Goal: Task Accomplishment & Management: Use online tool/utility

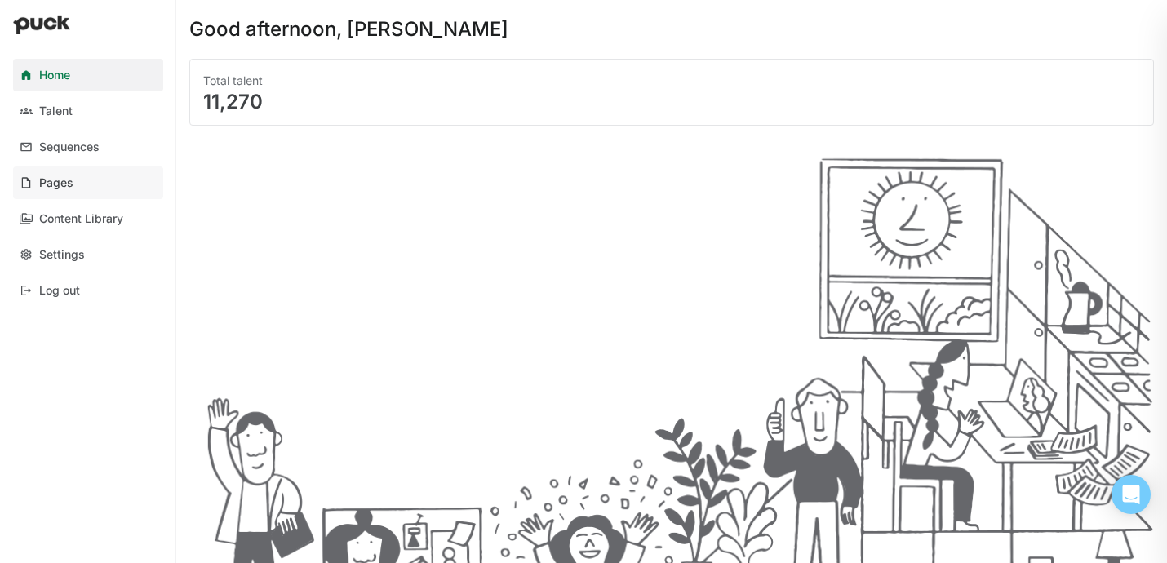
click at [93, 180] on link "Pages" at bounding box center [88, 182] width 150 height 33
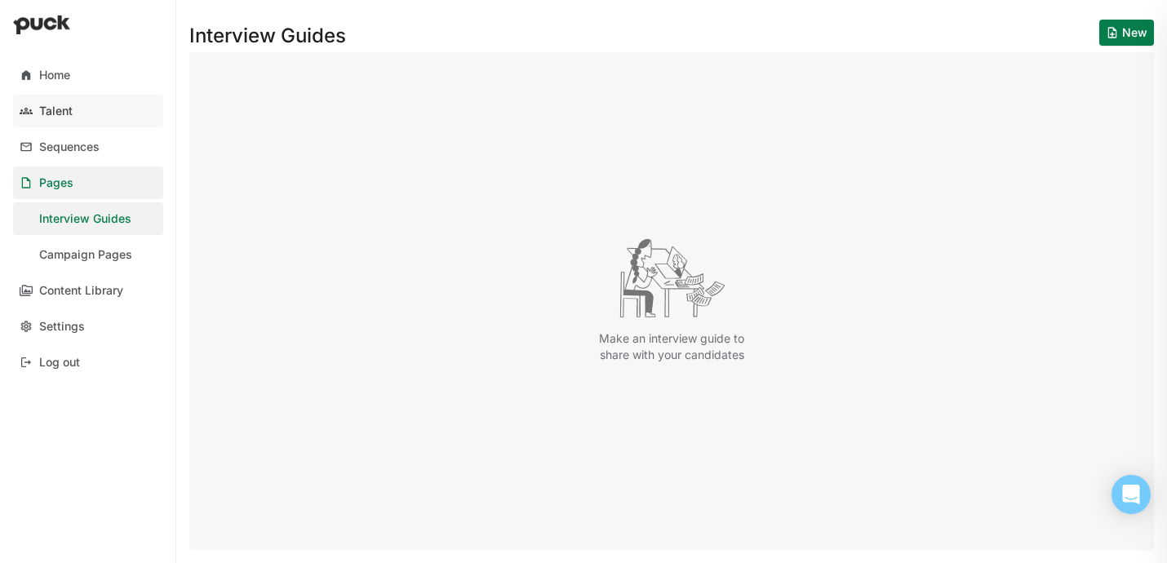
click at [61, 122] on link "Talent" at bounding box center [88, 111] width 150 height 33
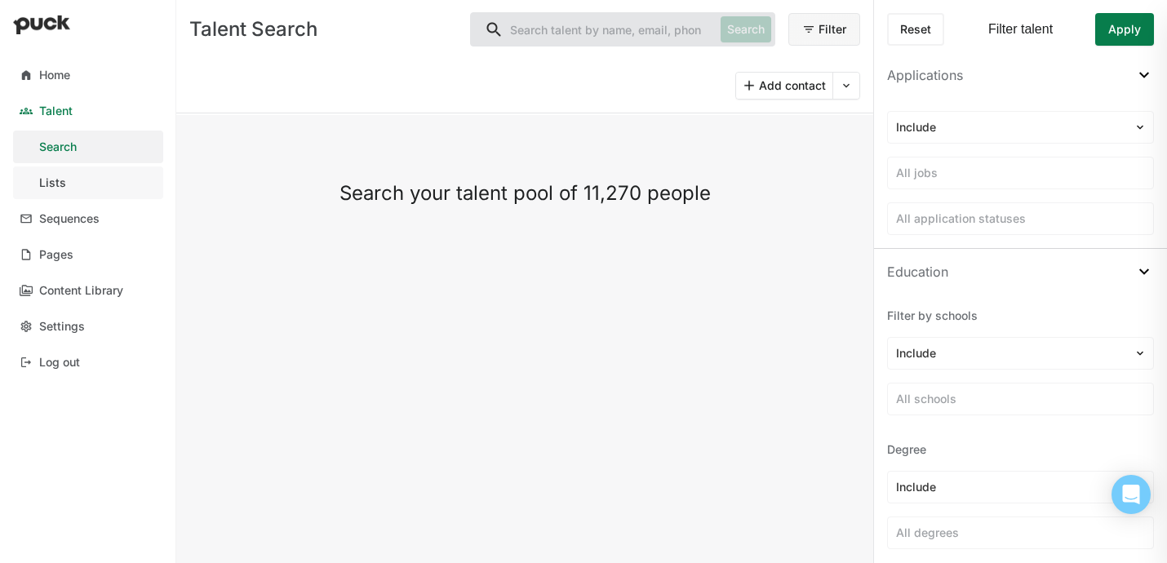
click at [60, 176] on div "Lists" at bounding box center [52, 183] width 27 height 14
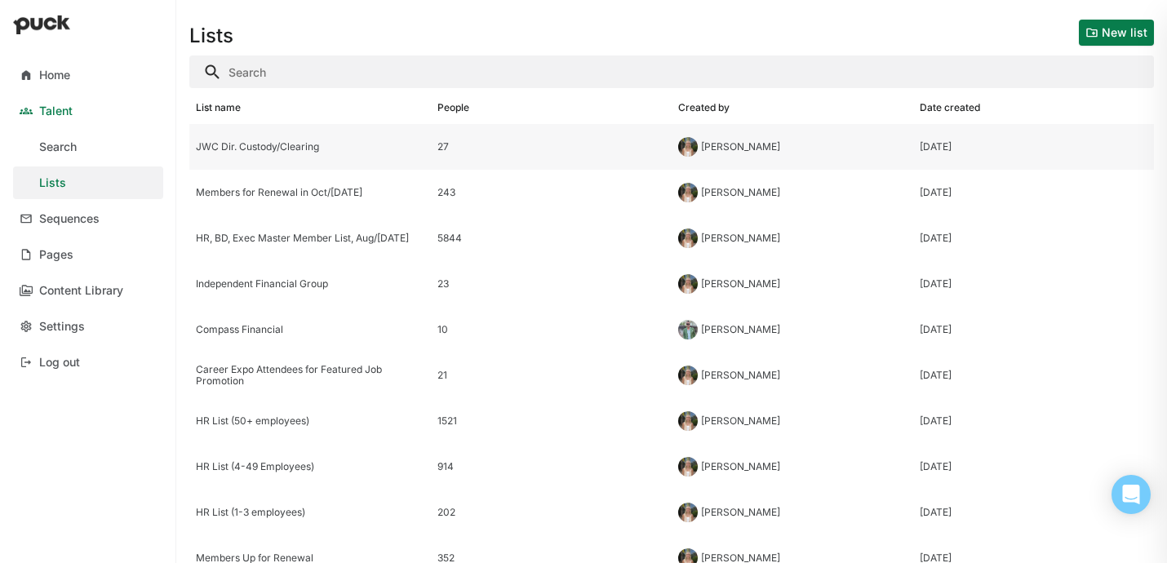
click at [543, 146] on div "27" at bounding box center [551, 146] width 228 height 11
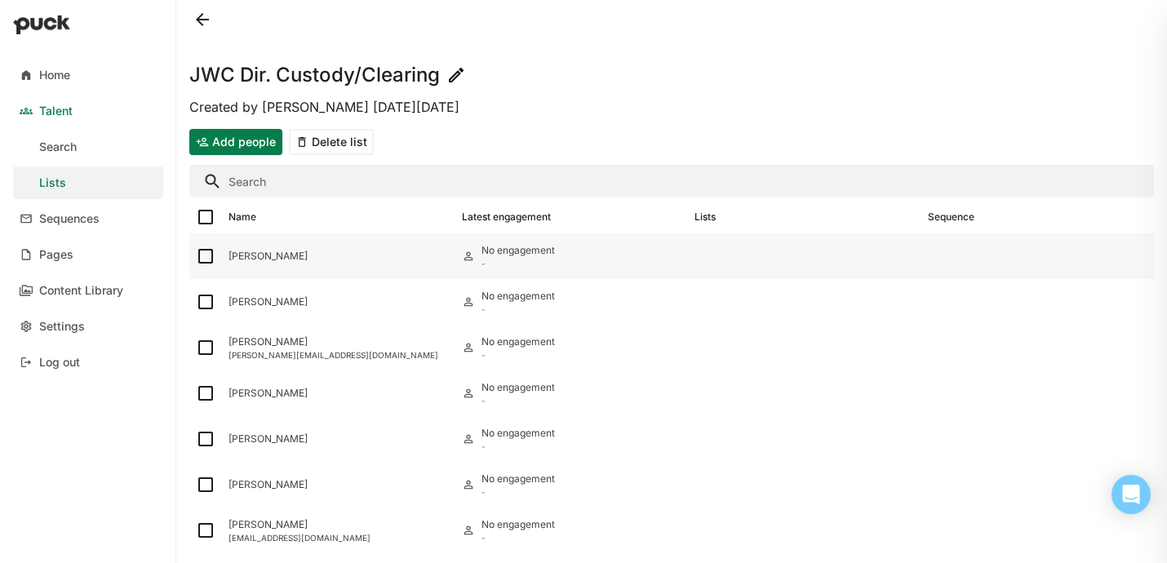
click at [275, 259] on div "Jeff Sheftic" at bounding box center [338, 255] width 220 height 11
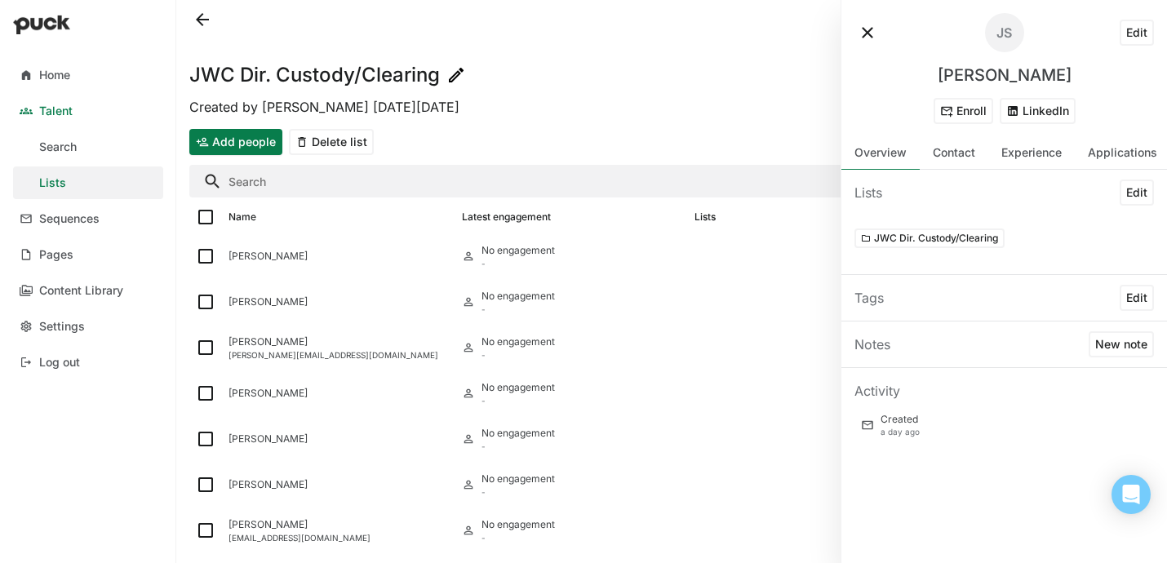
click at [1027, 110] on button "LinkedIn" at bounding box center [1038, 111] width 76 height 26
click at [1008, 76] on div "Jeff Sheftic" at bounding box center [1005, 75] width 134 height 20
copy div "Jeff Sheftic Enroll LinkedIn Overview Contact Experience Applications"
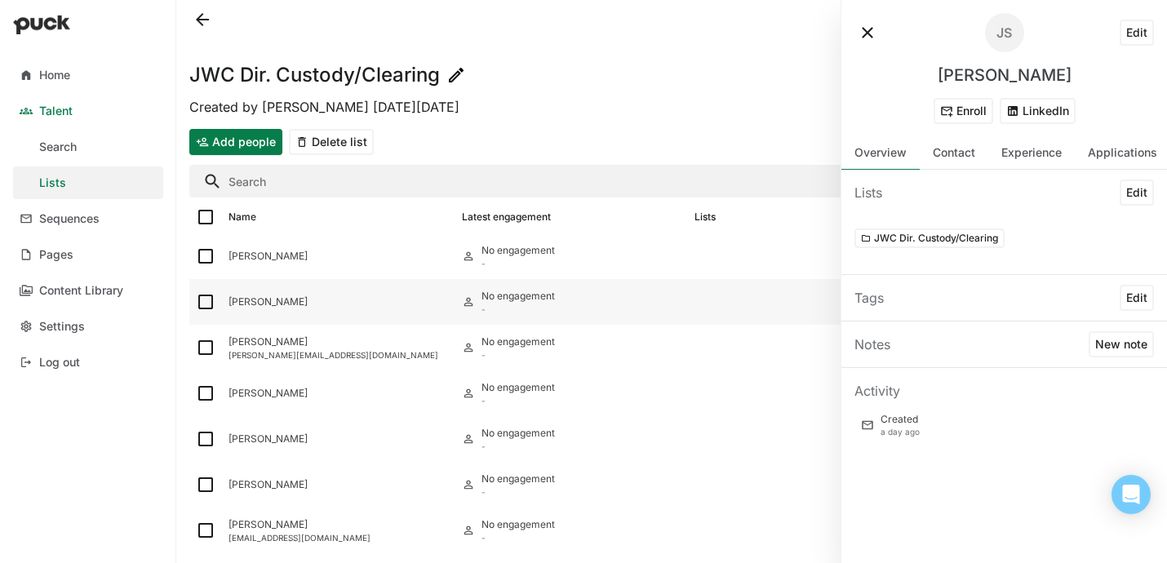
click at [244, 304] on div "Valiere Simpson" at bounding box center [338, 301] width 220 height 11
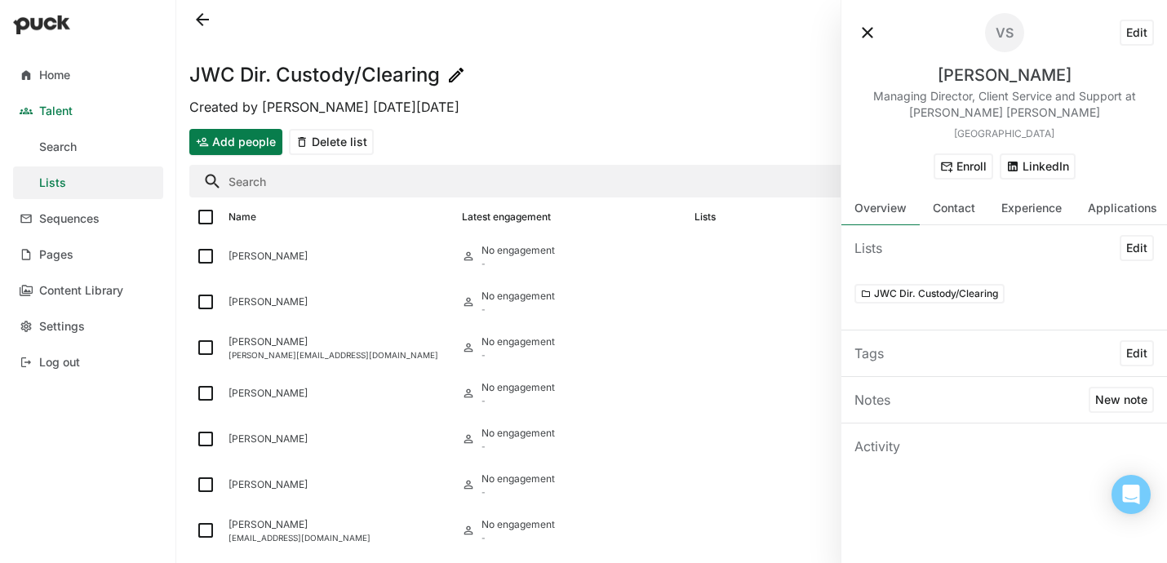
click at [973, 74] on div "Valiere Simpson" at bounding box center [1005, 75] width 134 height 20
copy div "Valiere Simpson"
click at [1038, 160] on button "LinkedIn" at bounding box center [1038, 166] width 76 height 26
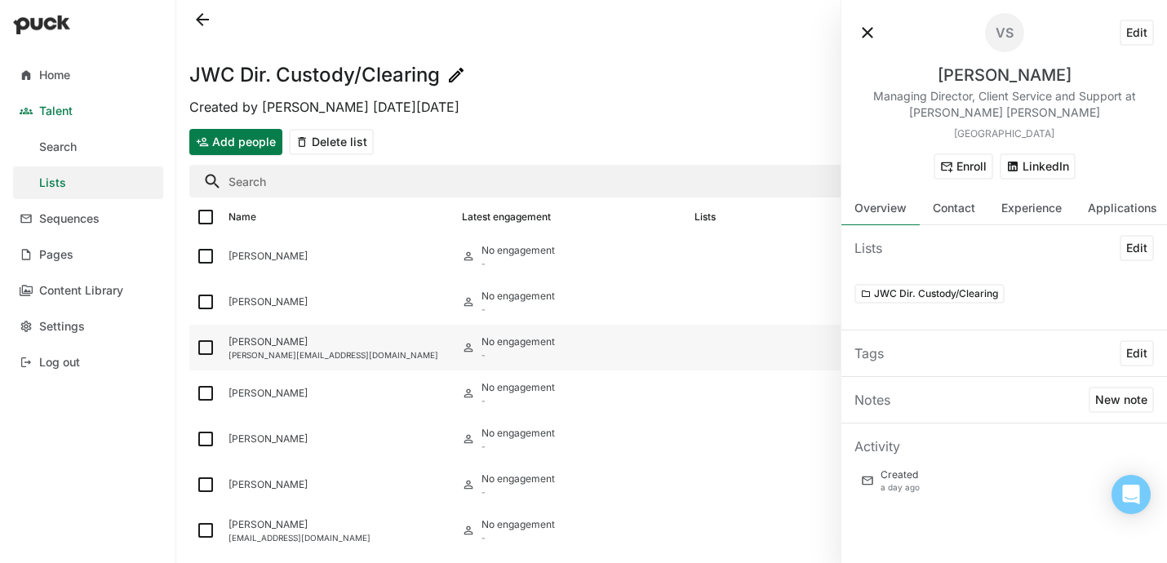
click at [419, 365] on div "Christopher Cervantes chris.cervantes76@gmail.com" at bounding box center [338, 348] width 233 height 46
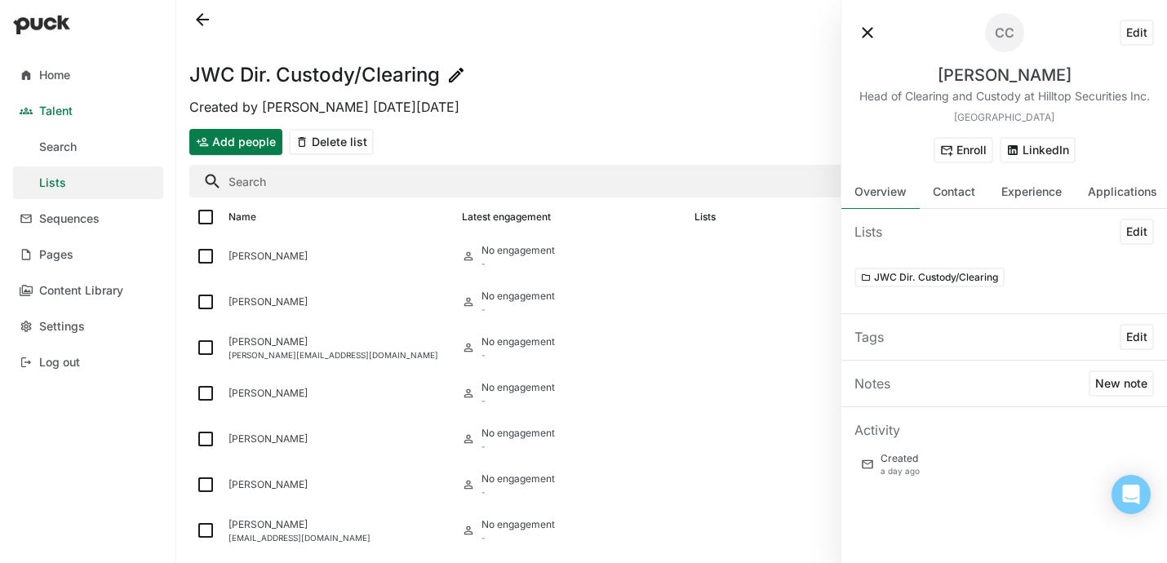
click at [942, 76] on div "Christopher Cervantes" at bounding box center [1005, 75] width 134 height 20
copy div "Christopher Cervantes"
click at [1050, 145] on button "LinkedIn" at bounding box center [1038, 150] width 76 height 26
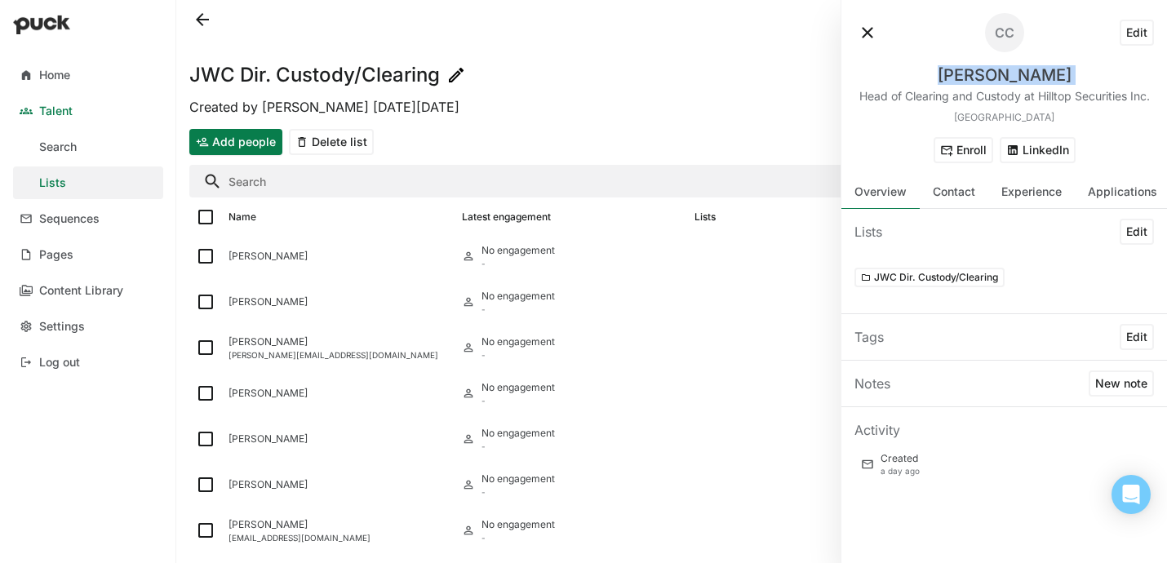
click at [1140, 34] on button "Edit" at bounding box center [1136, 33] width 34 height 26
select select "US"
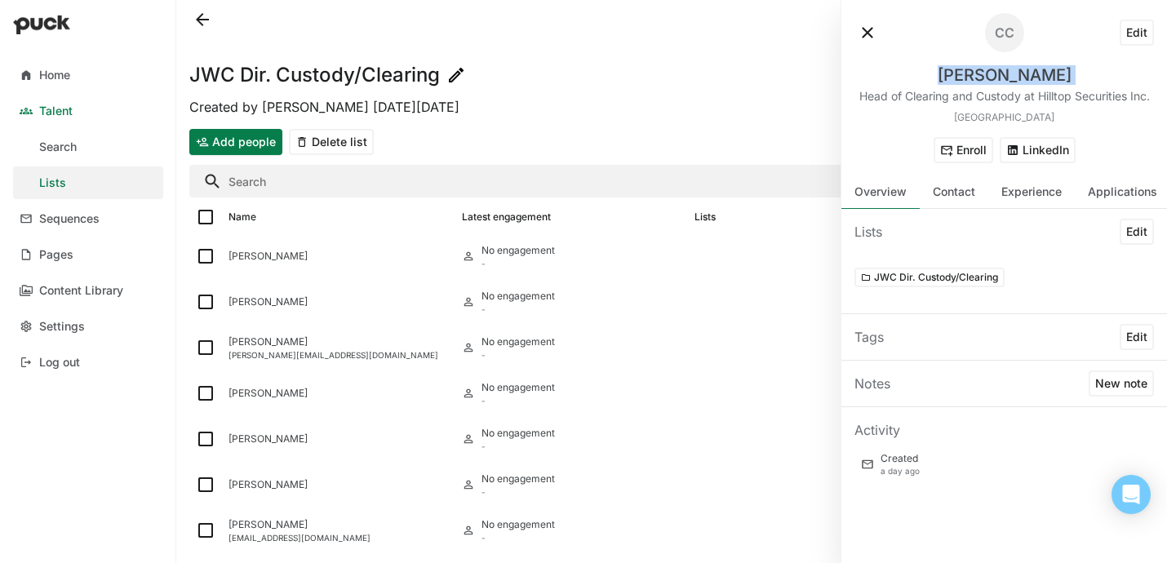
select select "US"
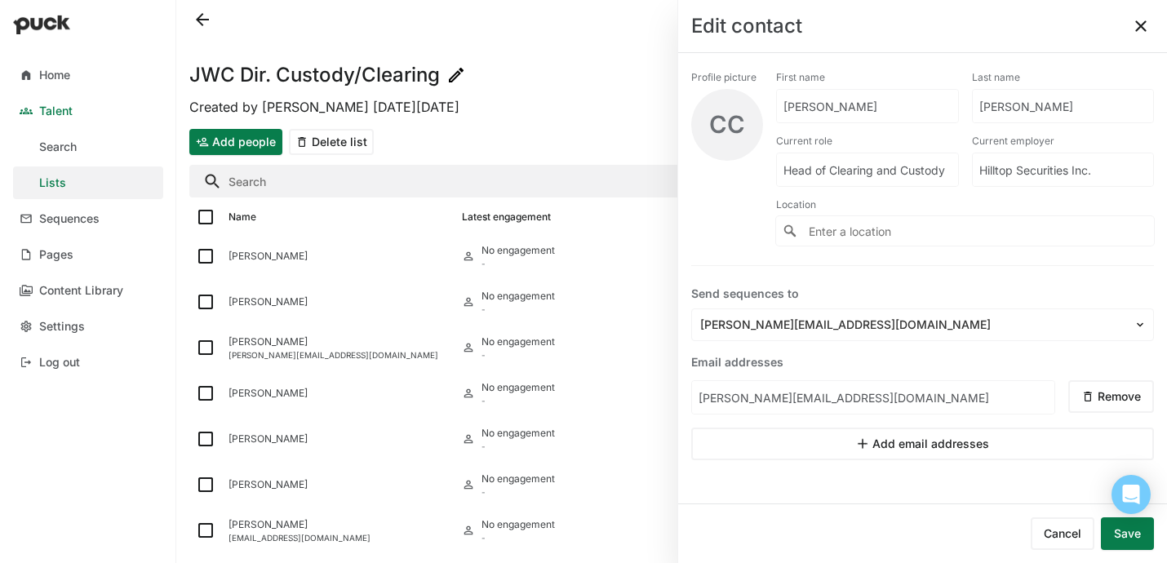
click at [1145, 25] on button at bounding box center [1141, 26] width 26 height 26
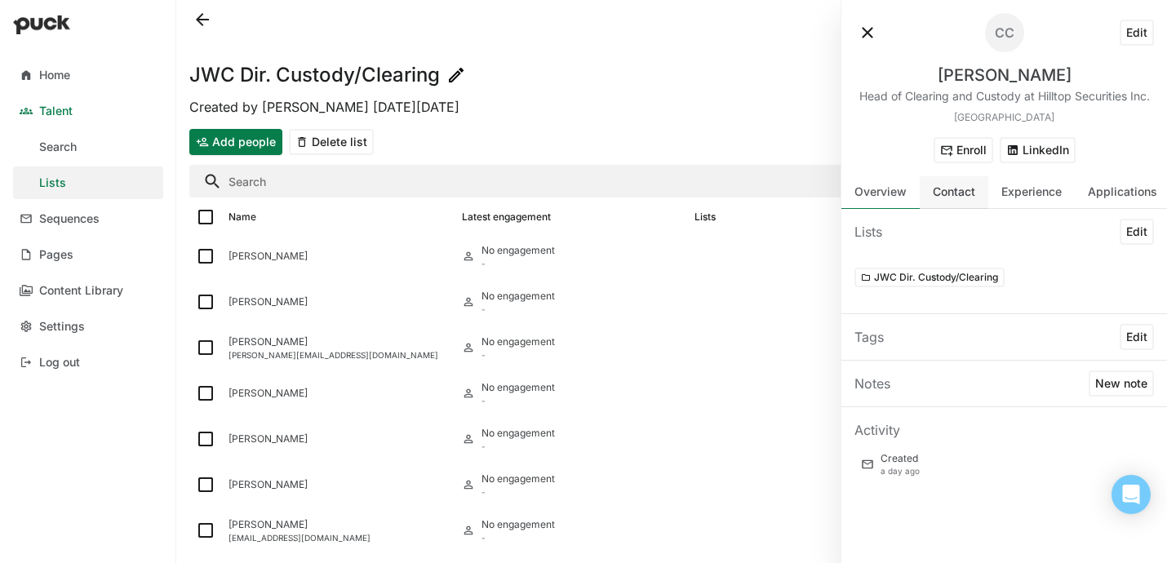
click at [950, 193] on div "Contact" at bounding box center [954, 192] width 42 height 14
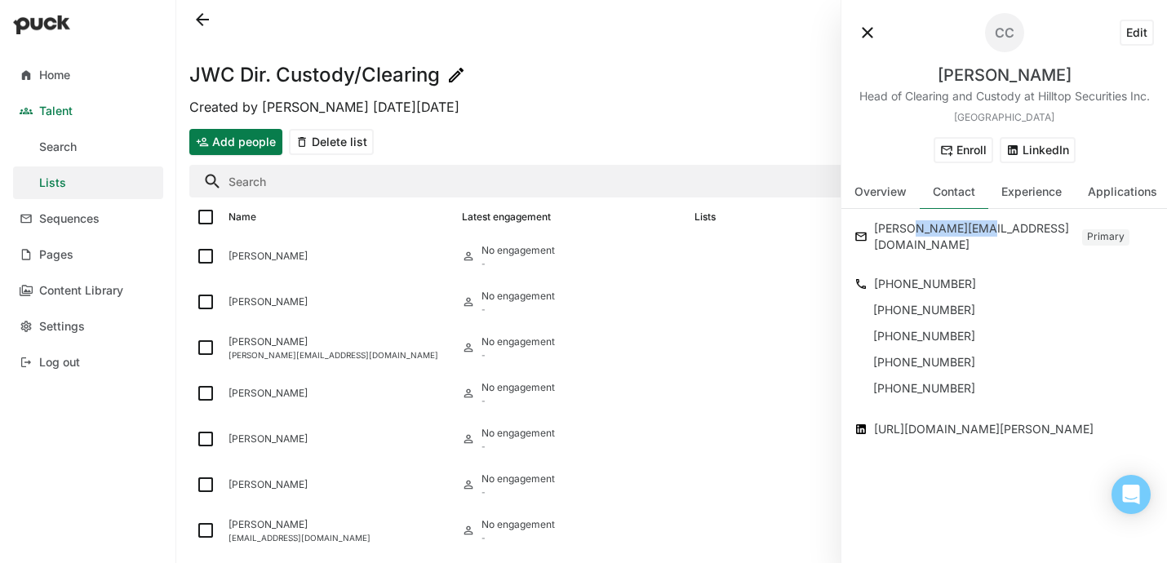
click at [922, 227] on div "chris.cervantes76@gmail.com" at bounding box center [976, 237] width 205 height 36
copy div "chris.cervantes76@gmail.com"
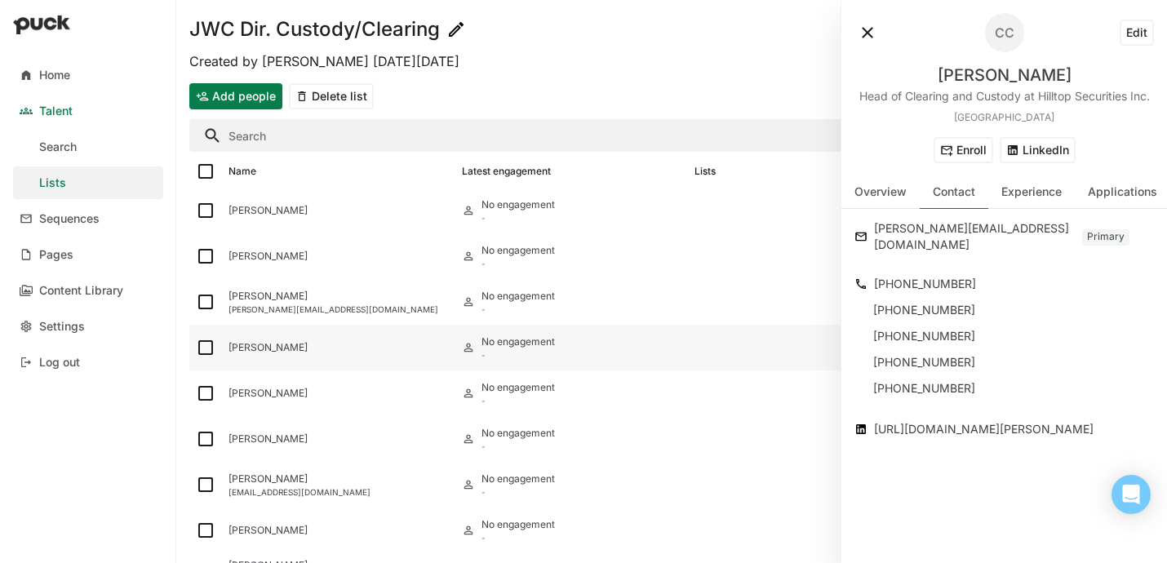
click at [293, 360] on div "Ken Tsukiyama" at bounding box center [338, 348] width 233 height 46
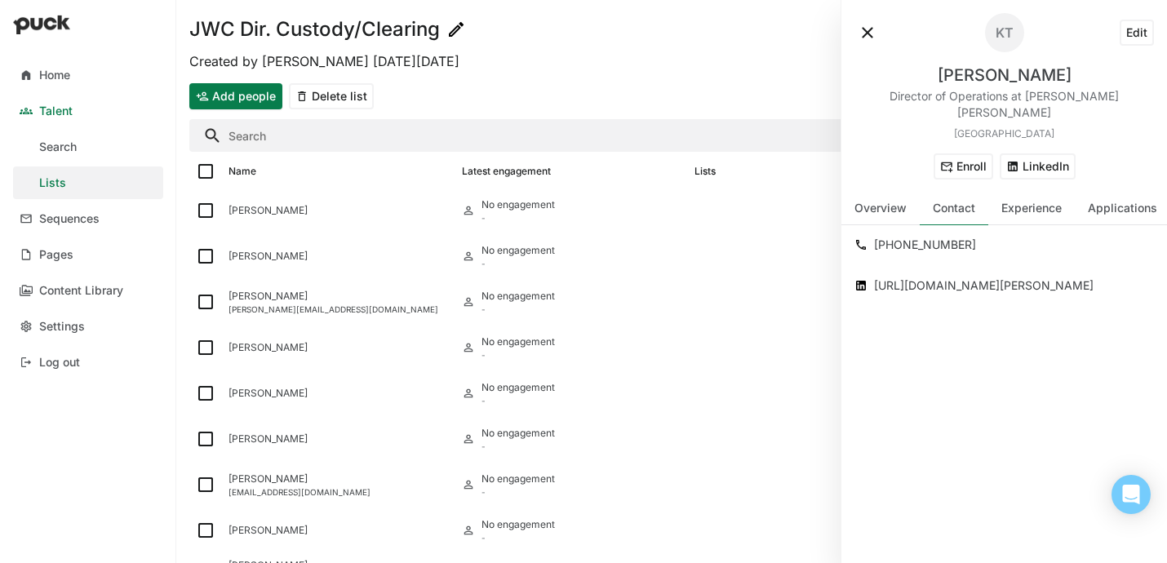
click at [1027, 70] on div "Ken Tsukiyama" at bounding box center [1005, 75] width 134 height 20
copy div "Ken Tsukiyama"
click at [1011, 153] on button "LinkedIn" at bounding box center [1038, 166] width 76 height 26
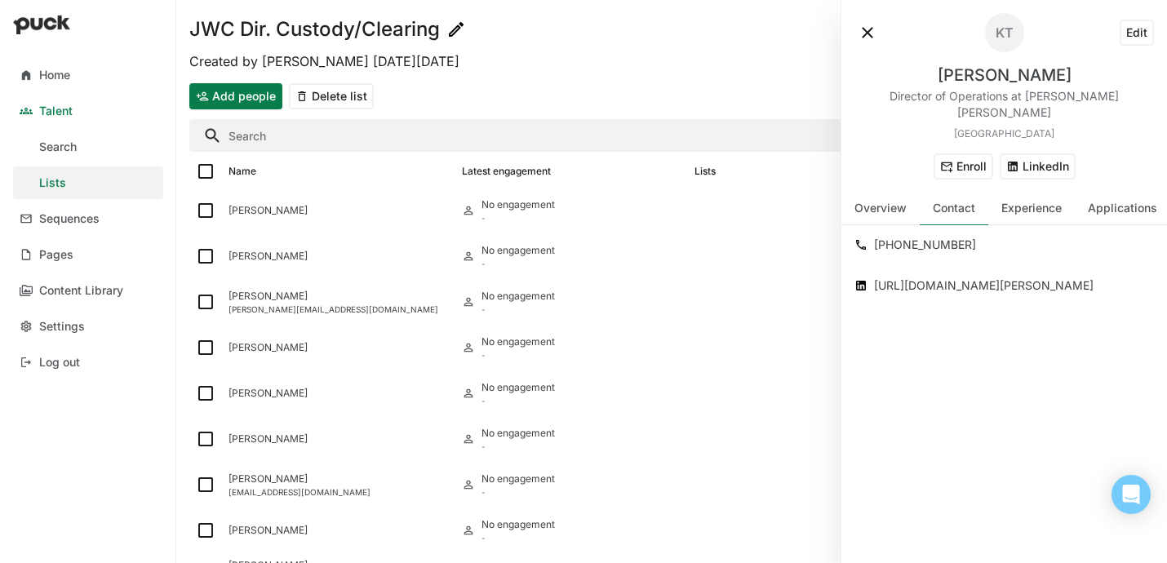
click at [929, 235] on div "+1 941 840 4868" at bounding box center [1014, 245] width 280 height 20
copy div "+1 941 840 4868"
click at [247, 214] on div "Jeff Sheftic" at bounding box center [338, 210] width 220 height 11
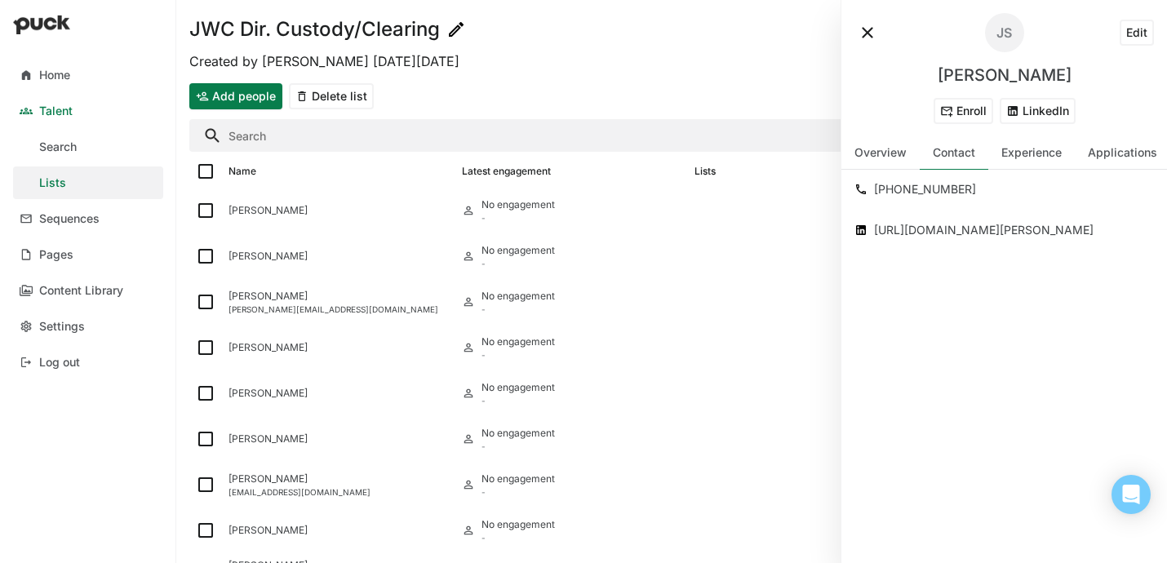
click at [930, 190] on div "+1 484 583 2445" at bounding box center [1014, 190] width 280 height 20
copy div "+1 484 583 2445"
click at [242, 262] on div "Valiere Simpson" at bounding box center [338, 255] width 220 height 11
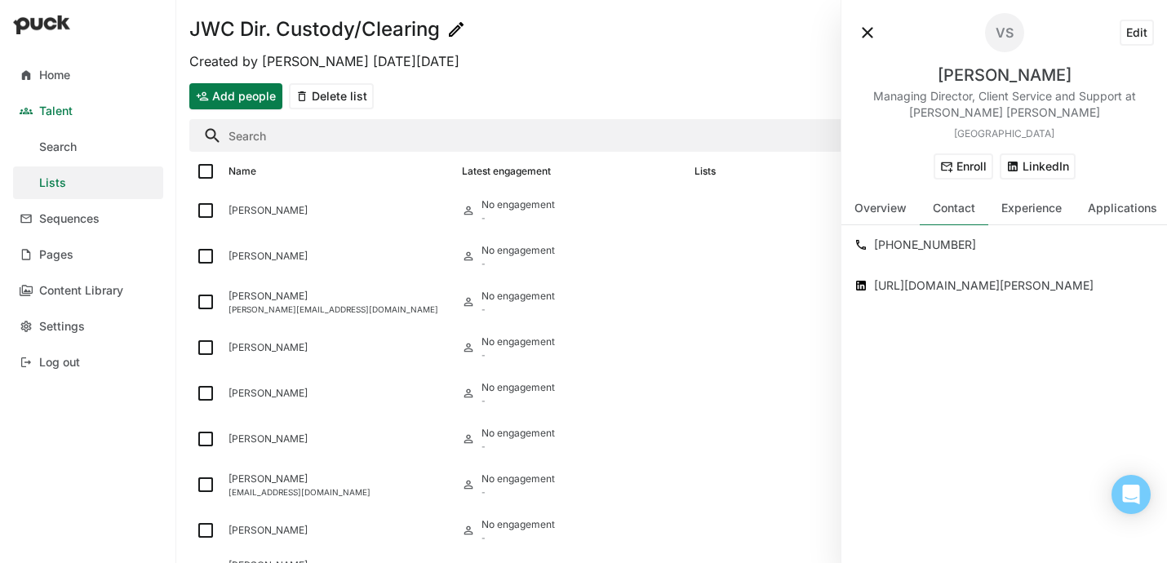
click at [917, 237] on div "+1 609 915 1965" at bounding box center [1014, 245] width 280 height 20
copy div "+1 609 915 1965"
click at [352, 299] on div "Christopher Cervantes" at bounding box center [338, 295] width 220 height 11
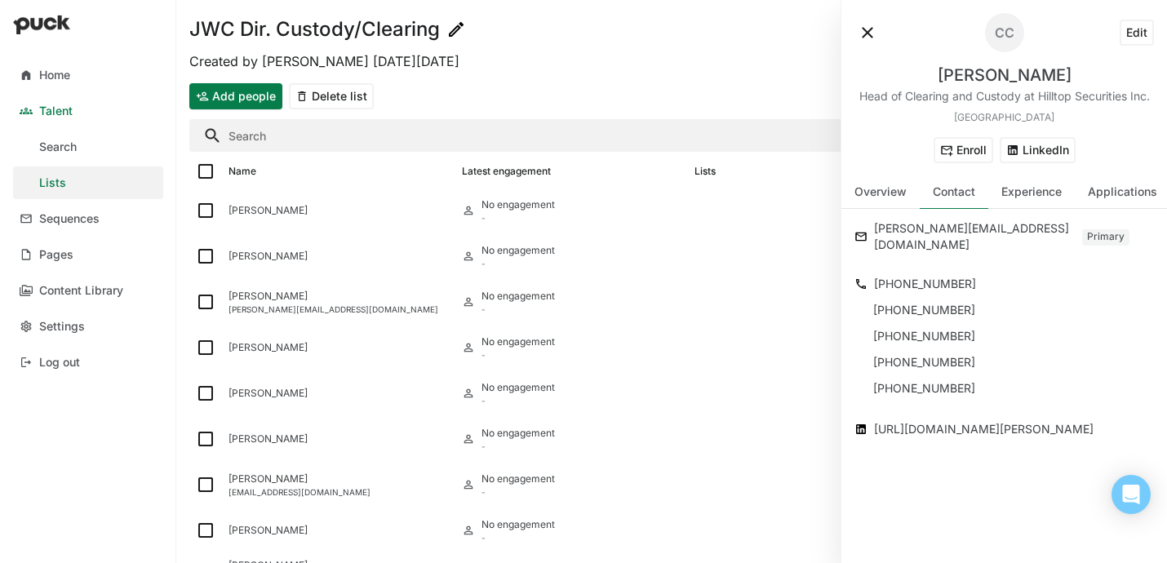
click at [912, 274] on div "+1 972 793 4340" at bounding box center [1014, 284] width 280 height 20
copy div "+1 972 793 4340"
click at [867, 24] on button at bounding box center [867, 33] width 26 height 26
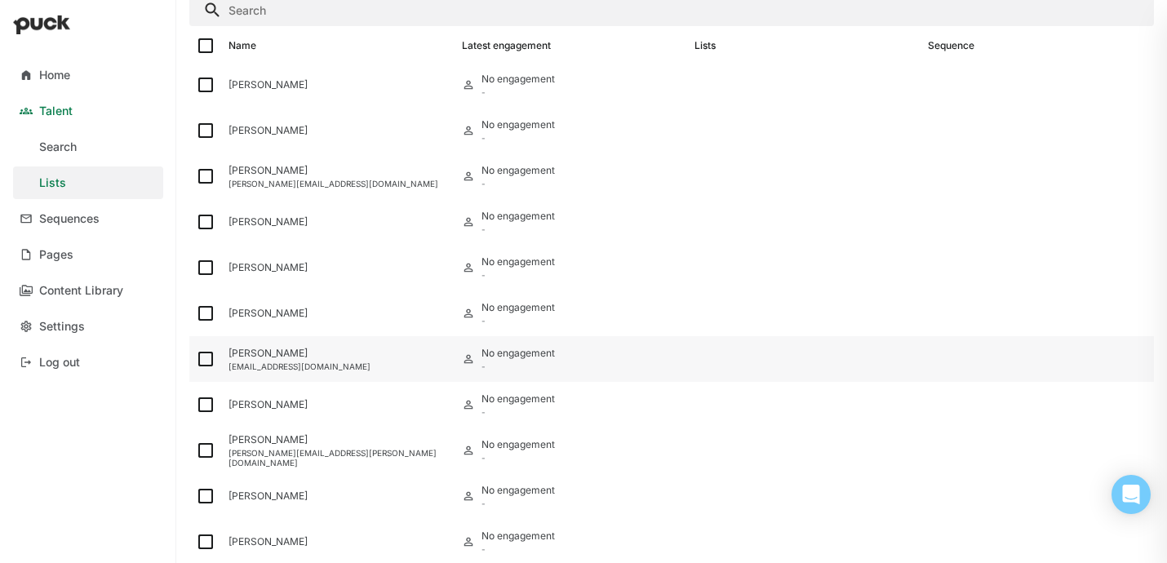
scroll to position [177, 0]
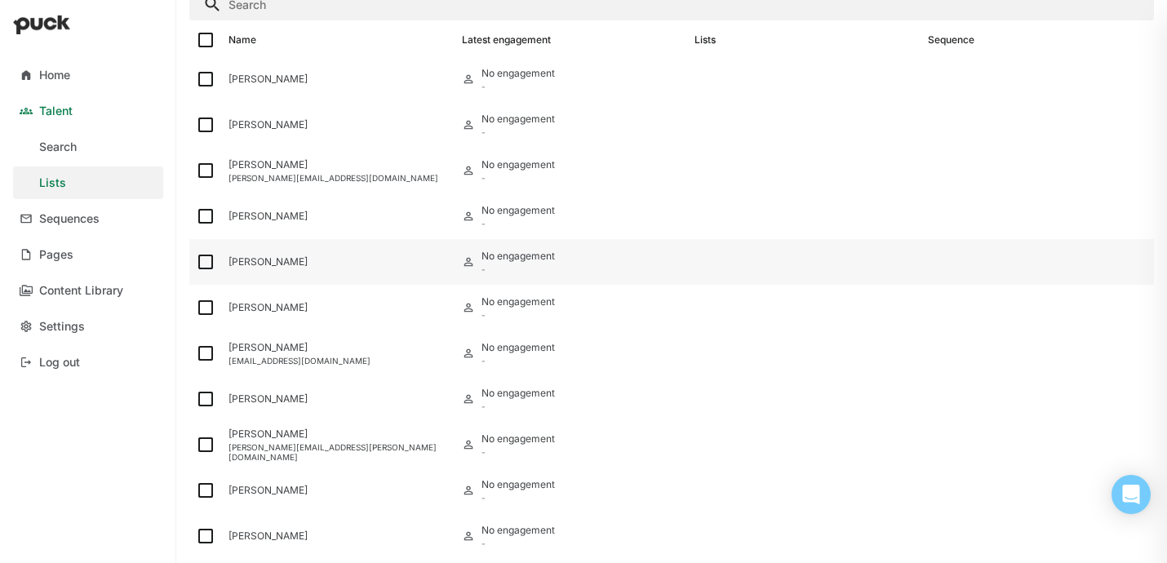
click at [260, 262] on div "Brandy Hoiler" at bounding box center [338, 261] width 220 height 11
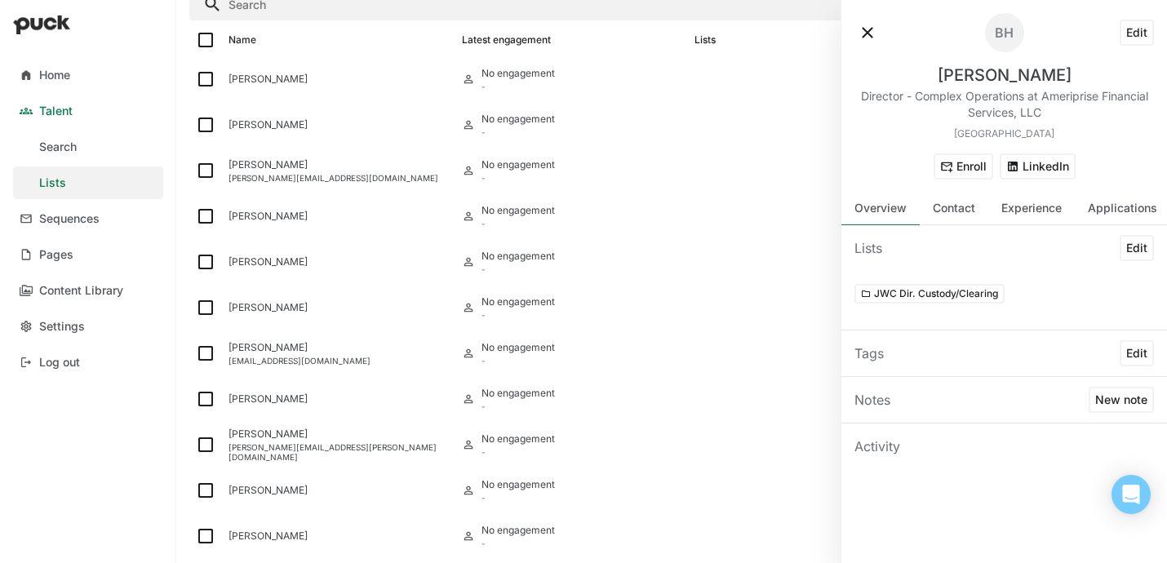
click at [1036, 162] on button "LinkedIn" at bounding box center [1038, 166] width 76 height 26
click at [992, 70] on div "Brandy Hoiler" at bounding box center [1005, 75] width 134 height 20
copy div "Brandy Hoiler"
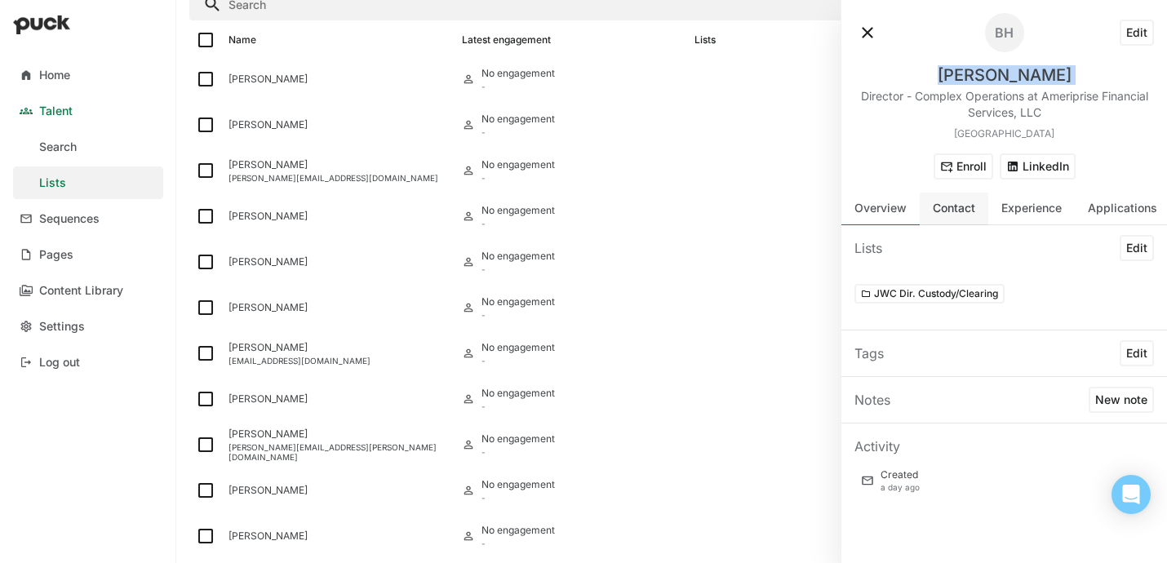
click at [956, 204] on div "Contact" at bounding box center [954, 209] width 42 height 14
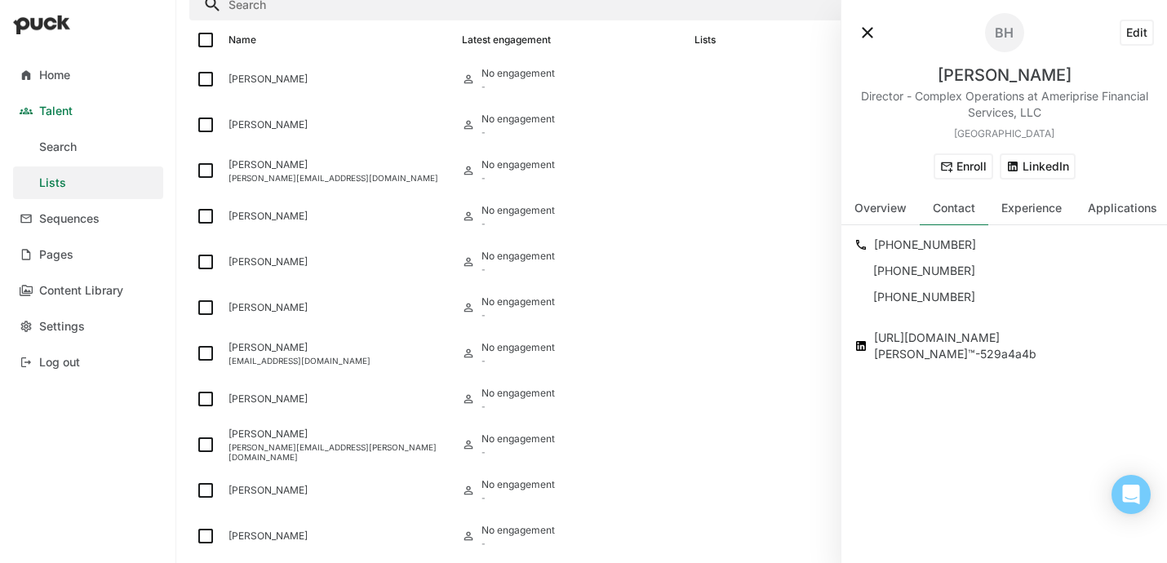
click at [907, 246] on div "+1 813 277 4980" at bounding box center [1014, 245] width 280 height 20
click at [257, 312] on div "Kelly Stevenson" at bounding box center [338, 307] width 220 height 11
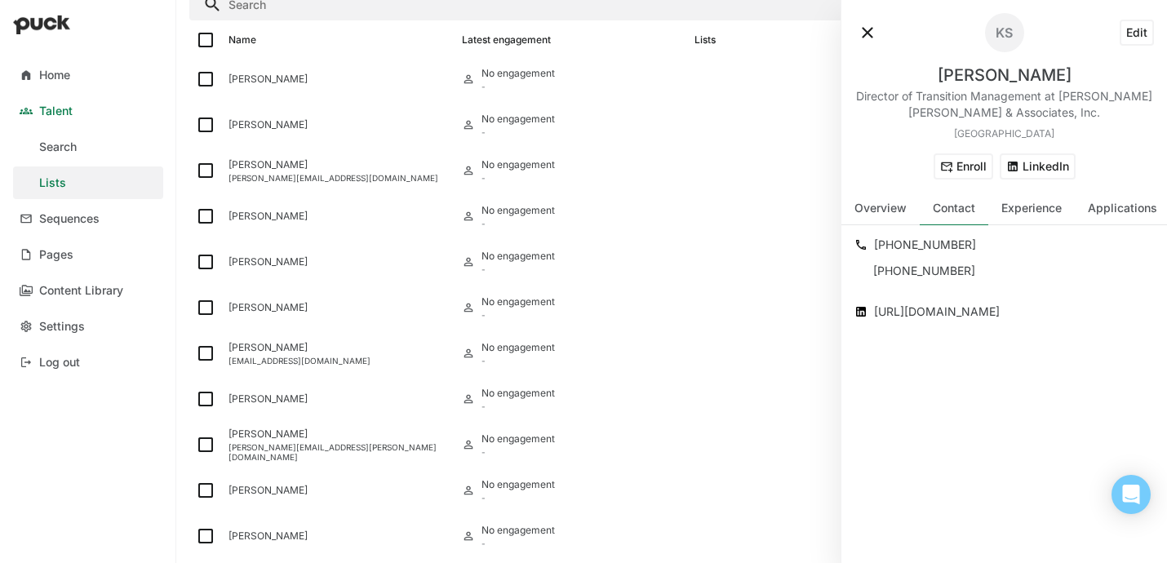
click at [1036, 168] on button "LinkedIn" at bounding box center [1038, 166] width 76 height 26
click at [1007, 66] on div "Kelly Stevenson" at bounding box center [1005, 75] width 134 height 20
click at [911, 249] on div "+1 813 957 7627" at bounding box center [1014, 245] width 280 height 20
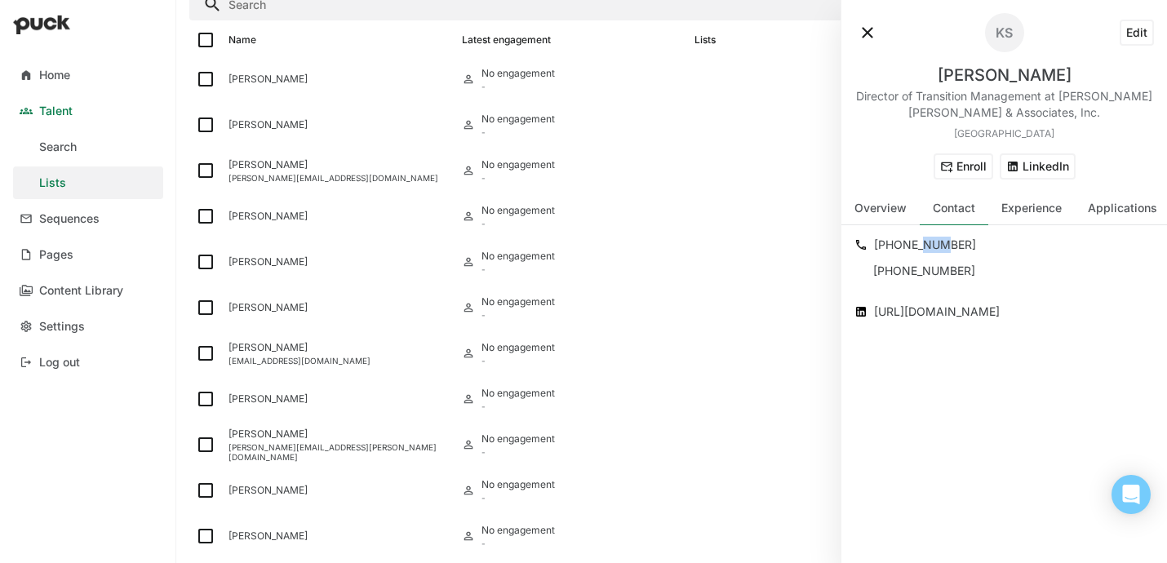
click at [911, 249] on div "+1 813 957 7627" at bounding box center [1014, 245] width 280 height 20
drag, startPoint x: 856, startPoint y: 95, endPoint x: 1044, endPoint y: 95, distance: 187.7
click at [1044, 95] on div "Director of Transition Management at Raymond James & Associates, Inc." at bounding box center [1003, 104] width 299 height 33
click at [332, 361] on div "gmglasgo@yahoo.com" at bounding box center [338, 361] width 220 height 10
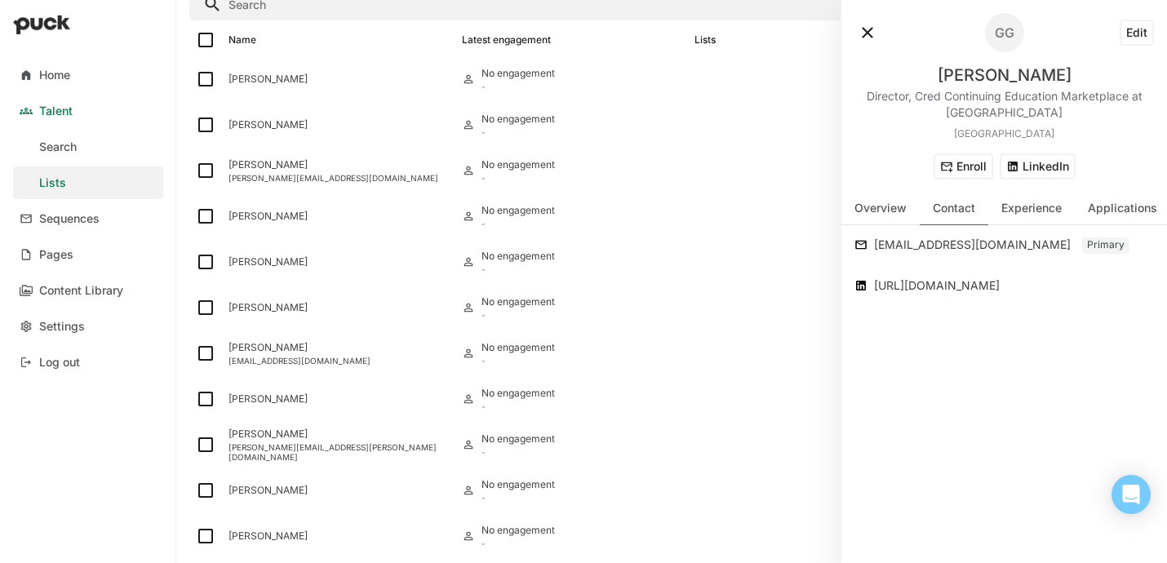
click at [928, 242] on div "gmglasgo@yahoo.com" at bounding box center [976, 245] width 205 height 20
click at [986, 79] on div "Genay Glasgo" at bounding box center [1005, 75] width 134 height 20
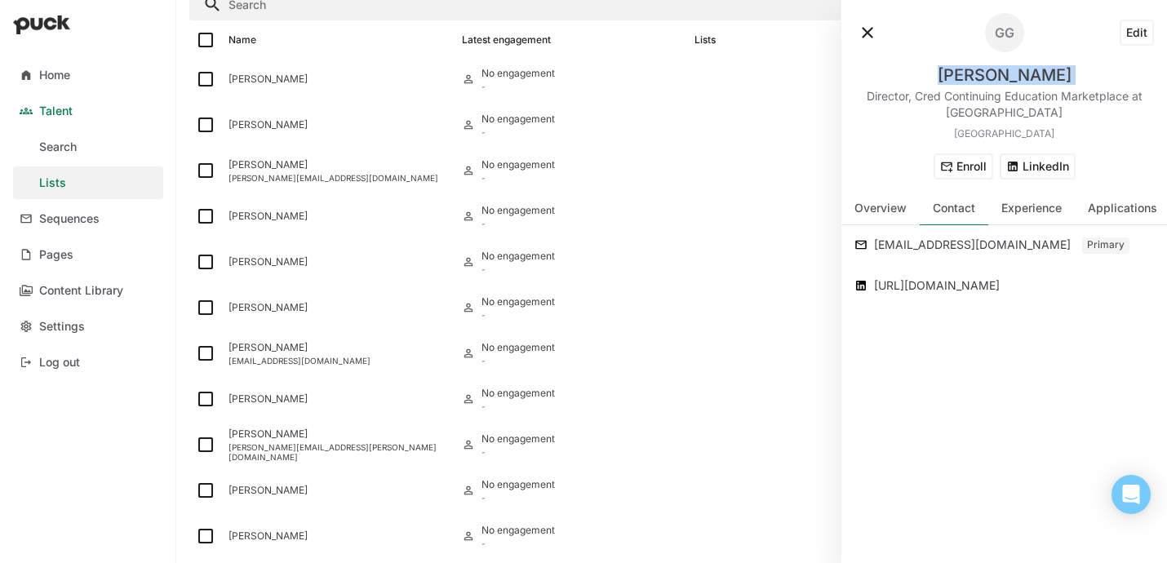
click at [986, 79] on div "Genay Glasgo" at bounding box center [1005, 75] width 134 height 20
click at [915, 245] on div "gmglasgo@yahoo.com" at bounding box center [976, 245] width 205 height 20
click at [914, 245] on div "gmglasgo@yahoo.com" at bounding box center [976, 245] width 205 height 20
click at [1042, 170] on button "LinkedIn" at bounding box center [1038, 166] width 76 height 26
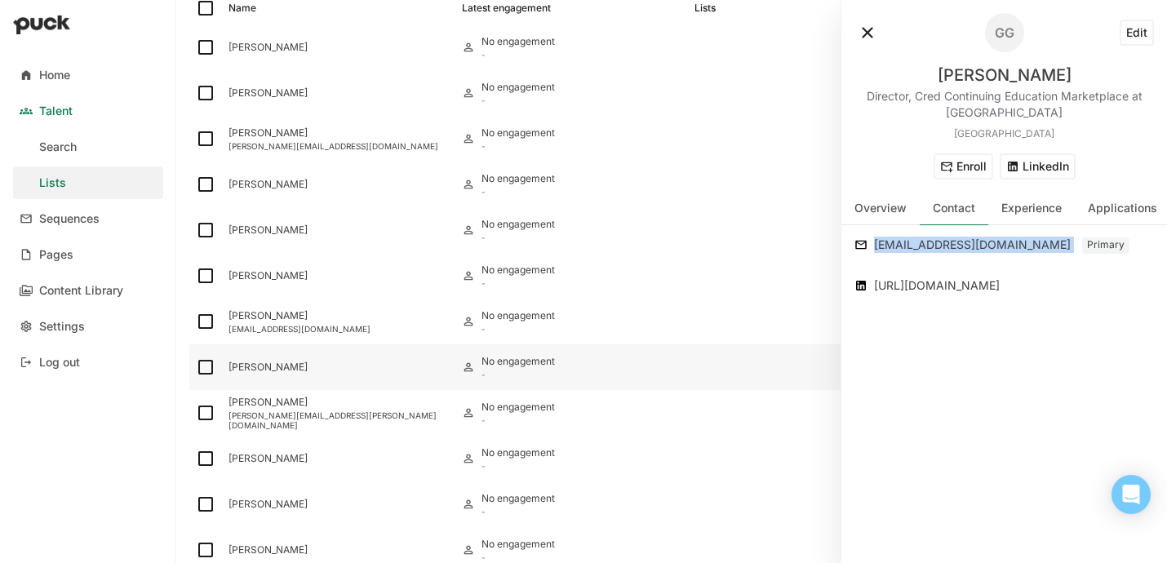
scroll to position [225, 0]
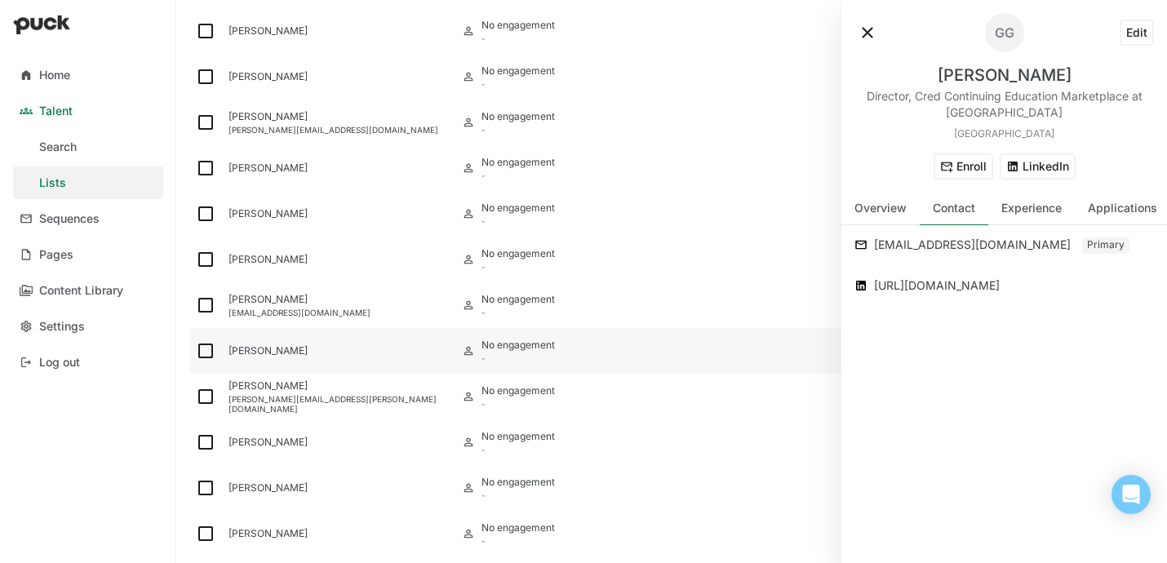
click at [304, 352] on div "Amy Furgason" at bounding box center [338, 350] width 220 height 11
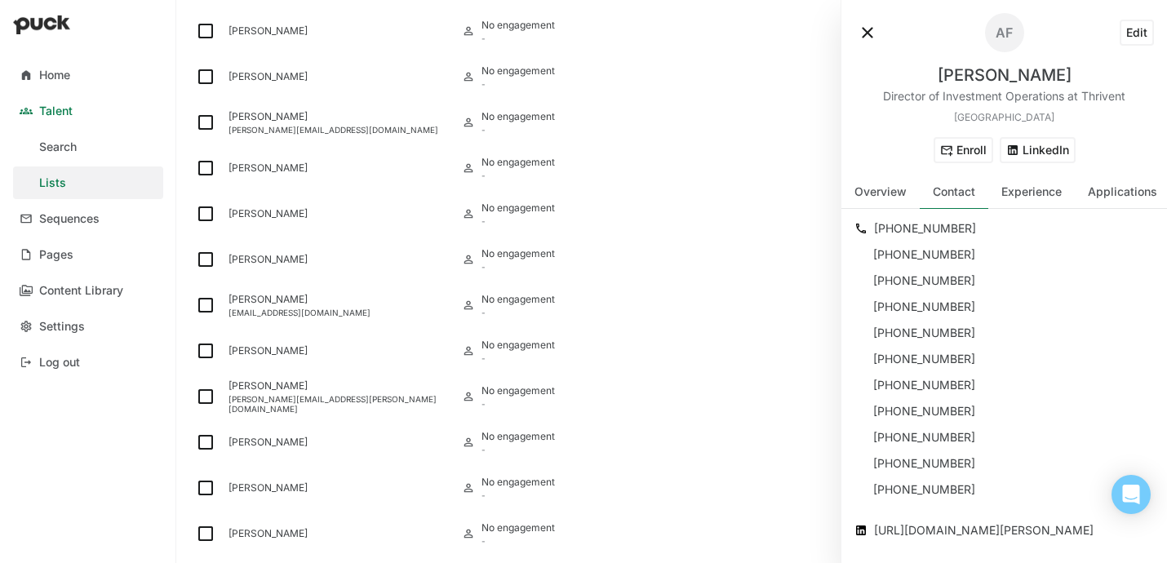
click at [906, 224] on div "+1 817 455 3557" at bounding box center [1014, 229] width 280 height 20
click at [1027, 149] on button "LinkedIn" at bounding box center [1038, 150] width 76 height 26
click at [857, 33] on button at bounding box center [867, 33] width 26 height 26
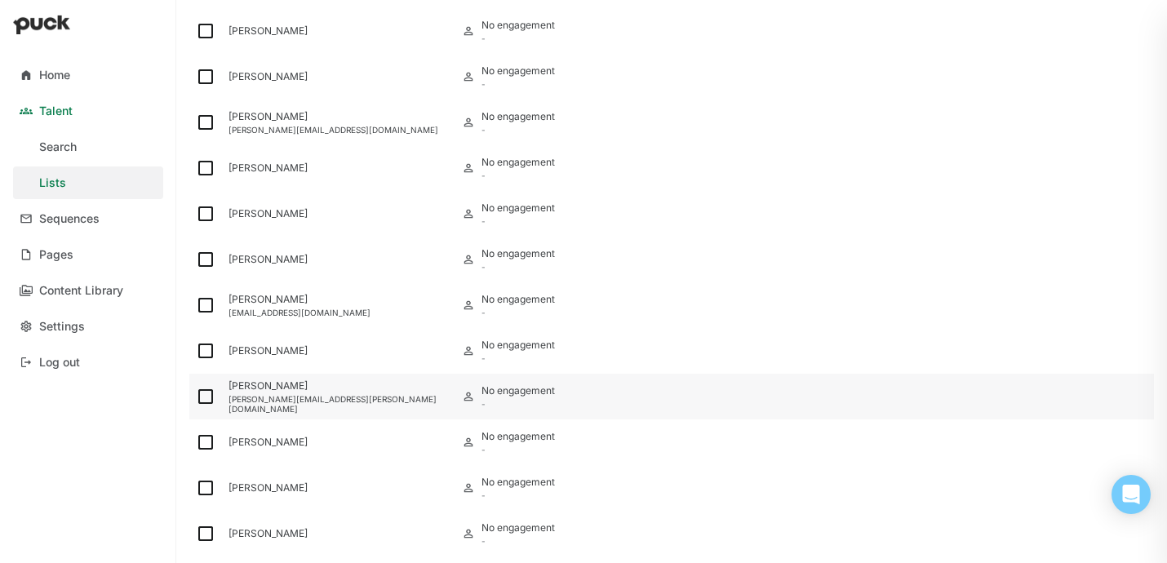
click at [274, 400] on div "erik.timmerman@yahoo.com" at bounding box center [338, 404] width 220 height 20
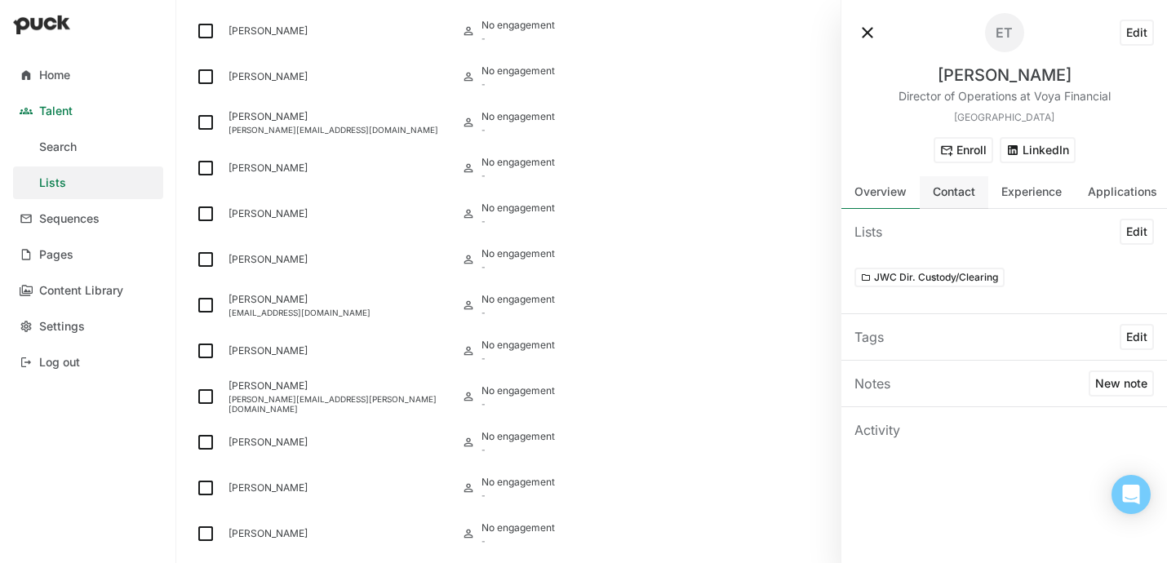
click at [959, 196] on div "Contact" at bounding box center [954, 192] width 42 height 14
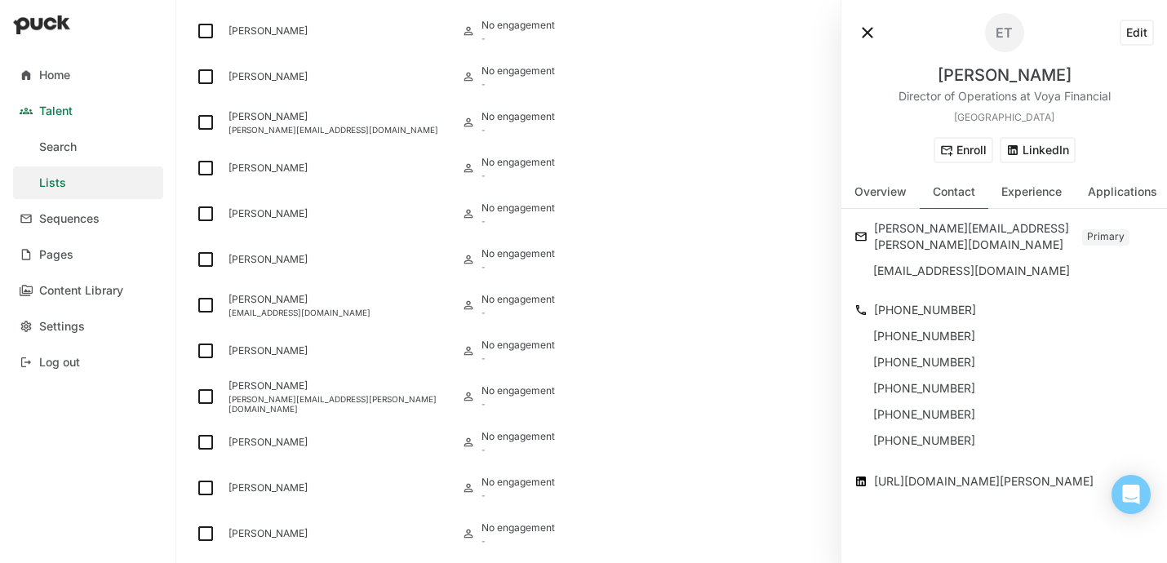
click at [931, 229] on div "erik.timmerman@yahoo.com" at bounding box center [976, 237] width 205 height 36
click at [1062, 162] on button "LinkedIn" at bounding box center [1038, 150] width 76 height 26
click at [902, 300] on div "+1 515 480 8561" at bounding box center [1014, 310] width 280 height 20
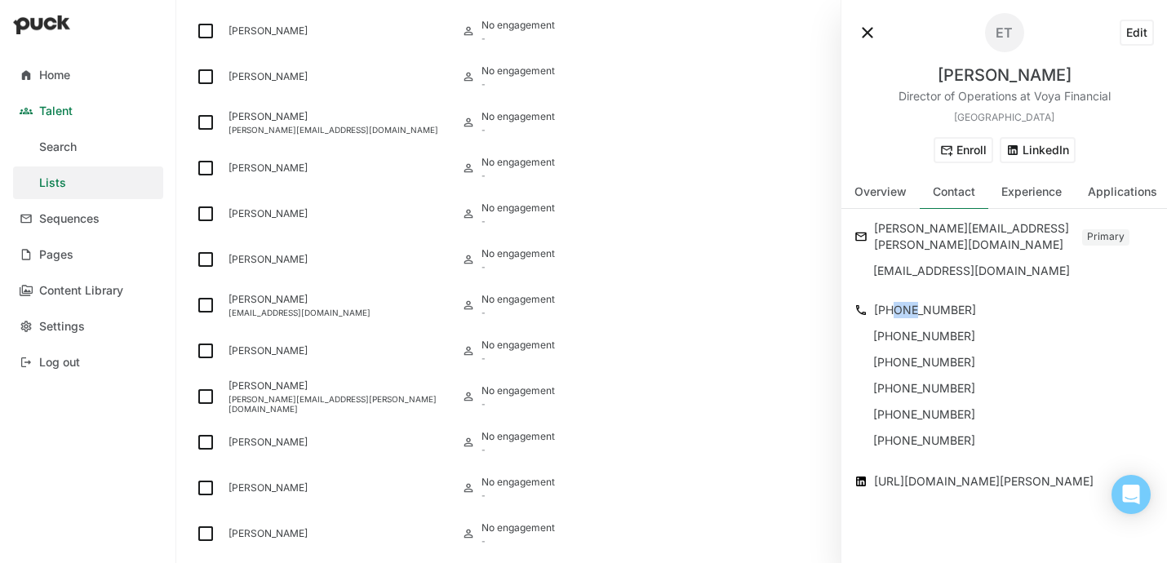
click at [902, 300] on div "+1 515 480 8561" at bounding box center [1014, 310] width 280 height 20
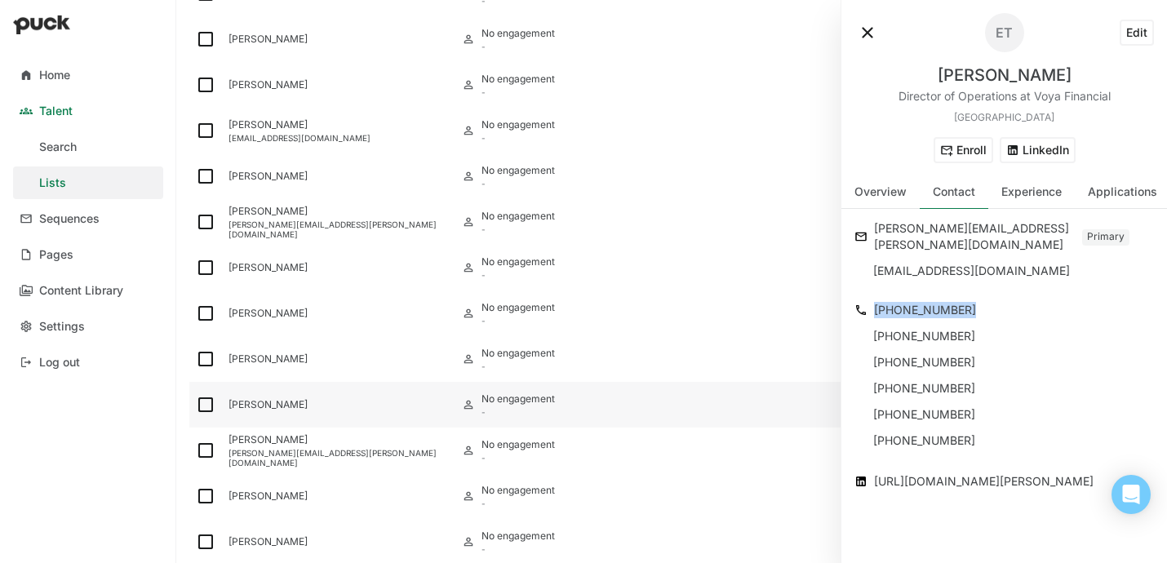
scroll to position [415, 0]
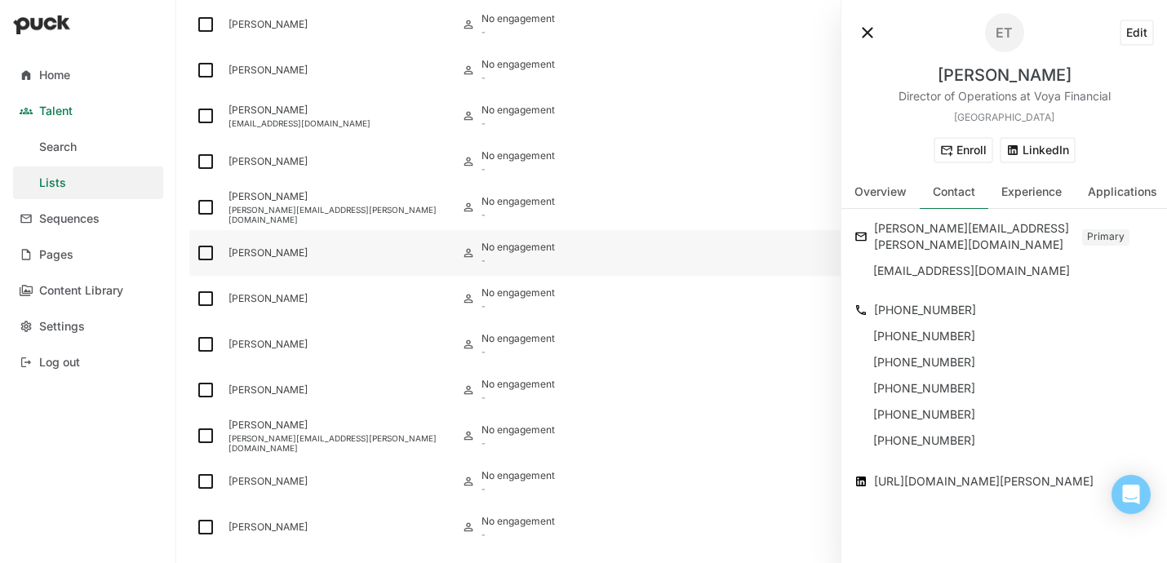
click at [295, 255] on div "Annette Sullivan" at bounding box center [338, 252] width 220 height 11
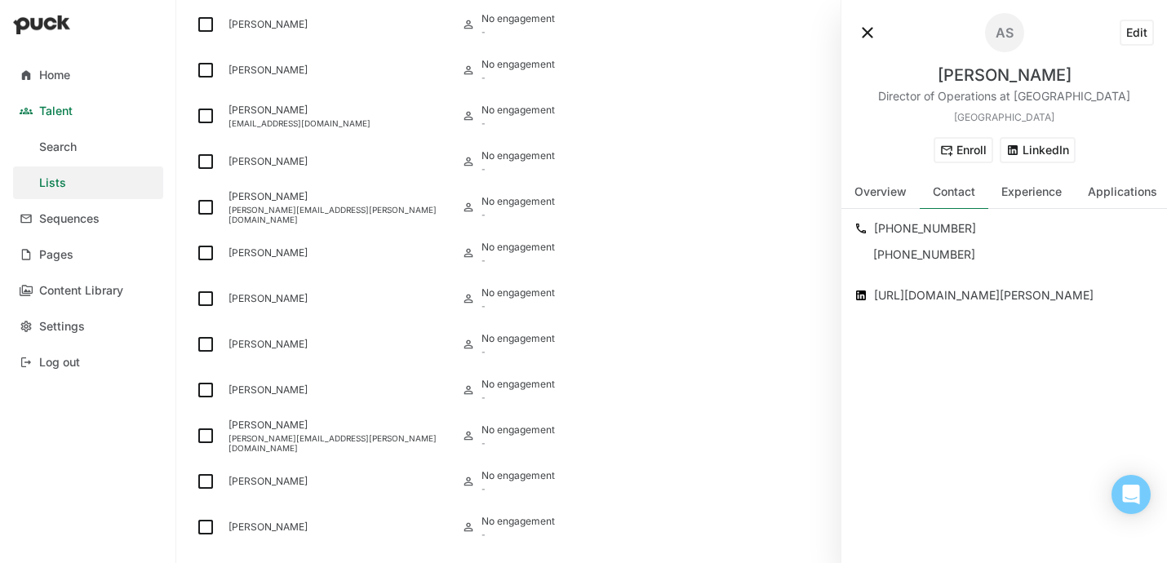
click at [1050, 155] on button "LinkedIn" at bounding box center [1038, 150] width 76 height 26
click at [990, 77] on div "Annette Sullivan" at bounding box center [1005, 75] width 134 height 20
click at [924, 229] on div "+1 718 887 4039" at bounding box center [1014, 229] width 280 height 20
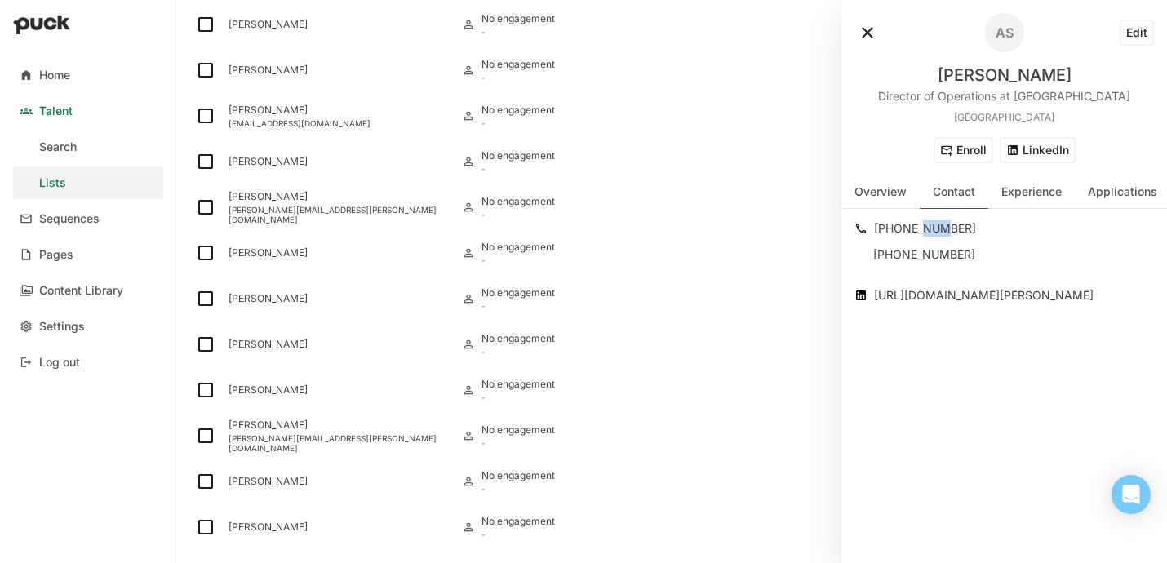
click at [924, 229] on div "+1 718 887 4039" at bounding box center [1014, 229] width 280 height 20
click at [273, 294] on div "Melissa Couch" at bounding box center [338, 298] width 220 height 11
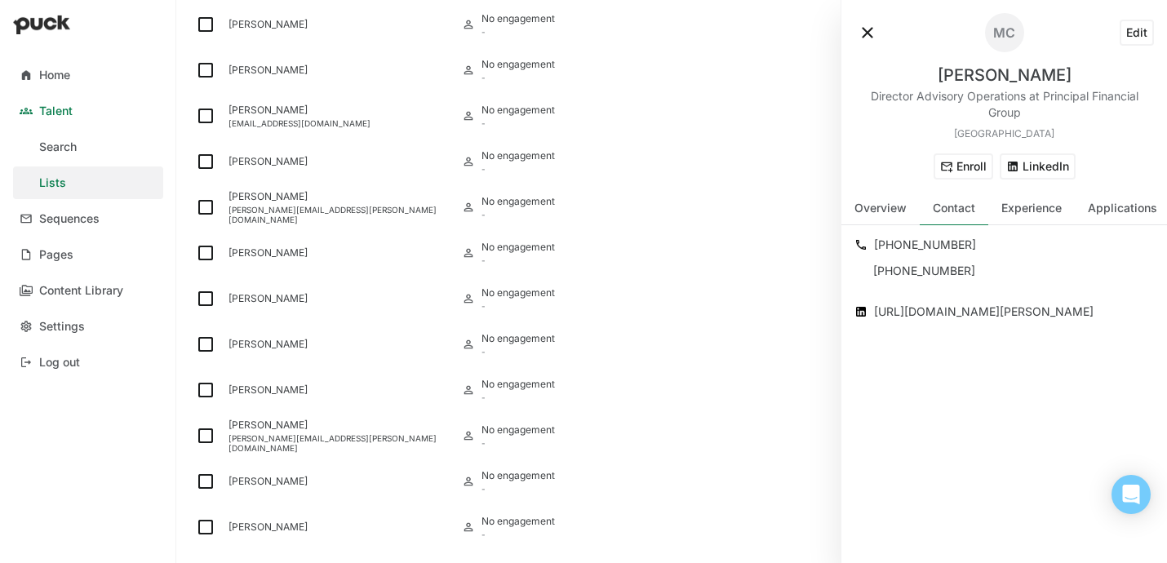
click at [1007, 73] on div "Melissa Couch" at bounding box center [1005, 75] width 134 height 20
drag, startPoint x: 864, startPoint y: 95, endPoint x: 1017, endPoint y: 95, distance: 153.4
click at [1017, 95] on div "Director Advisory Operations at Principal Financial Group" at bounding box center [1003, 104] width 299 height 33
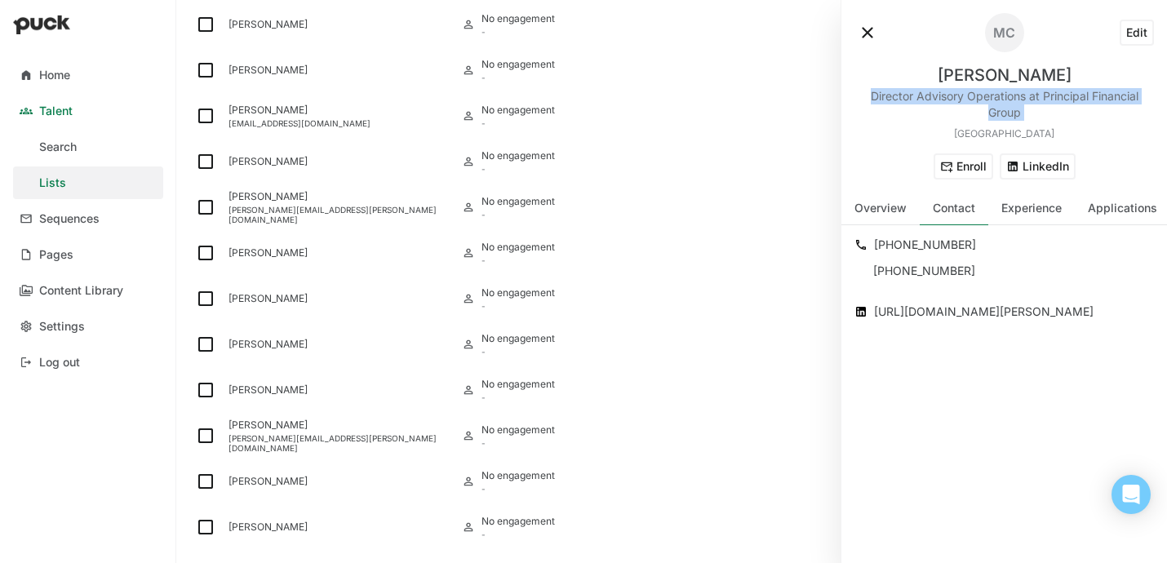
click at [1016, 95] on div "Director Advisory Operations at Principal Financial Group" at bounding box center [1003, 104] width 299 height 33
drag, startPoint x: 1024, startPoint y: 95, endPoint x: 849, endPoint y: 95, distance: 175.4
click at [849, 95] on div "MC Edit Melissa Couch Director Advisory Operations at Principal Financial Group…" at bounding box center [1004, 96] width 326 height 193
drag, startPoint x: 1041, startPoint y: 96, endPoint x: 1041, endPoint y: 113, distance: 17.1
click at [1041, 113] on div "Director Advisory Operations at Principal Financial Group" at bounding box center [1003, 104] width 299 height 33
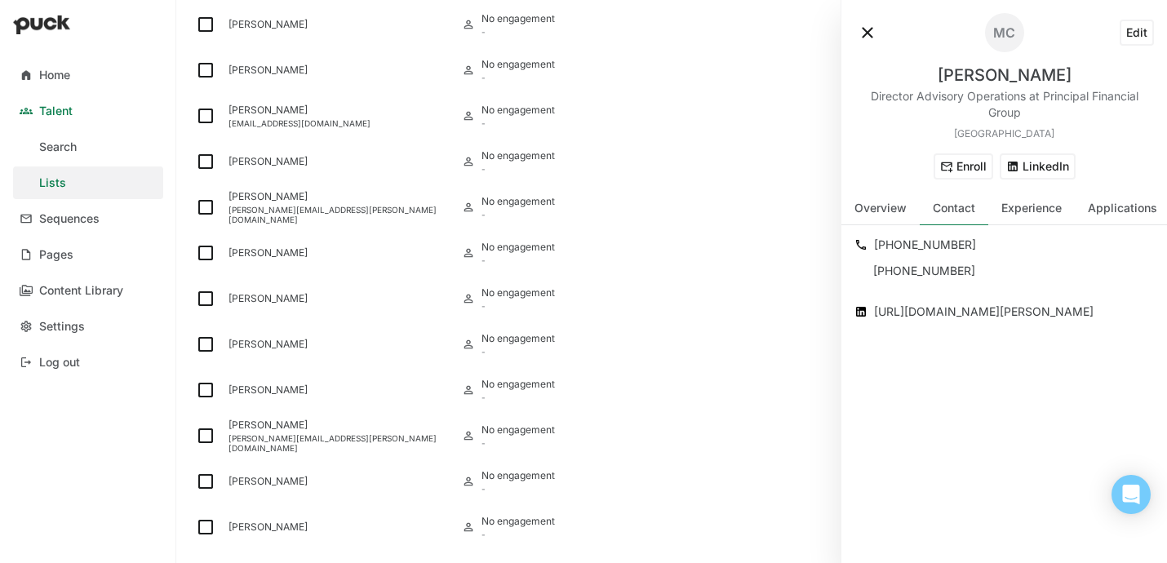
click at [929, 242] on div "+1 812 584 3715" at bounding box center [1014, 245] width 280 height 20
click at [1038, 153] on button "LinkedIn" at bounding box center [1038, 166] width 76 height 26
click at [279, 343] on div "Shelley Pearson" at bounding box center [338, 344] width 220 height 11
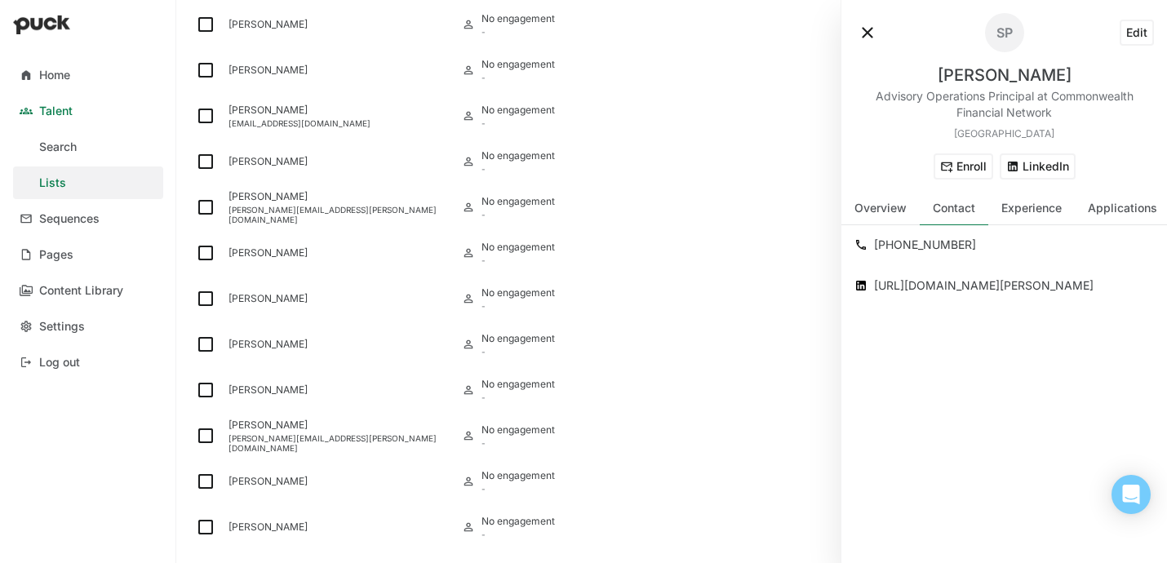
click at [1017, 66] on div "Shelley Pearson" at bounding box center [1005, 75] width 134 height 20
drag, startPoint x: 870, startPoint y: 95, endPoint x: 1014, endPoint y: 93, distance: 144.4
click at [1014, 93] on div "Advisory Operations Principal at Commonwealth Financial Network" at bounding box center [1003, 104] width 299 height 33
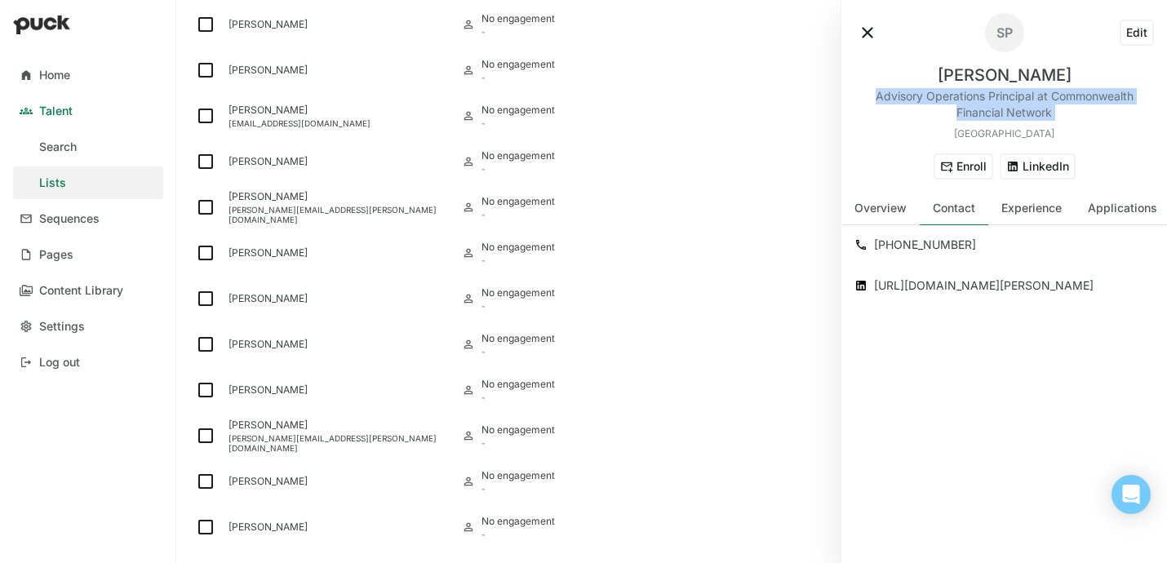
click at [1030, 95] on div "Advisory Operations Principal at Commonwealth Financial Network" at bounding box center [1003, 104] width 299 height 33
drag, startPoint x: 1035, startPoint y: 96, endPoint x: 870, endPoint y: 93, distance: 164.9
click at [870, 93] on div "Advisory Operations Principal at Commonwealth Financial Network" at bounding box center [1003, 104] width 299 height 33
drag, startPoint x: 1058, startPoint y: 109, endPoint x: 1053, endPoint y: 95, distance: 14.7
click at [1053, 95] on div "Advisory Operations Principal at Commonwealth Financial Network" at bounding box center [1003, 104] width 299 height 33
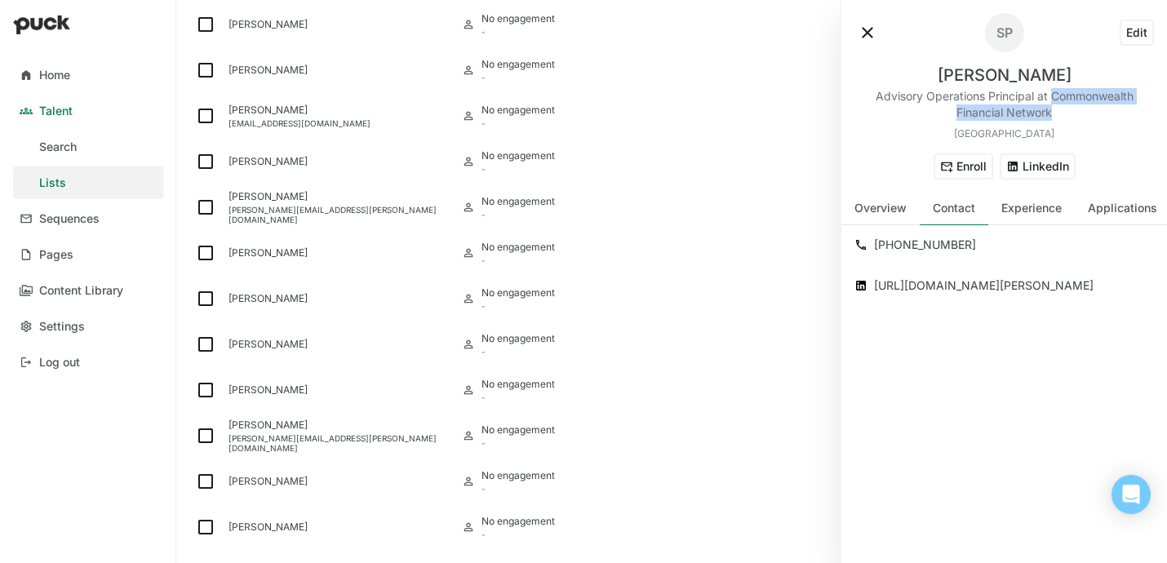
click at [1044, 174] on button "LinkedIn" at bounding box center [1038, 166] width 76 height 26
drag, startPoint x: 987, startPoint y: 246, endPoint x: 873, endPoint y: 248, distance: 114.2
click at [874, 248] on div "+1 858 354 7613" at bounding box center [1014, 245] width 280 height 20
click at [272, 382] on div "Galina Krol" at bounding box center [338, 390] width 233 height 46
click at [991, 79] on div "Galina Krol" at bounding box center [1005, 75] width 134 height 20
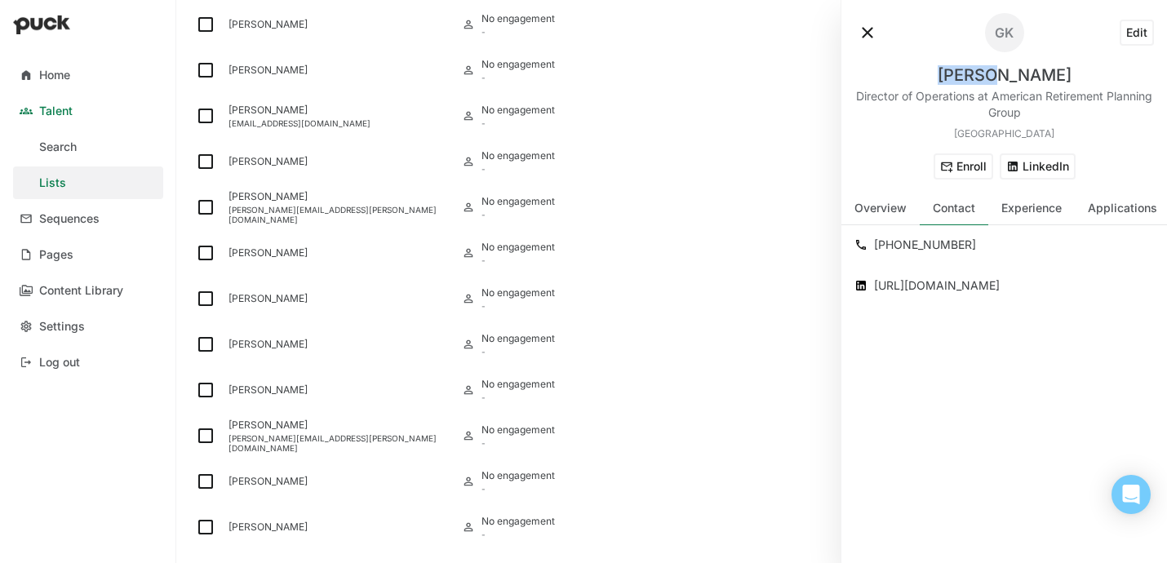
click at [991, 79] on div "Galina Krol" at bounding box center [1005, 75] width 134 height 20
click at [1051, 167] on button "LinkedIn" at bounding box center [1038, 166] width 76 height 26
drag, startPoint x: 1031, startPoint y: 114, endPoint x: 993, endPoint y: 95, distance: 42.0
click at [993, 95] on div "Director of Operations at American Retirement Planning Group" at bounding box center [1003, 104] width 299 height 33
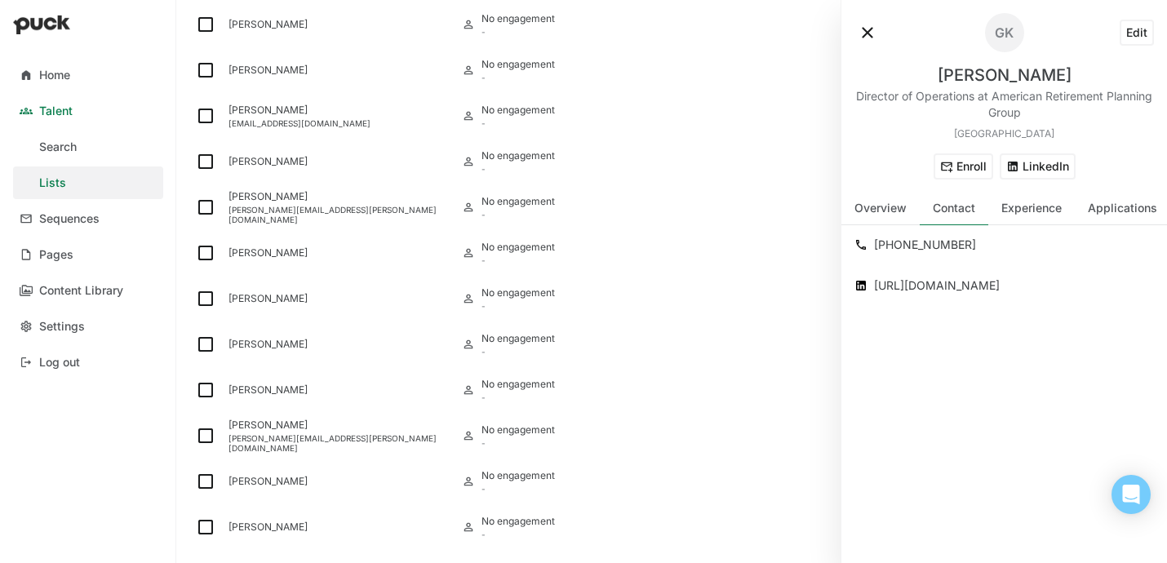
click at [937, 240] on div "+1 702 287 1700" at bounding box center [1014, 245] width 280 height 20
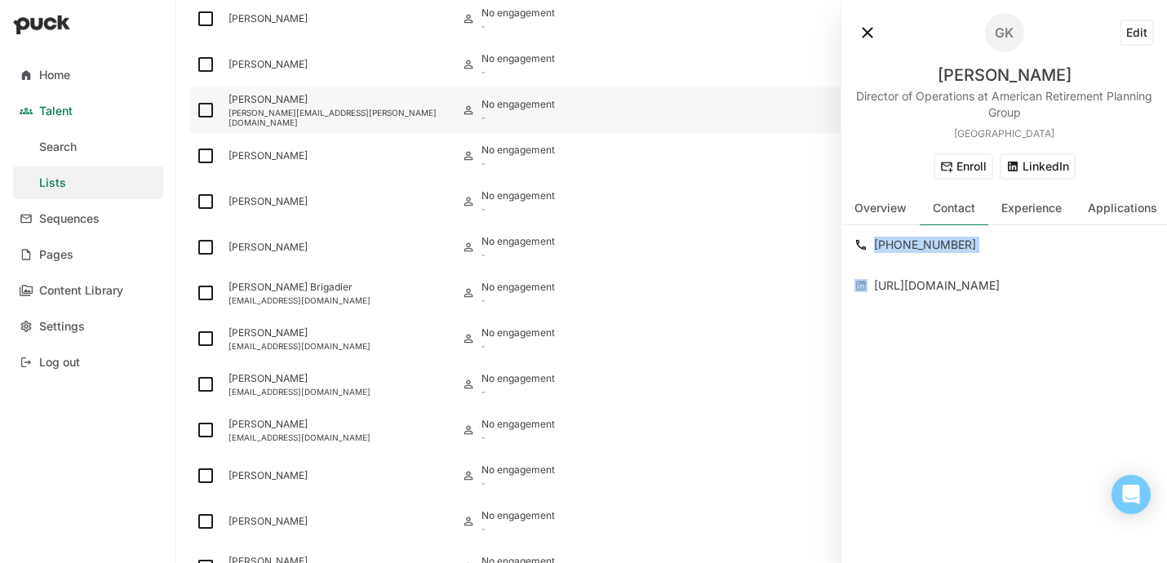
scroll to position [738, 0]
click at [348, 104] on div "James Meyers" at bounding box center [338, 100] width 220 height 11
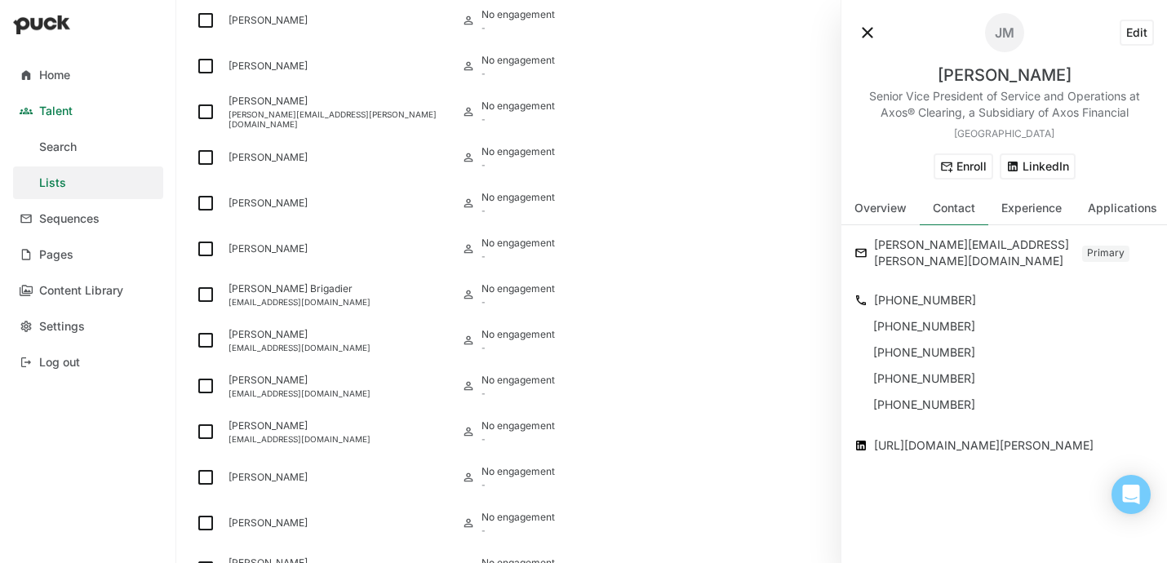
click at [1044, 166] on button "LinkedIn" at bounding box center [1038, 166] width 76 height 26
drag, startPoint x: 958, startPoint y: 113, endPoint x: 1068, endPoint y: 98, distance: 111.1
click at [1068, 98] on div "Senior Vice President of Service and Operations at Axos® Clearing, a Subsidiary…" at bounding box center [1003, 104] width 299 height 33
click at [912, 249] on div "james.g.meyers@gmail.com" at bounding box center [976, 253] width 205 height 36
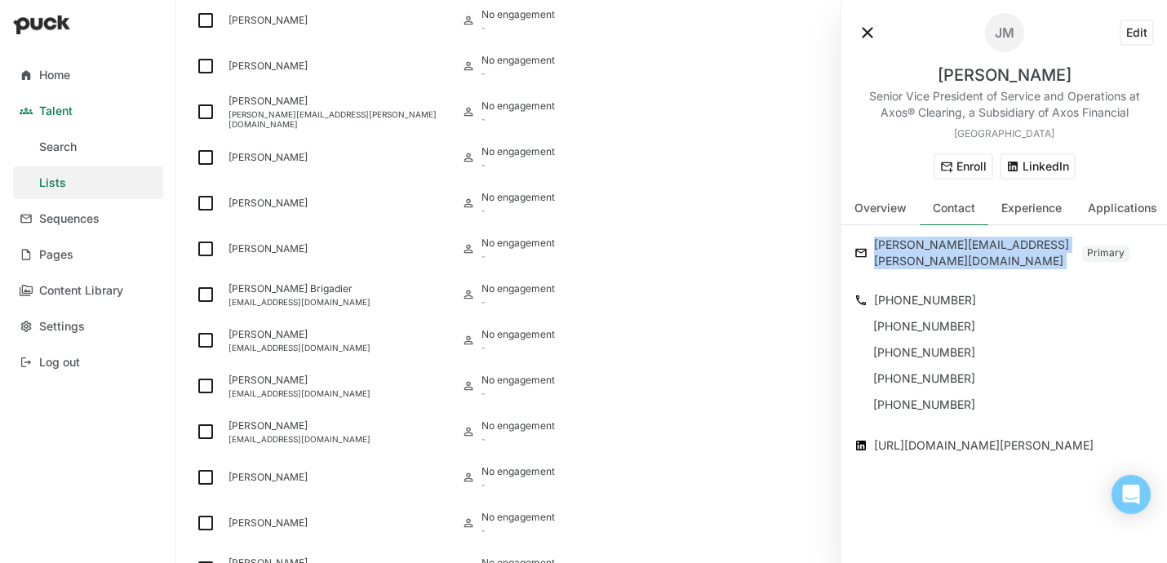
click at [912, 249] on div "james.g.meyers@gmail.com" at bounding box center [976, 253] width 205 height 36
click at [924, 290] on div "+1 612 850 5948" at bounding box center [1014, 300] width 280 height 20
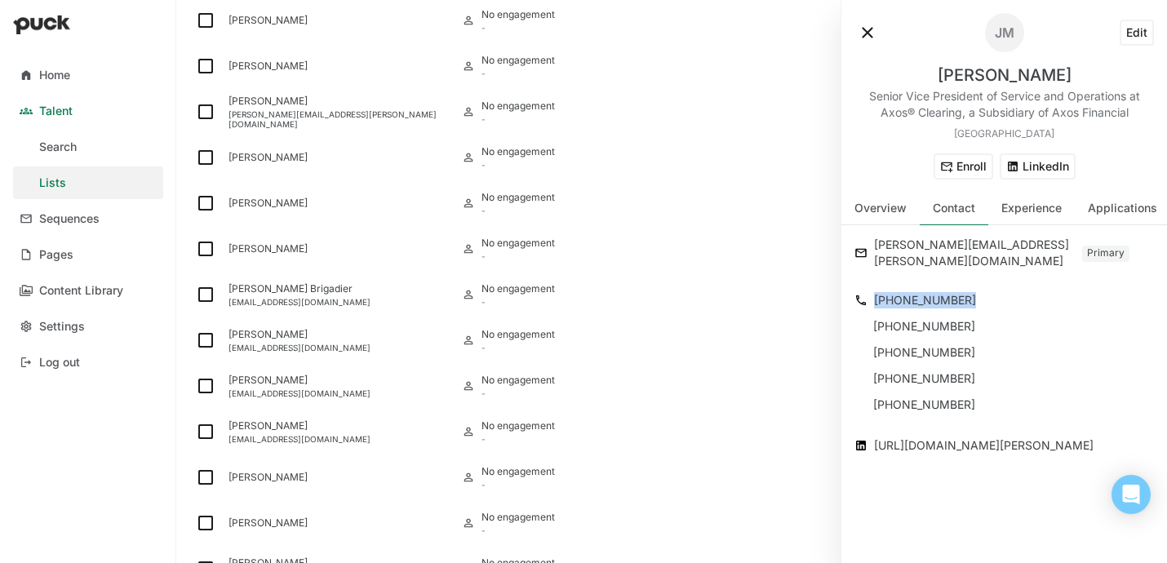
click at [924, 290] on div "+1 612 850 5948" at bounding box center [1014, 300] width 280 height 20
click at [305, 170] on div "Victor Zuczek" at bounding box center [338, 158] width 233 height 46
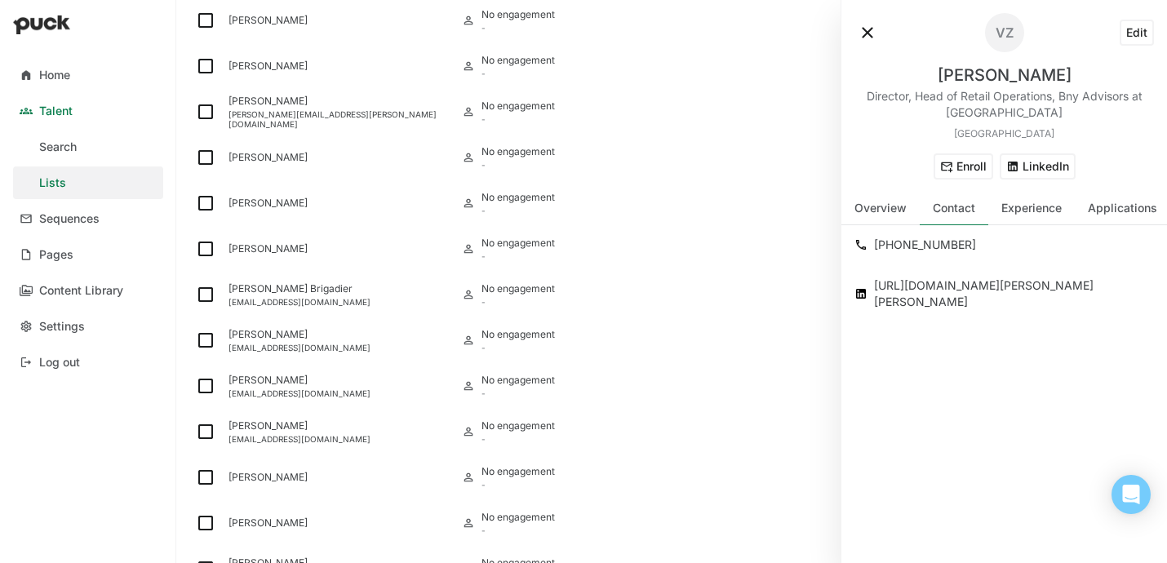
click at [970, 78] on div "Victor Zuczek" at bounding box center [1005, 75] width 134 height 20
drag, startPoint x: 1026, startPoint y: 117, endPoint x: 1056, endPoint y: 99, distance: 34.9
click at [1056, 99] on div "Director, Head of Retail Operations, Bny Advisors at Bny" at bounding box center [1003, 104] width 299 height 33
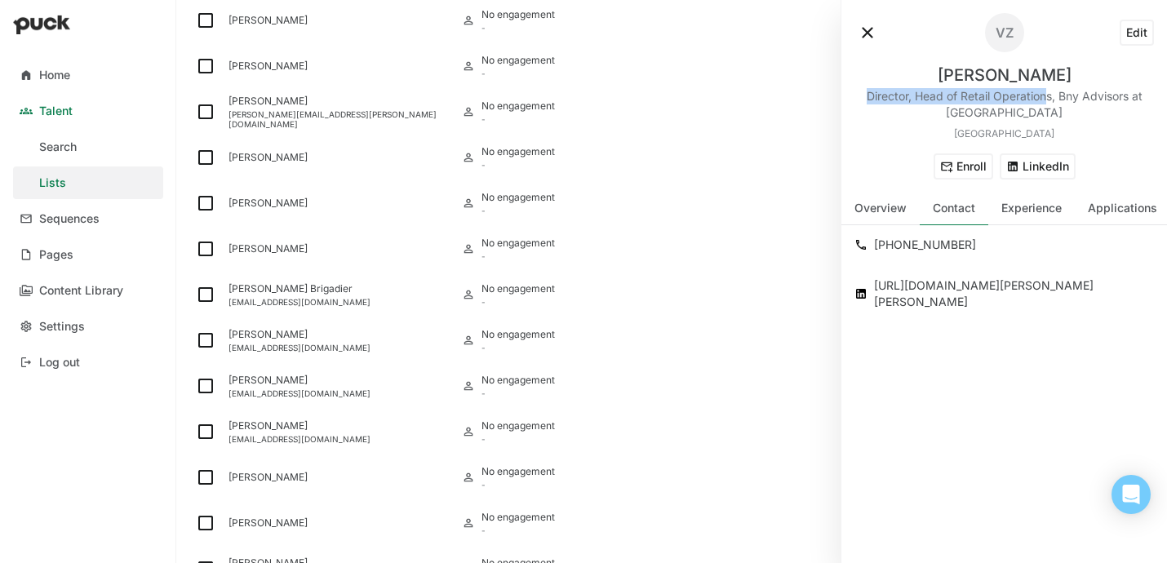
drag, startPoint x: 862, startPoint y: 96, endPoint x: 1048, endPoint y: 95, distance: 186.0
click at [1048, 95] on div "Director, Head of Retail Operations, Bny Advisors at Bny" at bounding box center [1003, 104] width 299 height 33
click at [906, 238] on div "+1 732 547 7217" at bounding box center [1014, 245] width 280 height 20
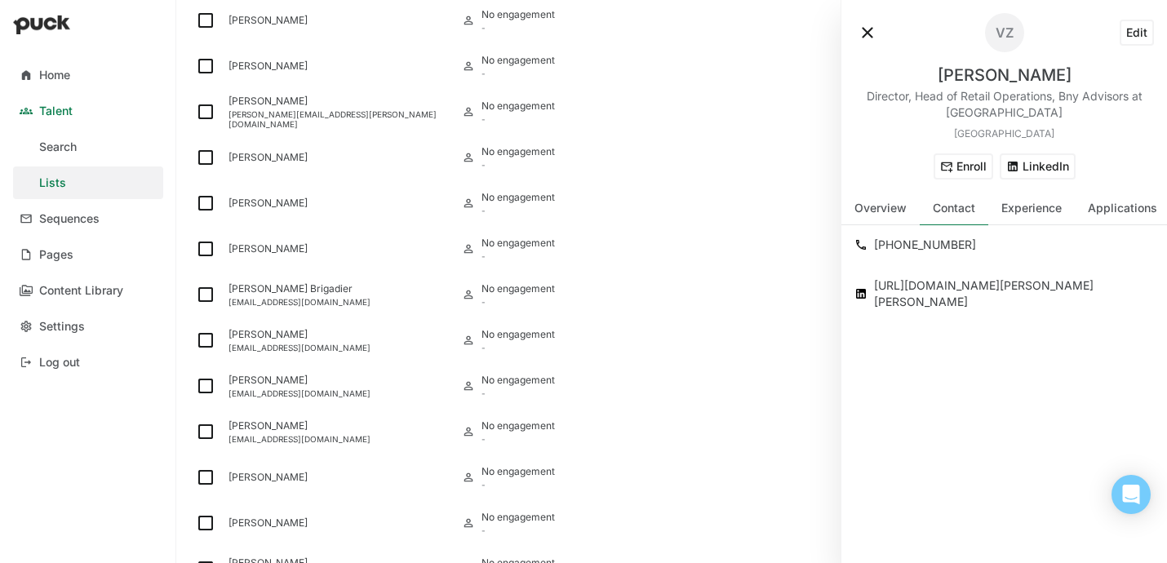
click at [1026, 180] on div "VZ Edit Victor Zuczek Director, Head of Retail Operations, Bny Advisors at Bny …" at bounding box center [1004, 96] width 326 height 193
click at [1025, 172] on button "LinkedIn" at bounding box center [1038, 166] width 76 height 26
click at [864, 38] on button at bounding box center [867, 33] width 26 height 26
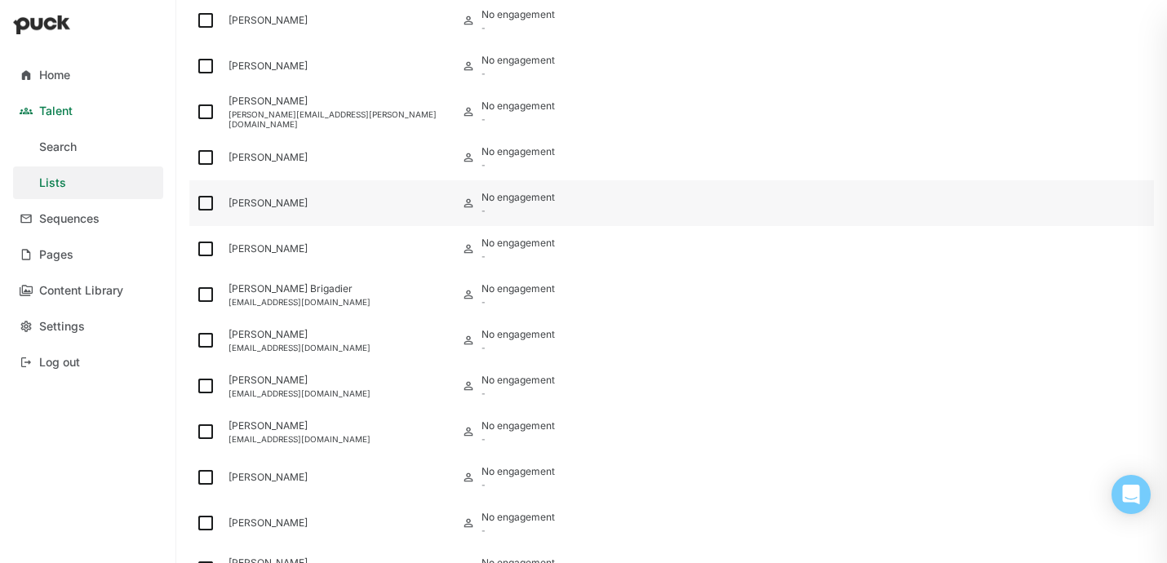
click at [335, 212] on div "Tara Verbeek" at bounding box center [338, 203] width 233 height 46
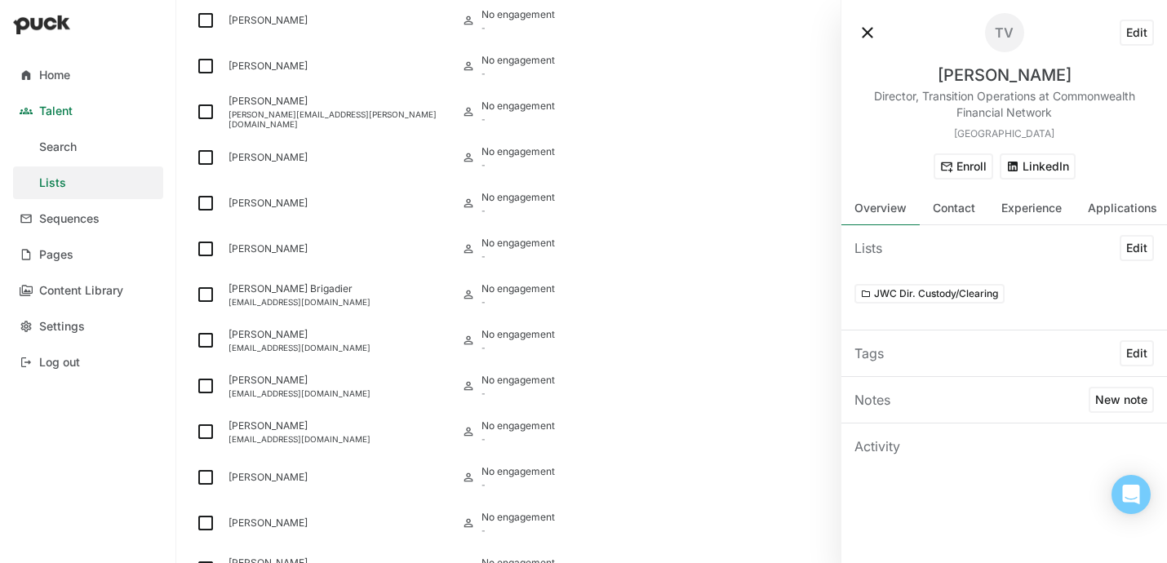
click at [1017, 79] on div "Tara Verbeek" at bounding box center [1005, 75] width 134 height 20
click at [1031, 168] on button "LinkedIn" at bounding box center [1038, 166] width 76 height 26
drag, startPoint x: 1062, startPoint y: 113, endPoint x: 1050, endPoint y: 100, distance: 18.0
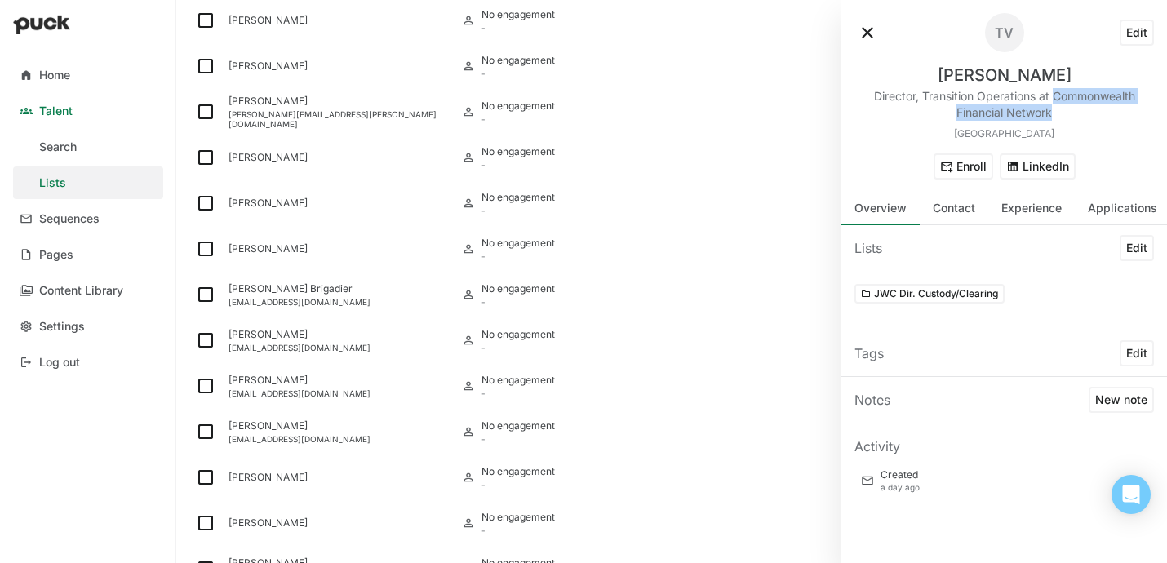
click at [1050, 100] on div "Director, Transition Operations at Commonwealth Financial Network" at bounding box center [1003, 104] width 299 height 33
drag, startPoint x: 868, startPoint y: 95, endPoint x: 1035, endPoint y: 95, distance: 166.5
click at [1035, 95] on div "Director, Transition Operations at Commonwealth Financial Network" at bounding box center [1003, 104] width 299 height 33
click at [971, 223] on div "Contact" at bounding box center [954, 209] width 69 height 33
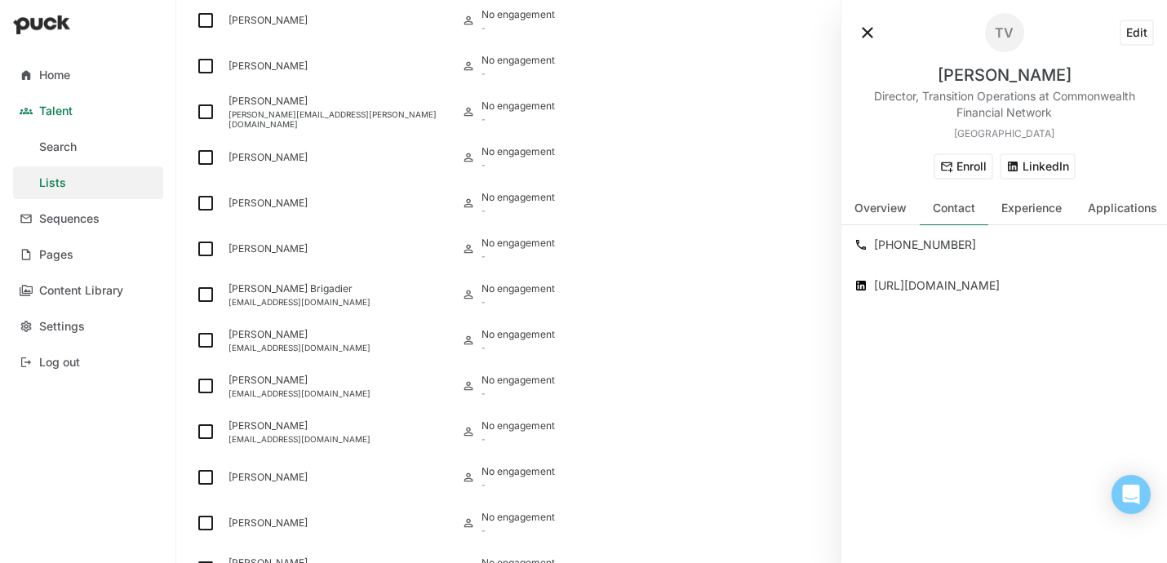
click at [918, 244] on div "+1 616 304 1305" at bounding box center [1014, 245] width 280 height 20
click at [286, 255] on div "Brett Esselburn" at bounding box center [338, 249] width 233 height 46
click at [1005, 77] on div "Brett Esselburn" at bounding box center [1005, 75] width 134 height 20
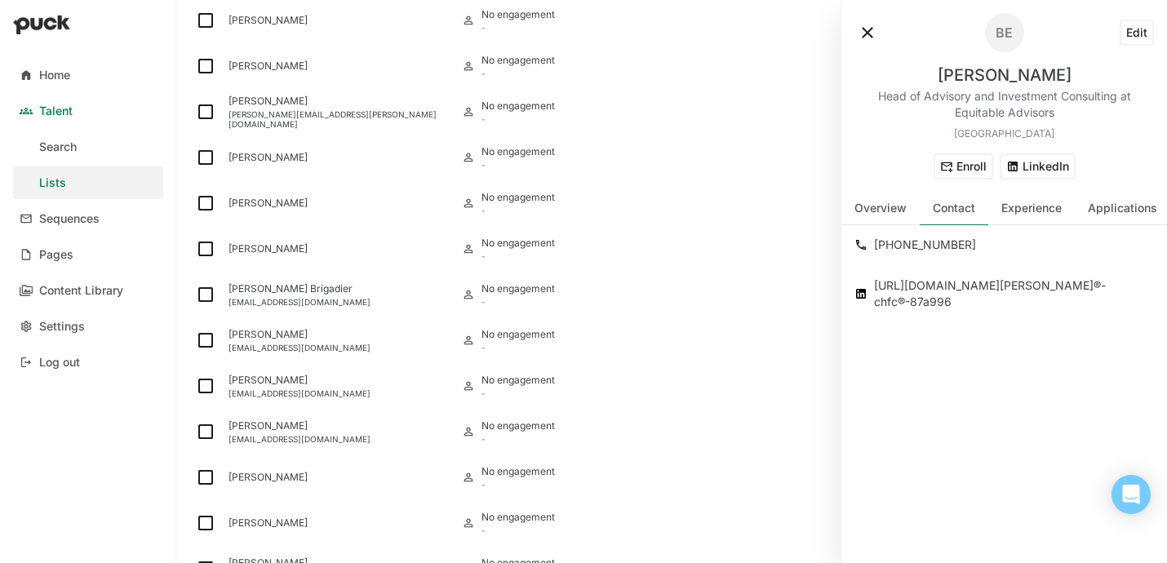
click at [1005, 77] on div "Brett Esselburn" at bounding box center [1005, 75] width 134 height 20
click at [925, 248] on div "+1 215 837 2025" at bounding box center [1014, 245] width 280 height 20
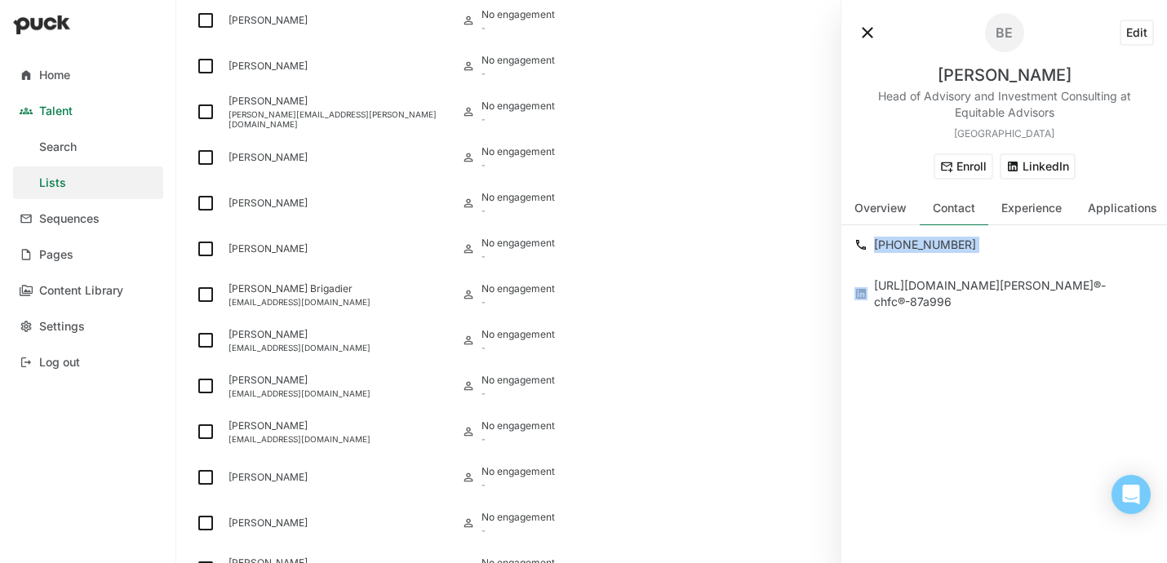
click at [1050, 159] on button "LinkedIn" at bounding box center [1038, 166] width 76 height 26
drag, startPoint x: 1066, startPoint y: 113, endPoint x: 947, endPoint y: 113, distance: 118.3
click at [947, 113] on div "Head of Advisory and Investment Consulting at Equitable Advisors" at bounding box center [1003, 104] width 299 height 33
drag, startPoint x: 871, startPoint y: 95, endPoint x: 1116, endPoint y: 95, distance: 244.8
click at [1116, 95] on div "Head of Advisory and Investment Consulting at Equitable Advisors" at bounding box center [1003, 104] width 299 height 33
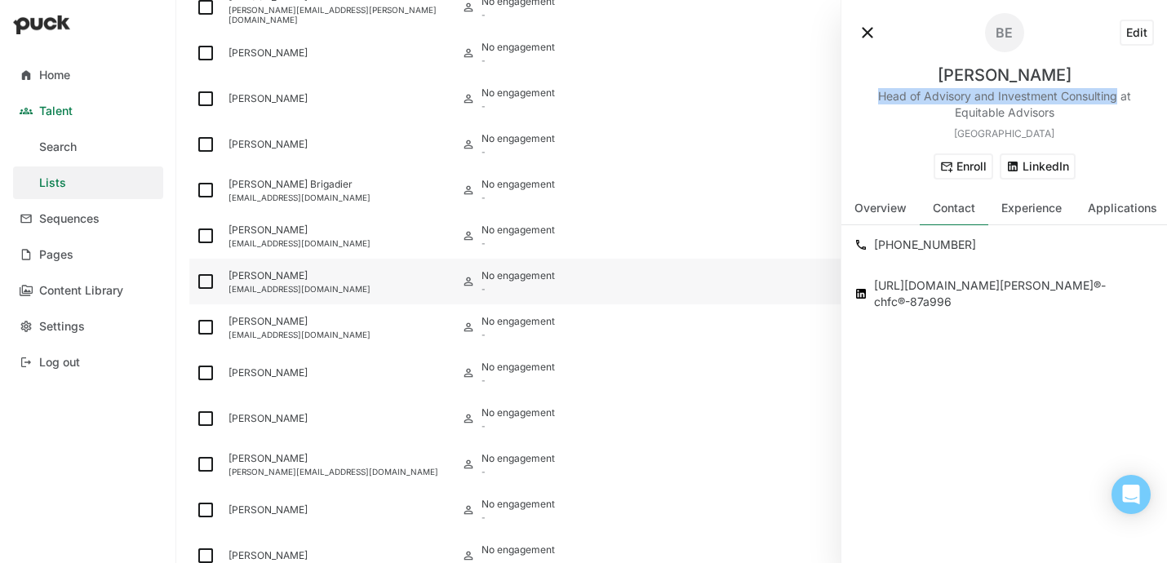
scroll to position [844, 0]
click at [871, 30] on button at bounding box center [867, 33] width 26 height 26
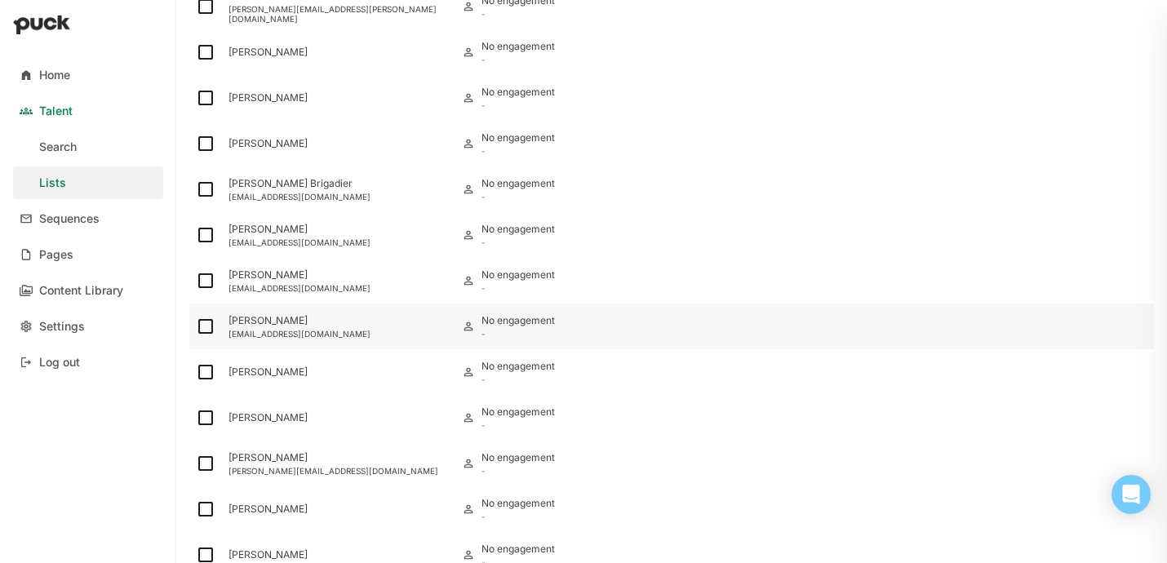
scroll to position [904, 0]
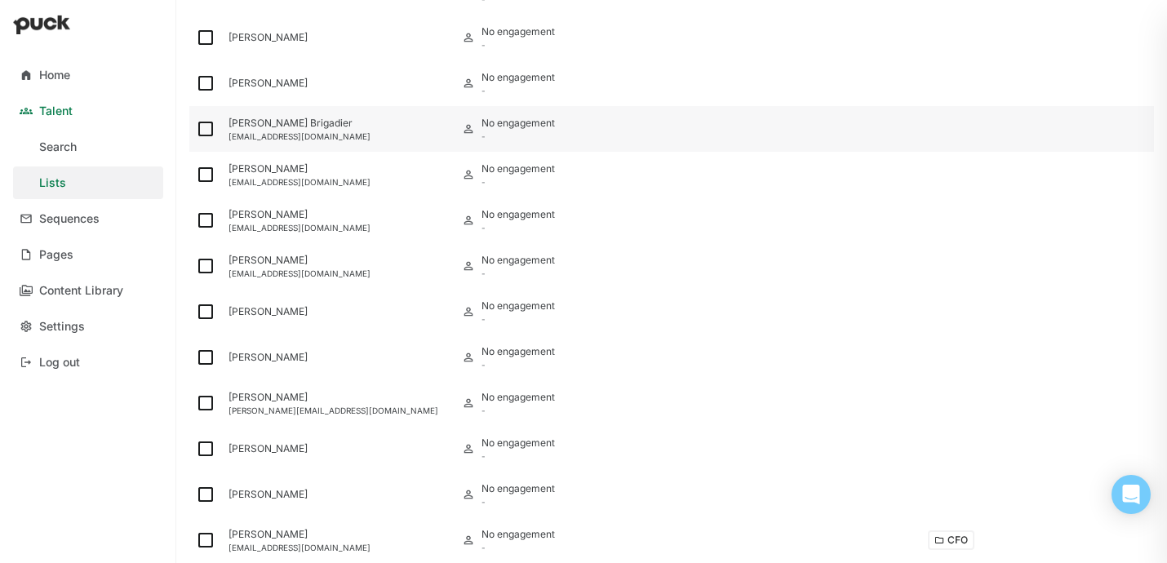
click at [325, 130] on div "Beth Brigadier bebrig1@yahoo.com" at bounding box center [338, 129] width 233 height 46
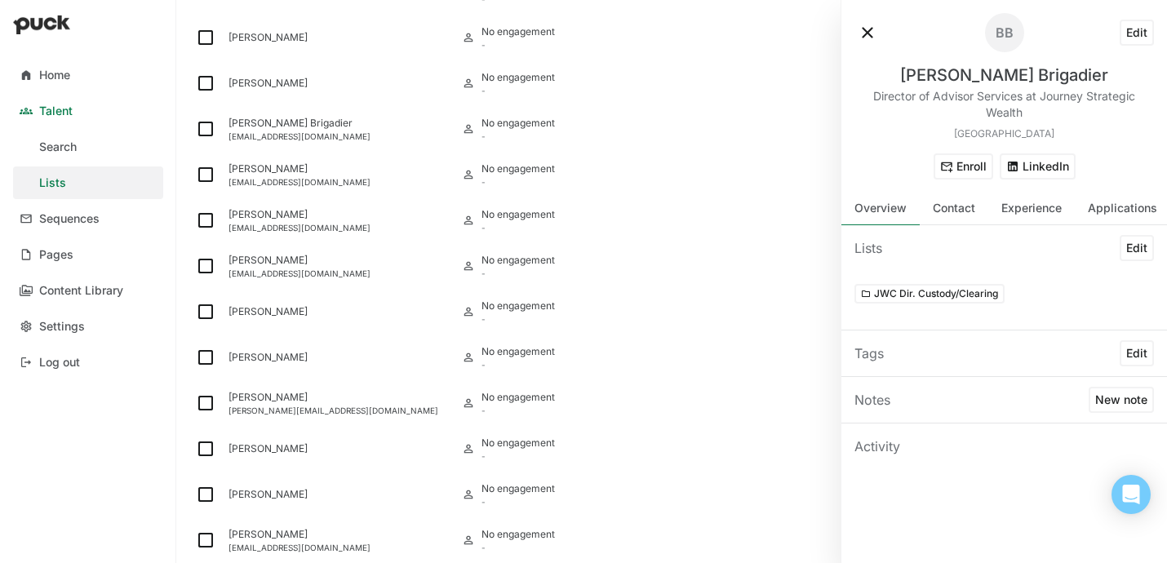
click at [1005, 71] on div "Beth Brigadier" at bounding box center [1004, 75] width 208 height 20
drag, startPoint x: 1039, startPoint y: 117, endPoint x: 1041, endPoint y: 98, distance: 19.7
click at [1041, 98] on div "Director of Advisor Services at Journey Strategic Wealth" at bounding box center [1003, 104] width 299 height 33
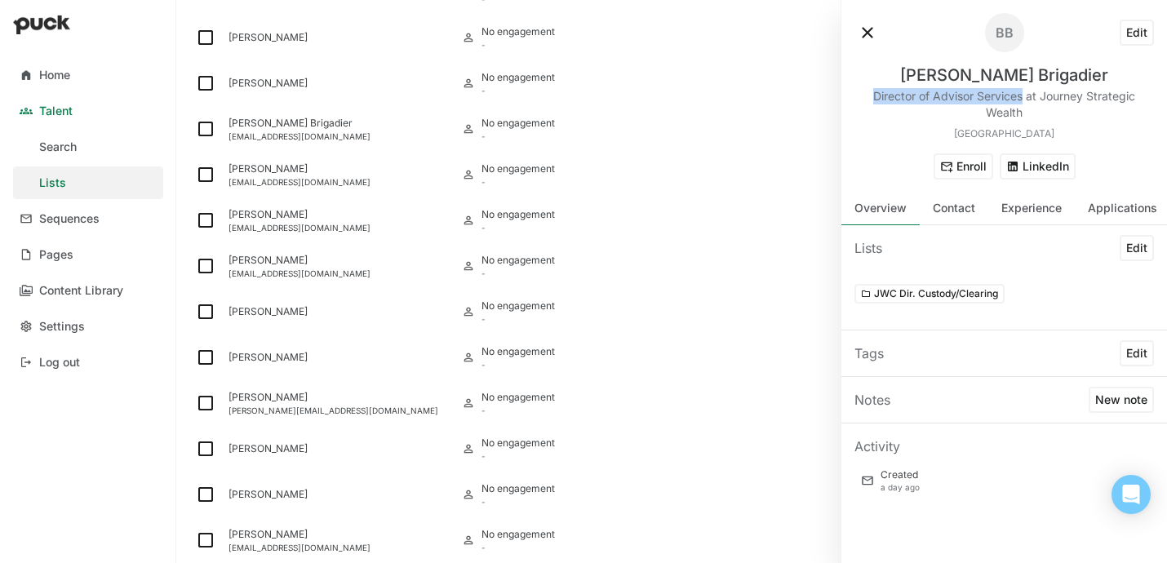
drag, startPoint x: 1022, startPoint y: 98, endPoint x: 859, endPoint y: 97, distance: 163.2
click at [859, 97] on div "Director of Advisor Services at Journey Strategic Wealth" at bounding box center [1003, 104] width 299 height 33
click at [955, 211] on div "Contact" at bounding box center [954, 209] width 42 height 14
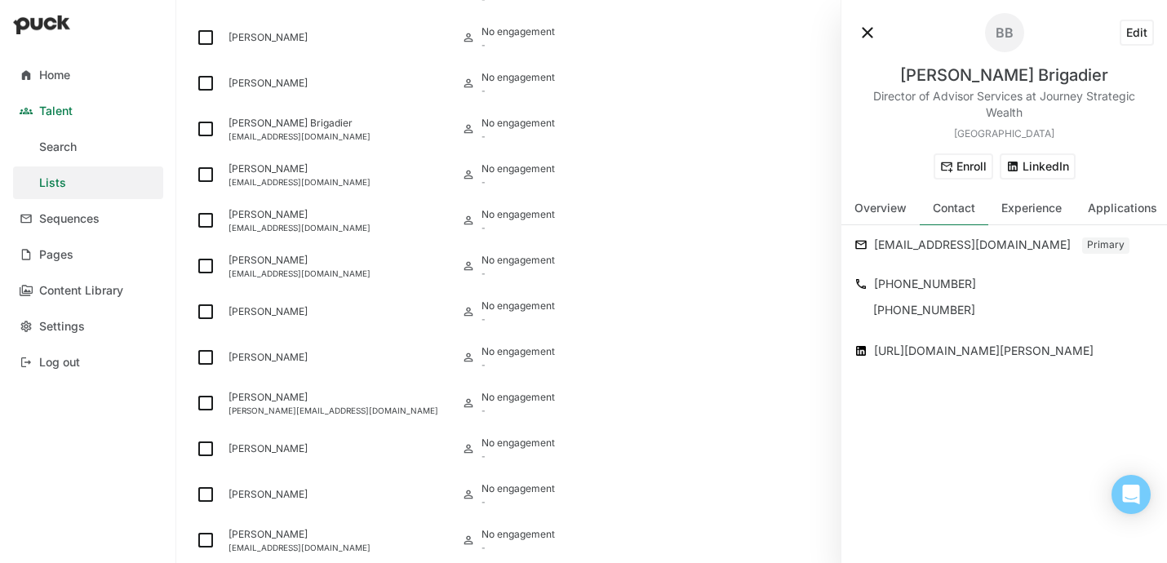
click at [920, 254] on div "bebrig1@yahoo.com" at bounding box center [976, 245] width 205 height 20
click at [911, 241] on div "bebrig1@yahoo.com" at bounding box center [976, 245] width 205 height 20
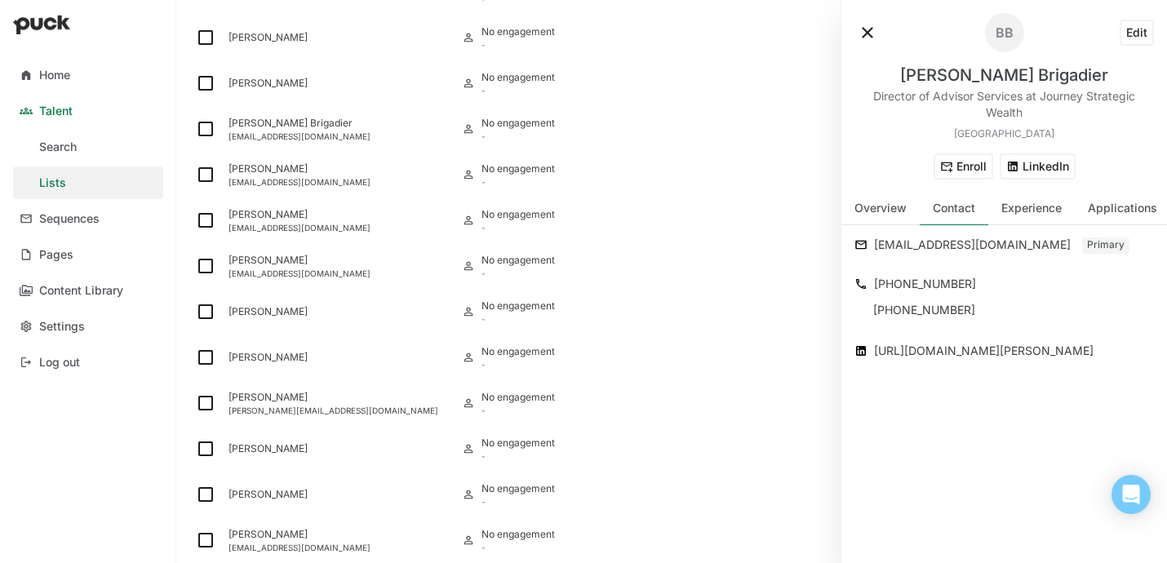
click at [909, 277] on div "+1 408 482 2803" at bounding box center [1014, 284] width 280 height 20
click at [1034, 162] on button "LinkedIn" at bounding box center [1038, 166] width 76 height 26
click at [330, 192] on div "Christina Di Loreto cmdilo1030@gmail.com" at bounding box center [338, 175] width 233 height 46
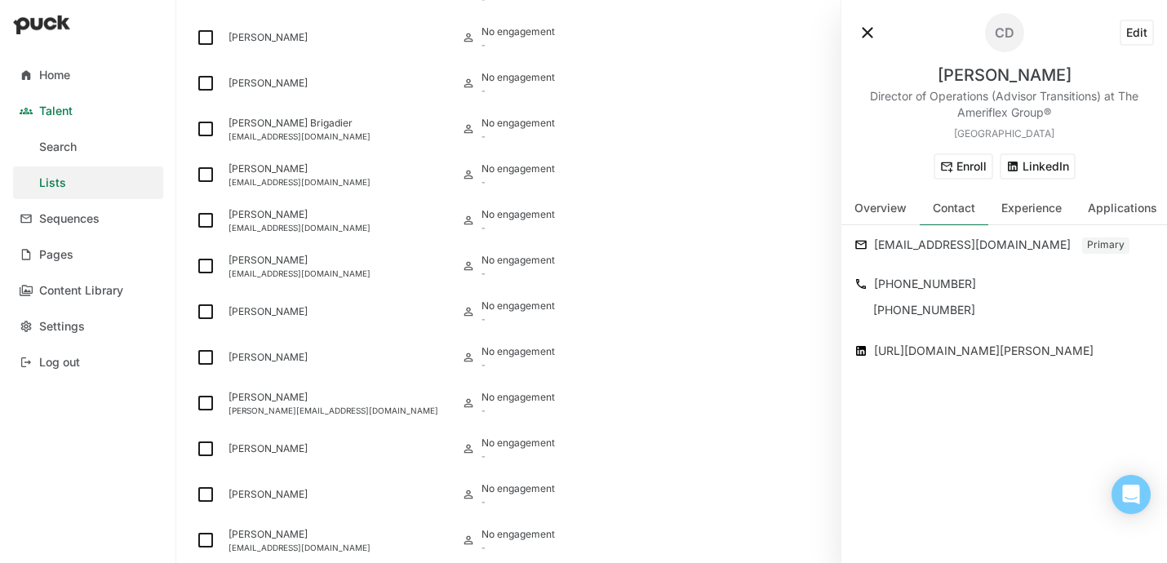
click at [995, 79] on div "Christina Di Loreto" at bounding box center [1005, 75] width 134 height 20
drag, startPoint x: 1044, startPoint y: 117, endPoint x: 1124, endPoint y: 98, distance: 81.3
click at [1124, 98] on div "Director of Operations (Advisor Transitions) at The Ameriflex Group®" at bounding box center [1003, 104] width 299 height 33
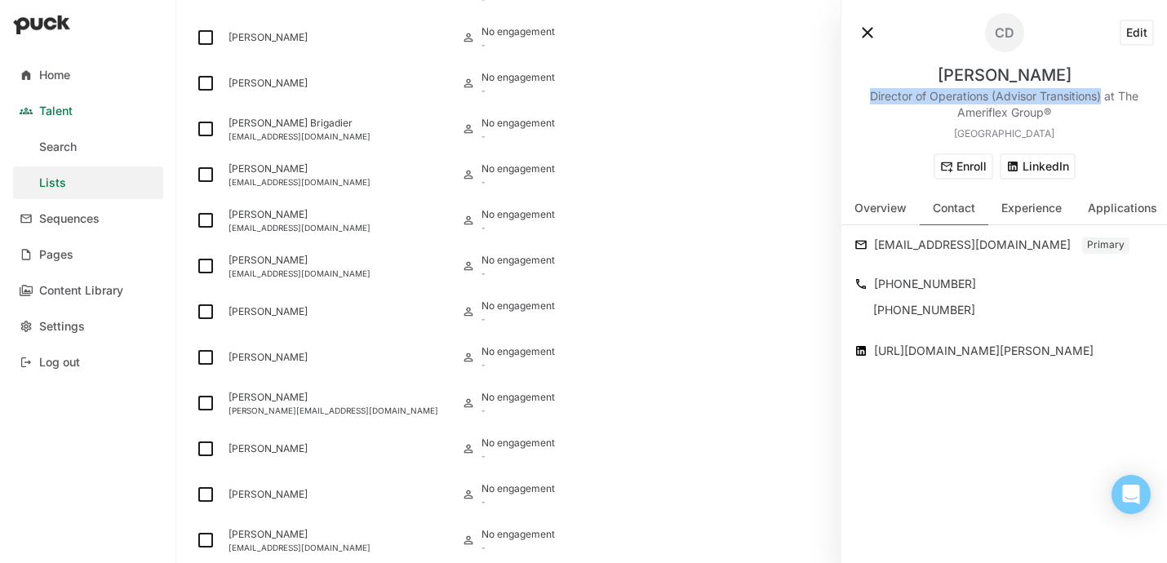
drag, startPoint x: 860, startPoint y: 99, endPoint x: 1103, endPoint y: 99, distance: 243.2
click at [1103, 99] on div "Director of Operations (Advisor Transitions) at The Ameriflex Group®" at bounding box center [1003, 104] width 299 height 33
click at [911, 248] on div "cmdilo1030@gmail.com" at bounding box center [976, 245] width 205 height 20
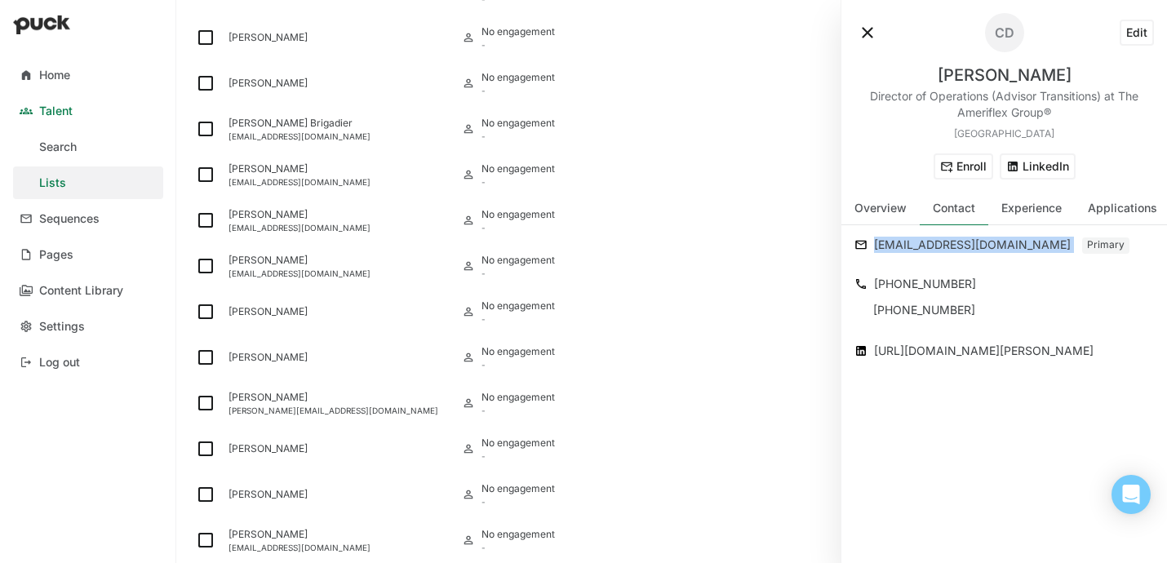
click at [911, 248] on div "cmdilo1030@gmail.com" at bounding box center [976, 245] width 205 height 20
drag, startPoint x: 983, startPoint y: 277, endPoint x: 864, endPoint y: 277, distance: 119.1
click at [864, 277] on div "+1 239 633 3884" at bounding box center [1003, 284] width 299 height 20
click at [1037, 175] on button "LinkedIn" at bounding box center [1038, 166] width 76 height 26
click at [860, 37] on button at bounding box center [867, 33] width 26 height 26
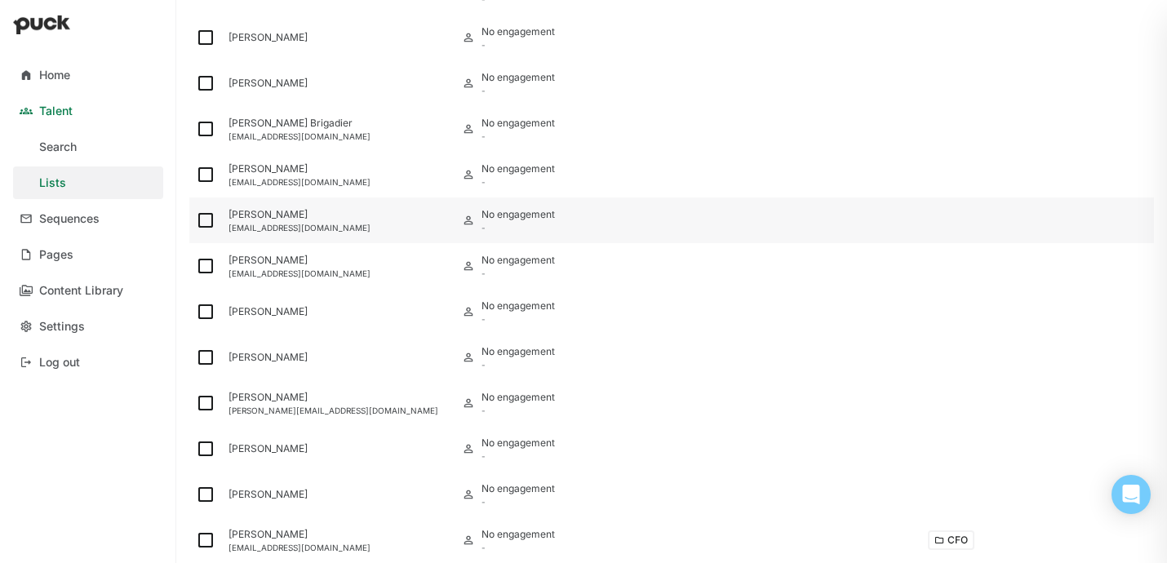
click at [266, 218] on div "Samantha Sullivan" at bounding box center [338, 214] width 220 height 11
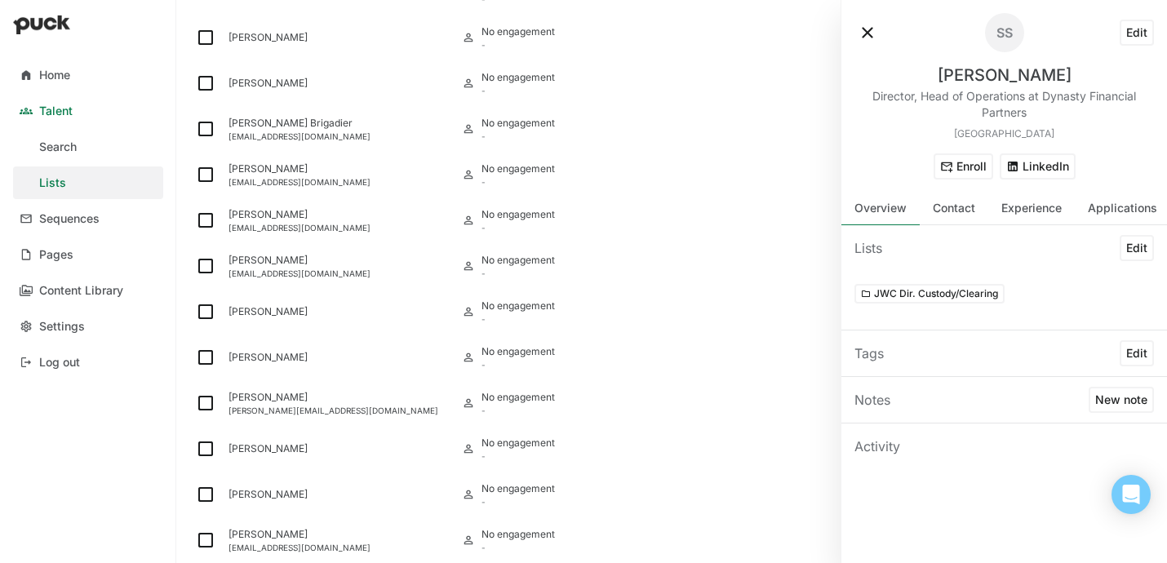
click at [980, 70] on div "Samantha Sullivan" at bounding box center [1005, 75] width 134 height 20
drag, startPoint x: 1037, startPoint y: 115, endPoint x: 1038, endPoint y: 97, distance: 18.0
click at [1038, 97] on div "Director, Head of Operations at Dynasty Financial Partners" at bounding box center [1003, 104] width 299 height 33
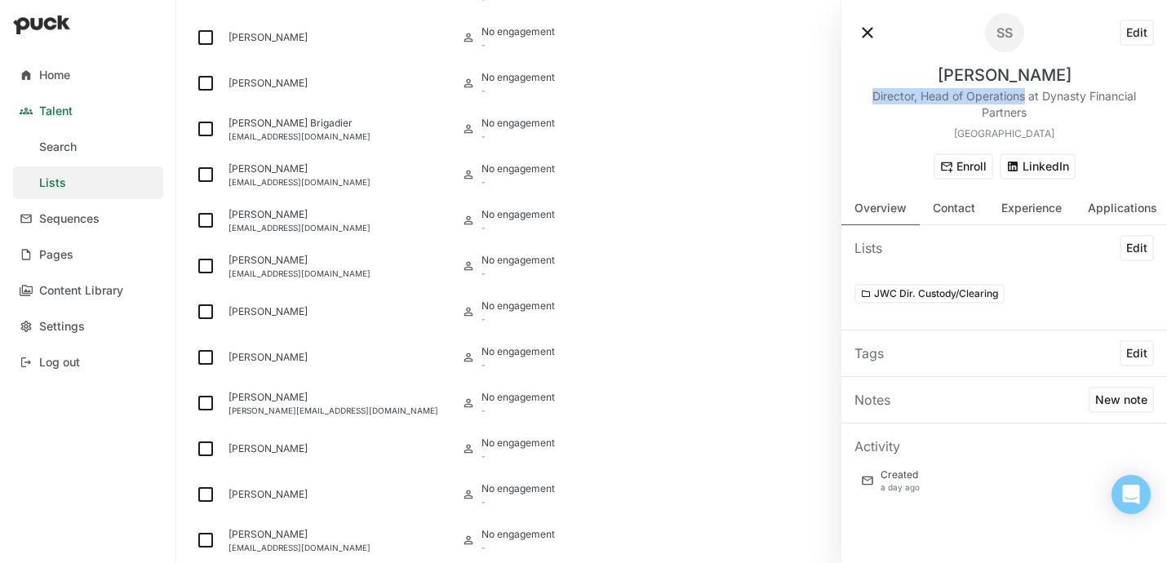
drag, startPoint x: 867, startPoint y: 91, endPoint x: 1023, endPoint y: 89, distance: 156.7
click at [1023, 89] on div "Director, Head of Operations at Dynasty Financial Partners" at bounding box center [1003, 104] width 299 height 33
click at [955, 203] on div "Contact" at bounding box center [954, 209] width 42 height 14
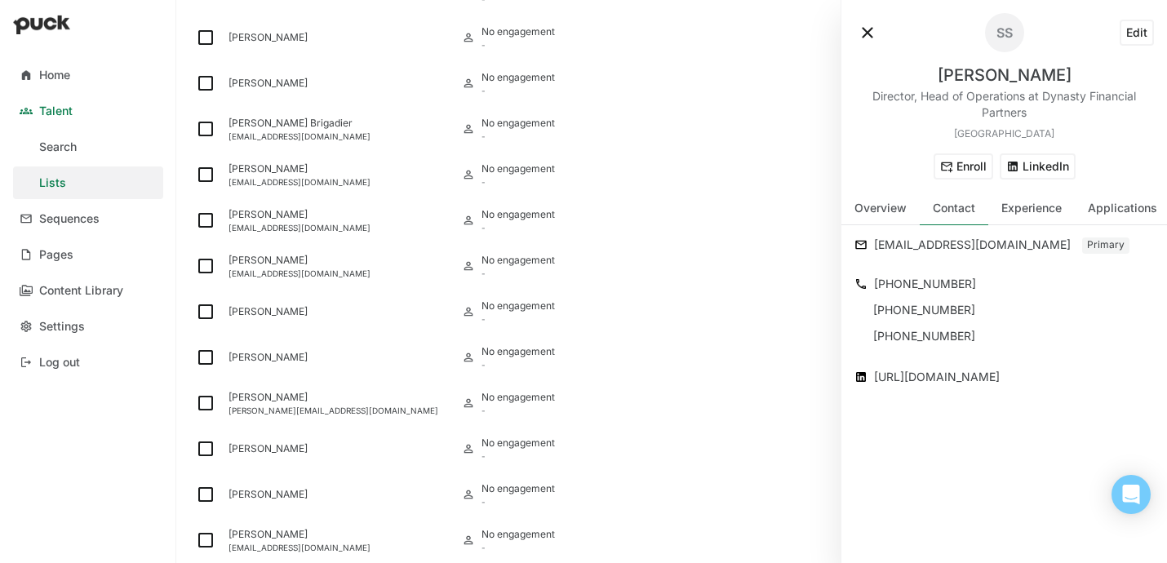
click at [944, 247] on div "samsullivan9@gmail.com" at bounding box center [976, 245] width 205 height 20
click at [920, 285] on div "+1 251 599 6011" at bounding box center [1014, 284] width 280 height 20
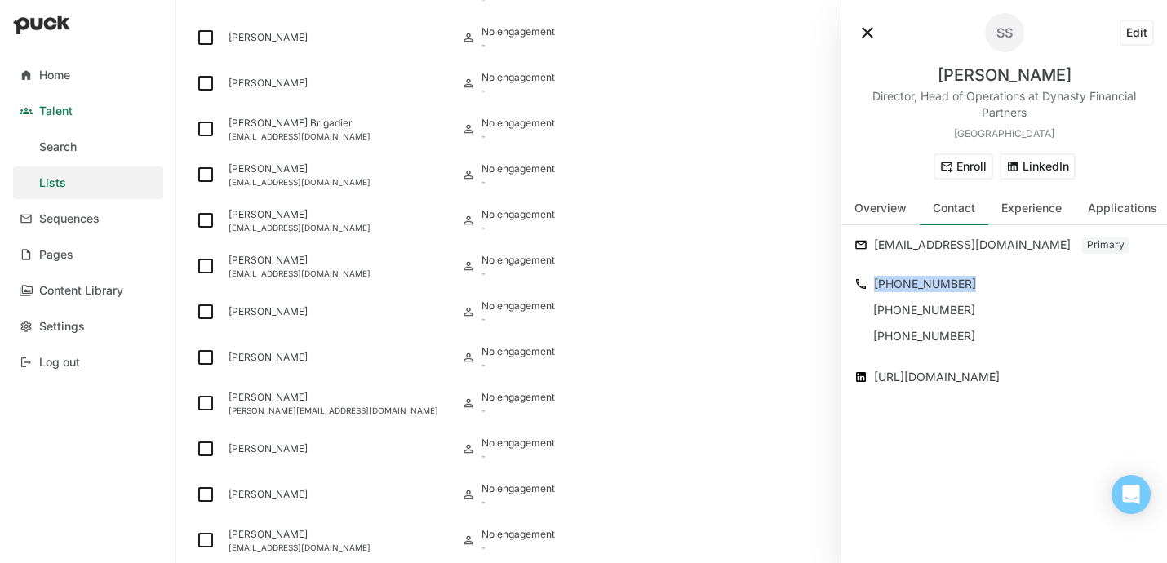
click at [920, 285] on div "+1 251 599 6011" at bounding box center [1014, 284] width 280 height 20
click at [1048, 166] on button "LinkedIn" at bounding box center [1038, 166] width 76 height 26
click at [288, 268] on div "snobbigmit@yahoo.com" at bounding box center [338, 273] width 220 height 10
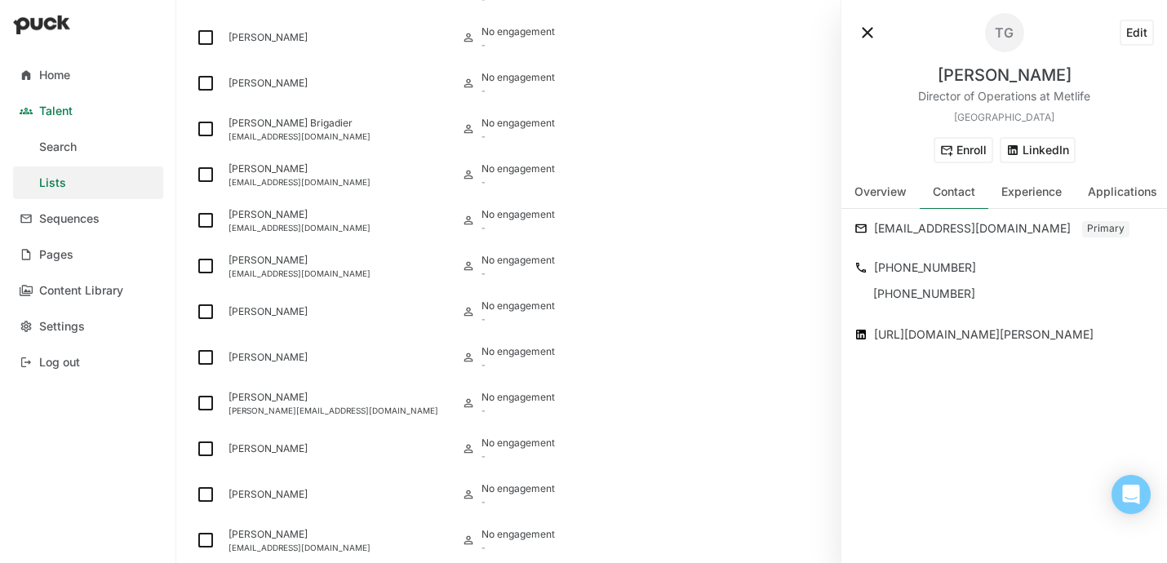
click at [998, 77] on div "Timothy Gibbons" at bounding box center [1005, 75] width 134 height 20
click at [1031, 143] on button "LinkedIn" at bounding box center [1038, 150] width 76 height 26
click at [1067, 95] on div "Director of Operations at Metlife" at bounding box center [1004, 96] width 172 height 16
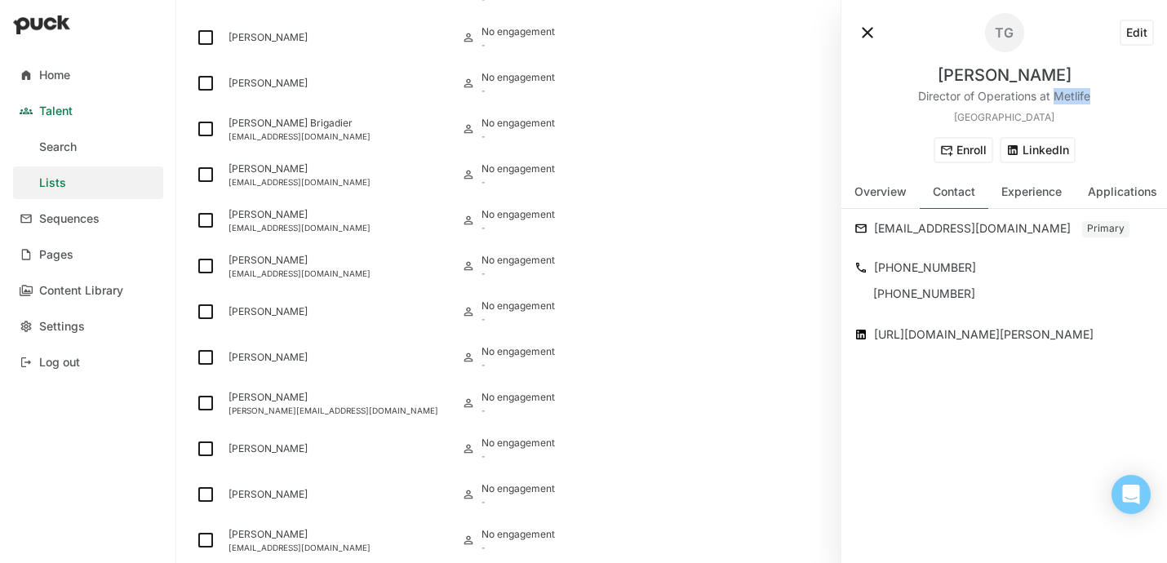
click at [1067, 95] on div "Director of Operations at Metlife" at bounding box center [1004, 96] width 172 height 16
click at [955, 108] on div "Timothy Gibbons Director of Operations at Metlife United States" at bounding box center [1003, 94] width 299 height 59
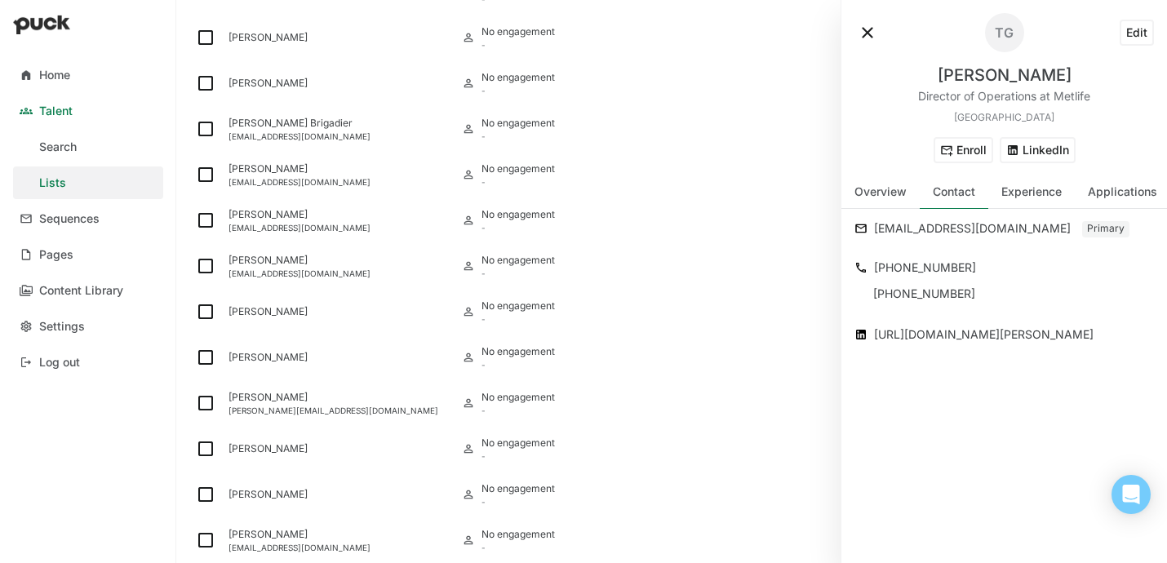
click at [921, 224] on div "snobbigmit@yahoo.com" at bounding box center [976, 229] width 205 height 20
click at [911, 264] on div "+1 404 680 2503" at bounding box center [1014, 268] width 280 height 20
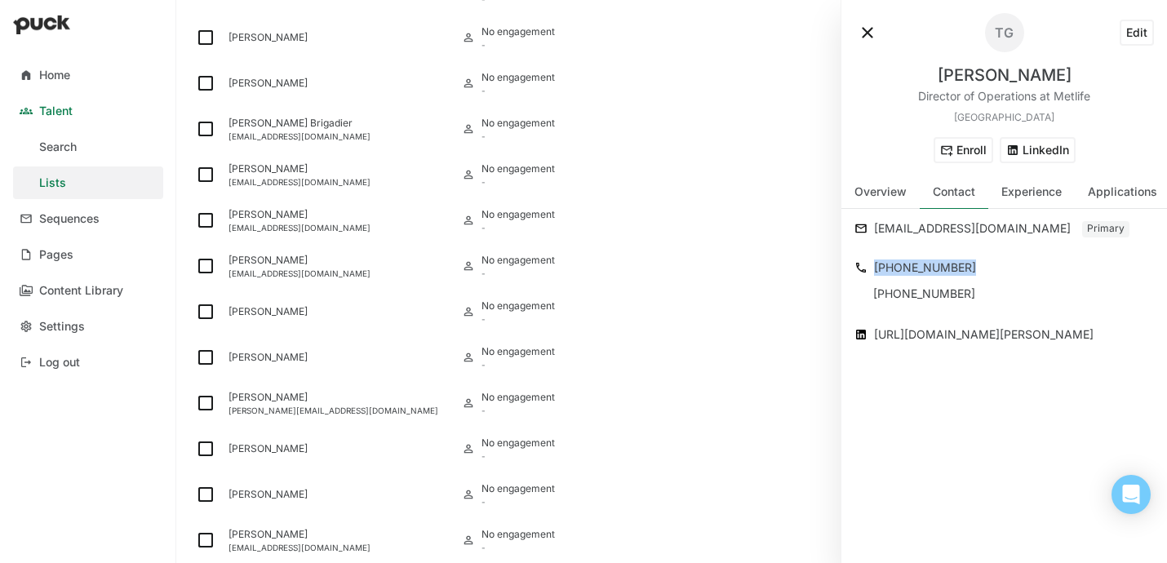
click at [911, 264] on div "+1 404 680 2503" at bounding box center [1014, 268] width 280 height 20
click at [278, 314] on div "Angela Burns" at bounding box center [338, 311] width 220 height 11
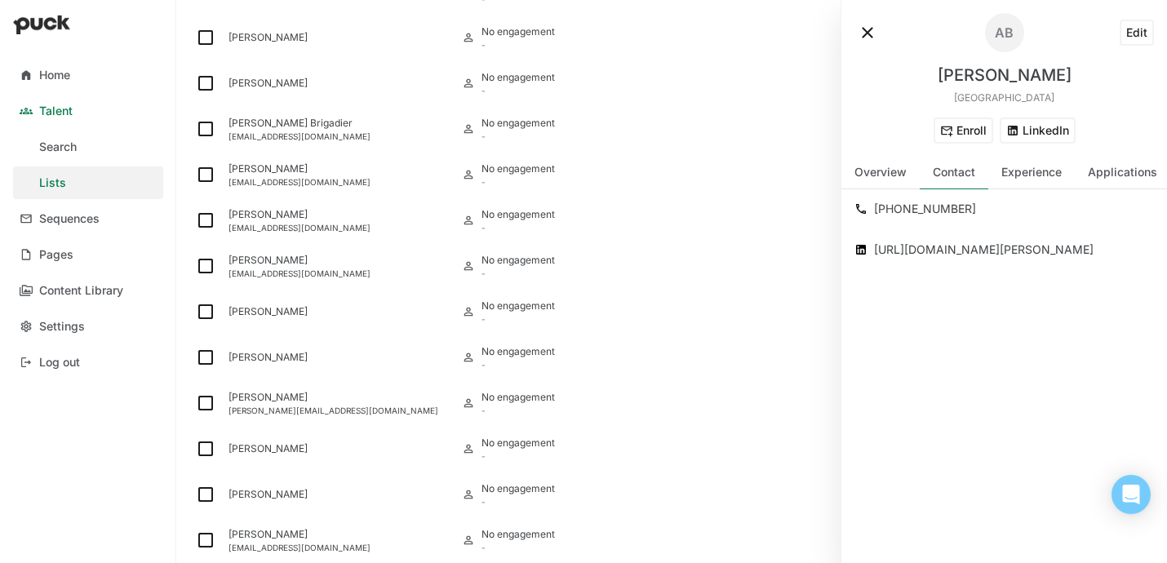
click at [1024, 75] on div "Angela Burns" at bounding box center [1005, 75] width 134 height 20
click at [1041, 133] on button "LinkedIn" at bounding box center [1038, 130] width 76 height 26
click at [899, 212] on div "+1 812 244 9908" at bounding box center [1014, 209] width 280 height 20
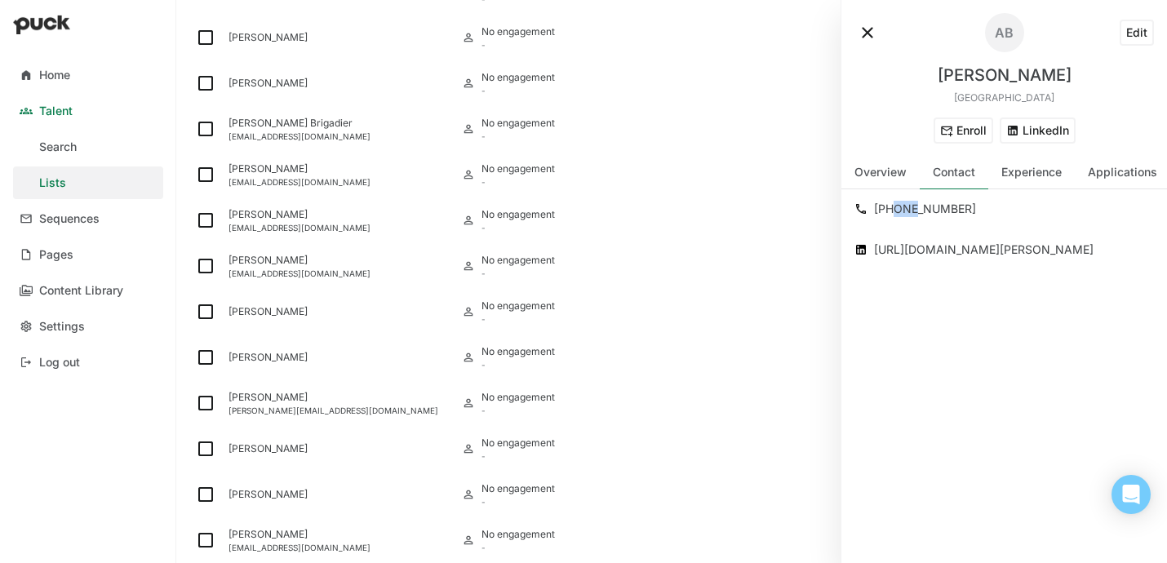
click at [899, 212] on div "+1 812 244 9908" at bounding box center [1014, 209] width 280 height 20
click at [916, 211] on div "+1 812 244 9908" at bounding box center [1014, 209] width 280 height 20
click at [253, 361] on div "Christopher Vaccaro" at bounding box center [338, 357] width 220 height 11
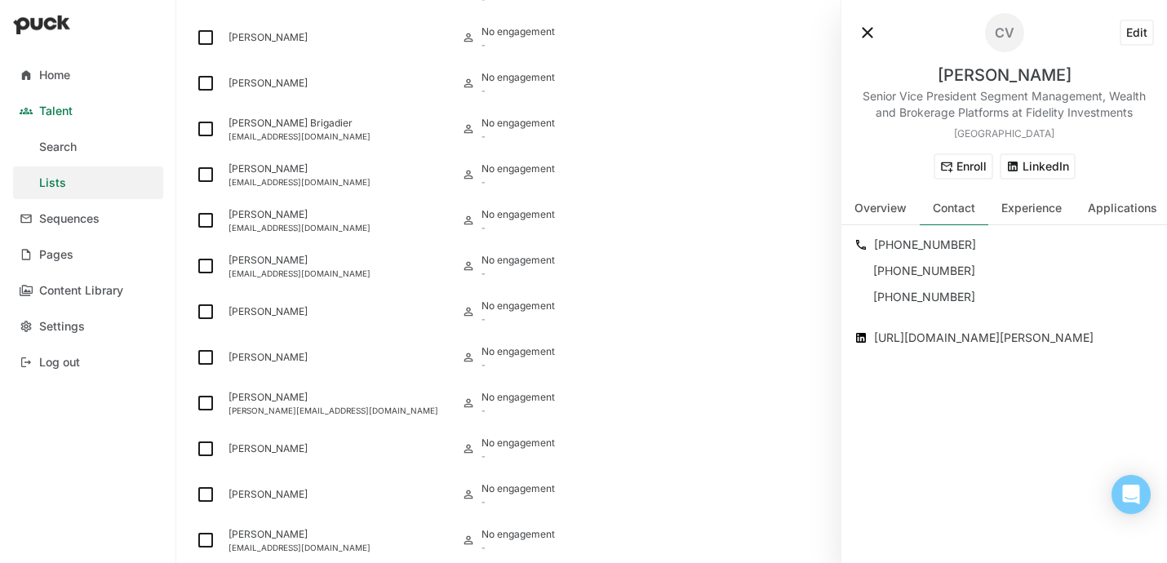
click at [990, 77] on div "Christopher Vaccaro" at bounding box center [1005, 75] width 134 height 20
click at [1016, 171] on button "LinkedIn" at bounding box center [1038, 166] width 76 height 26
drag, startPoint x: 1138, startPoint y: 116, endPoint x: 1026, endPoint y: 117, distance: 111.8
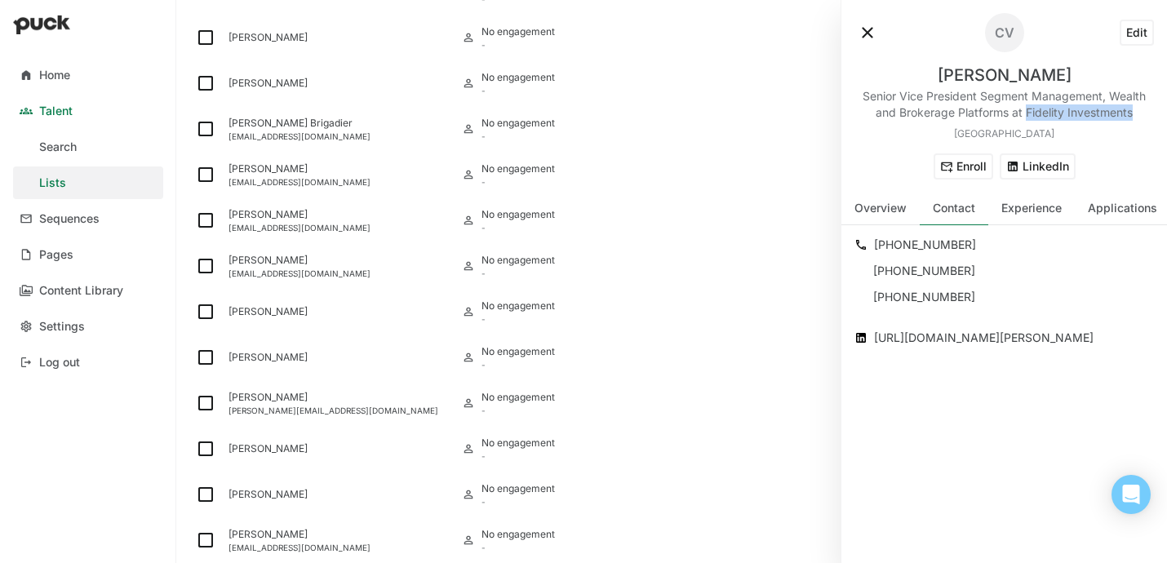
click at [1026, 117] on div "Senior Vice President Segment Management, Wealth and Brokerage Platforms at Fid…" at bounding box center [1003, 104] width 299 height 33
drag, startPoint x: 859, startPoint y: 92, endPoint x: 1006, endPoint y: 114, distance: 148.5
click at [1006, 114] on div "Senior Vice President Segment Management, Wealth and Brokerage Platforms at Fid…" at bounding box center [1003, 104] width 299 height 33
click at [898, 246] on div "+1 347 420 1277" at bounding box center [1014, 245] width 280 height 20
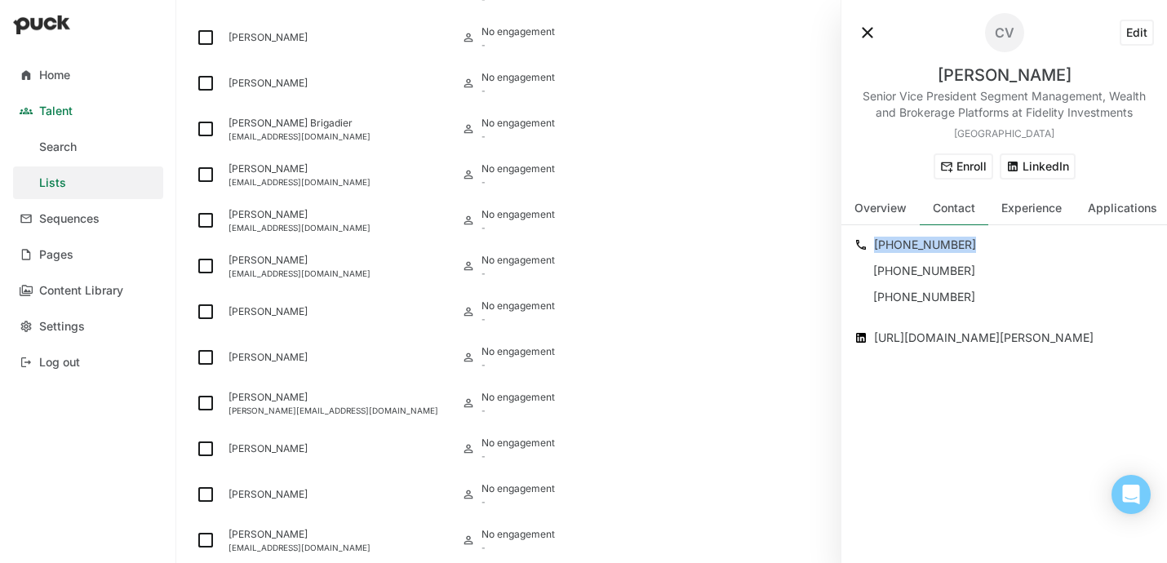
click at [898, 246] on div "+1 347 420 1277" at bounding box center [1014, 245] width 280 height 20
click at [269, 400] on div "Chris Logan" at bounding box center [338, 397] width 220 height 11
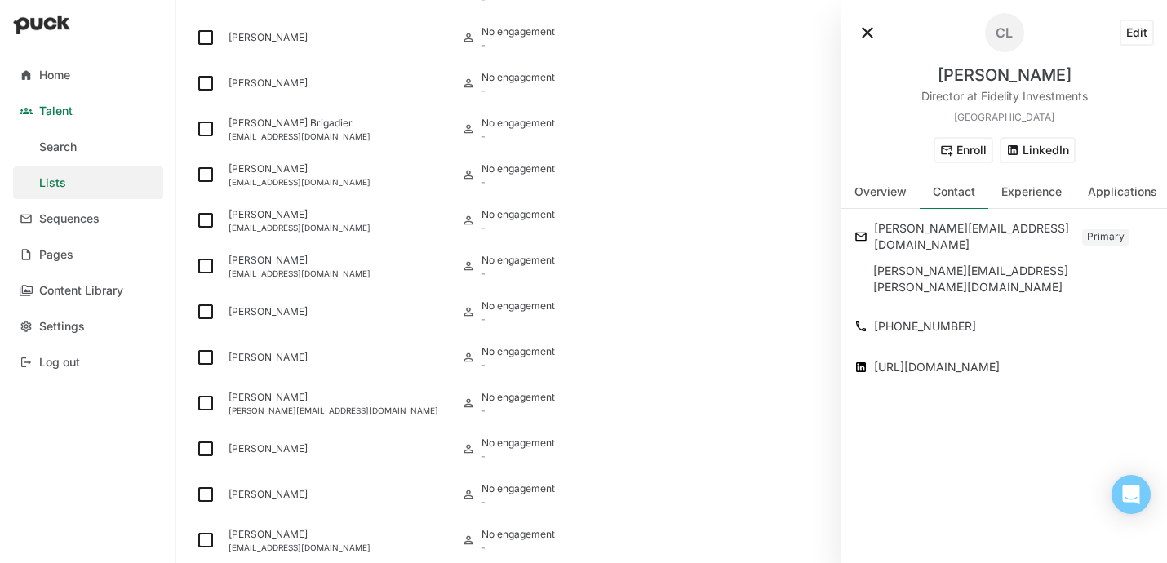
click at [979, 79] on div "Chris Logan" at bounding box center [1005, 75] width 134 height 20
drag, startPoint x: 1103, startPoint y: 95, endPoint x: 982, endPoint y: 100, distance: 121.6
click at [982, 100] on div "Chris Logan Director at Fidelity Investments United States" at bounding box center [1003, 94] width 299 height 59
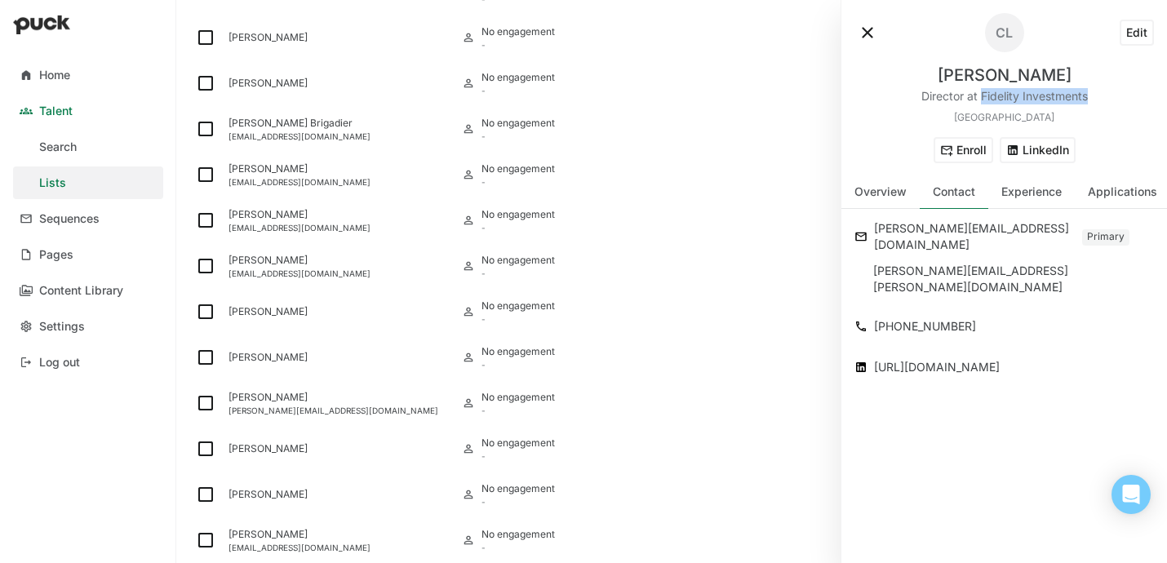
click at [1028, 147] on button "LinkedIn" at bounding box center [1038, 150] width 76 height 26
click at [945, 221] on div "chris.globaltrade@gmail.com" at bounding box center [976, 237] width 205 height 36
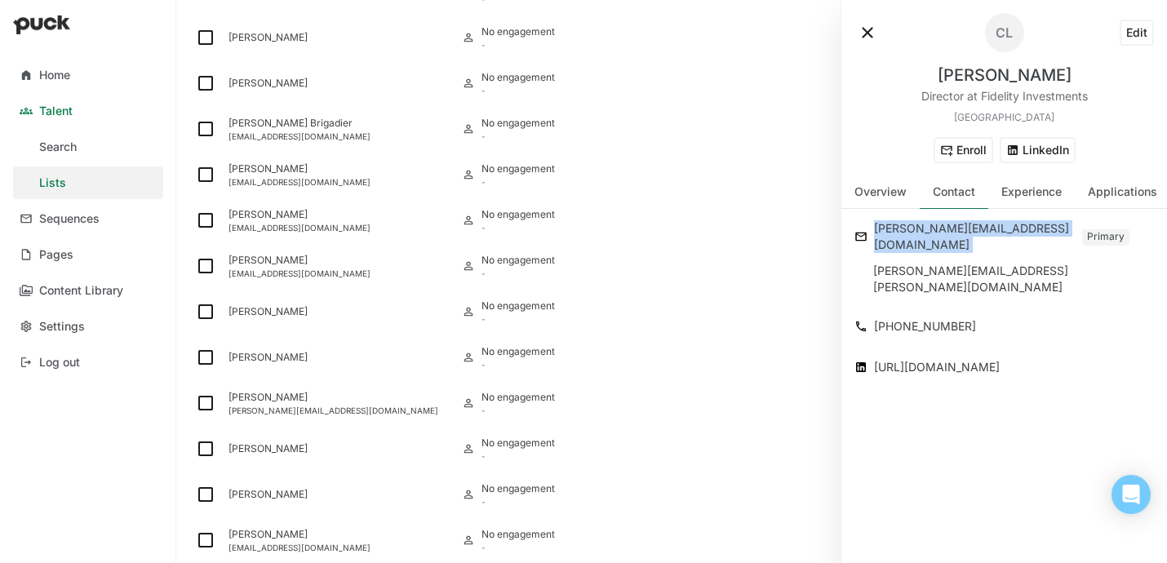
click at [945, 221] on div "chris.globaltrade@gmail.com" at bounding box center [976, 237] width 205 height 36
click at [924, 317] on div "+1 817 995 5099" at bounding box center [1014, 327] width 280 height 20
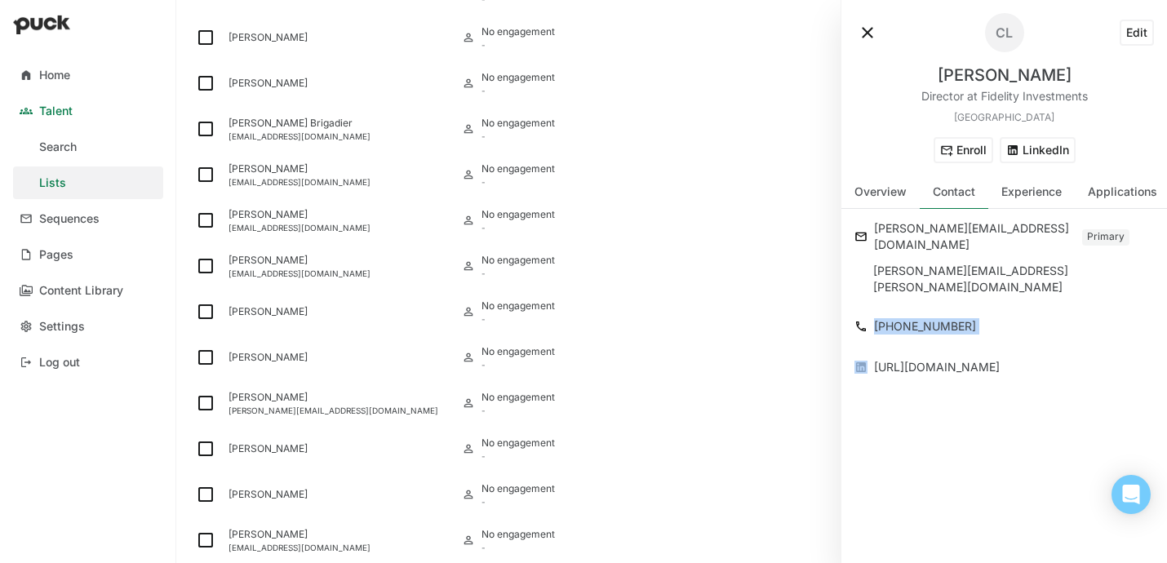
click at [924, 317] on div "+1 817 995 5099" at bounding box center [1014, 327] width 280 height 20
click at [281, 446] on div "Maria Daley" at bounding box center [338, 448] width 220 height 11
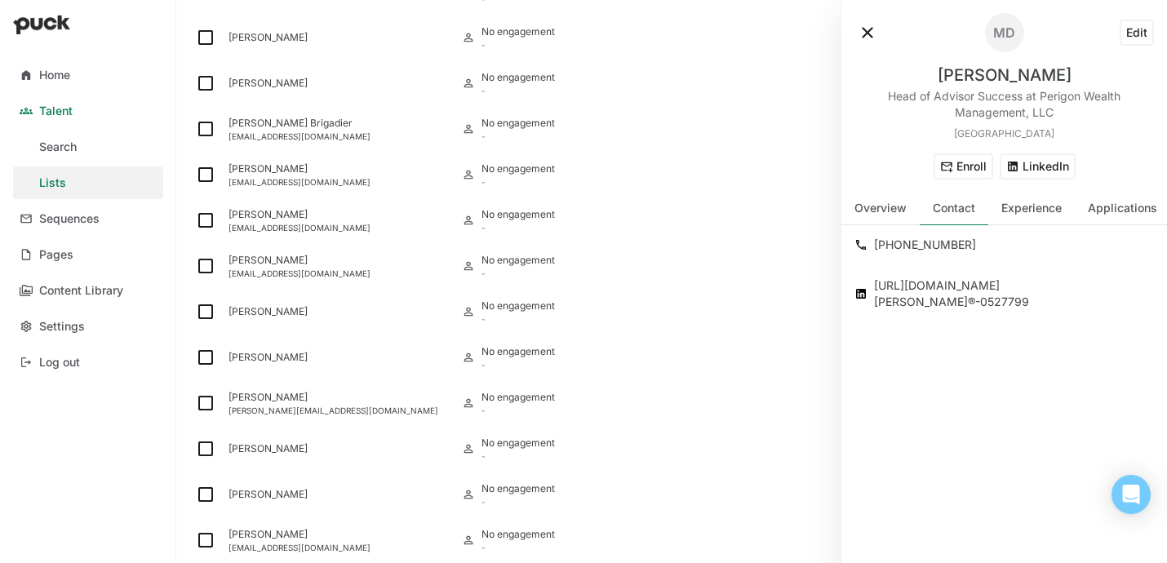
click at [1000, 71] on div "Maria Daley" at bounding box center [1005, 75] width 134 height 20
click at [921, 242] on div "+1 727 637 3879" at bounding box center [1014, 245] width 280 height 20
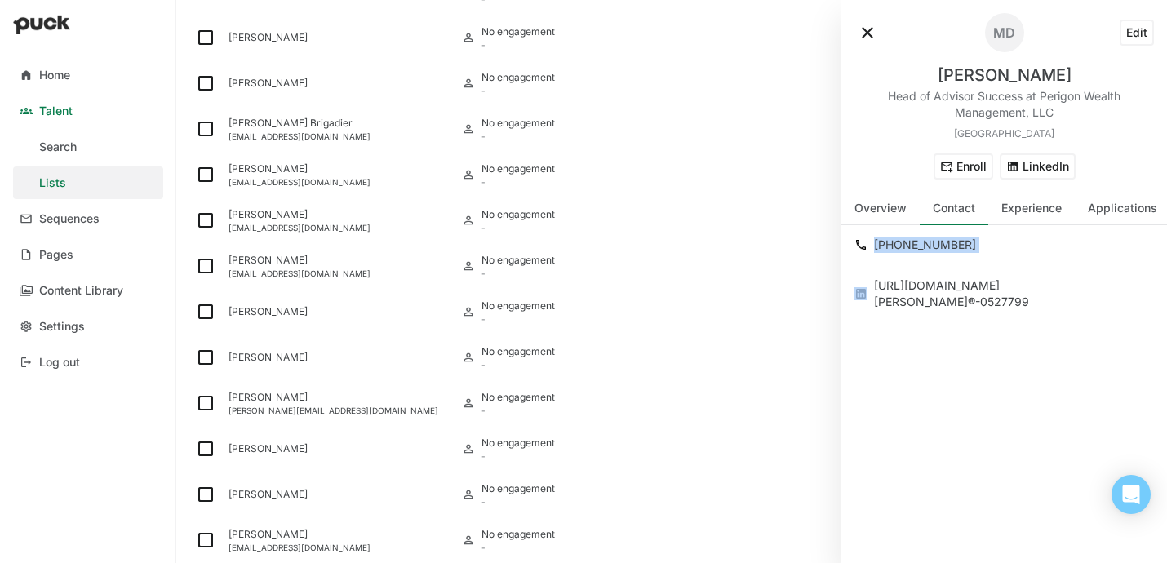
click at [921, 242] on div "+1 727 637 3879" at bounding box center [1014, 245] width 280 height 20
click at [1023, 153] on button "LinkedIn" at bounding box center [1038, 166] width 76 height 26
drag, startPoint x: 1060, startPoint y: 116, endPoint x: 1040, endPoint y: 97, distance: 27.7
click at [1040, 97] on div "Head of Advisor Success at Perigon Wealth Management, LLC" at bounding box center [1003, 104] width 299 height 33
drag, startPoint x: 884, startPoint y: 94, endPoint x: 1020, endPoint y: 95, distance: 135.5
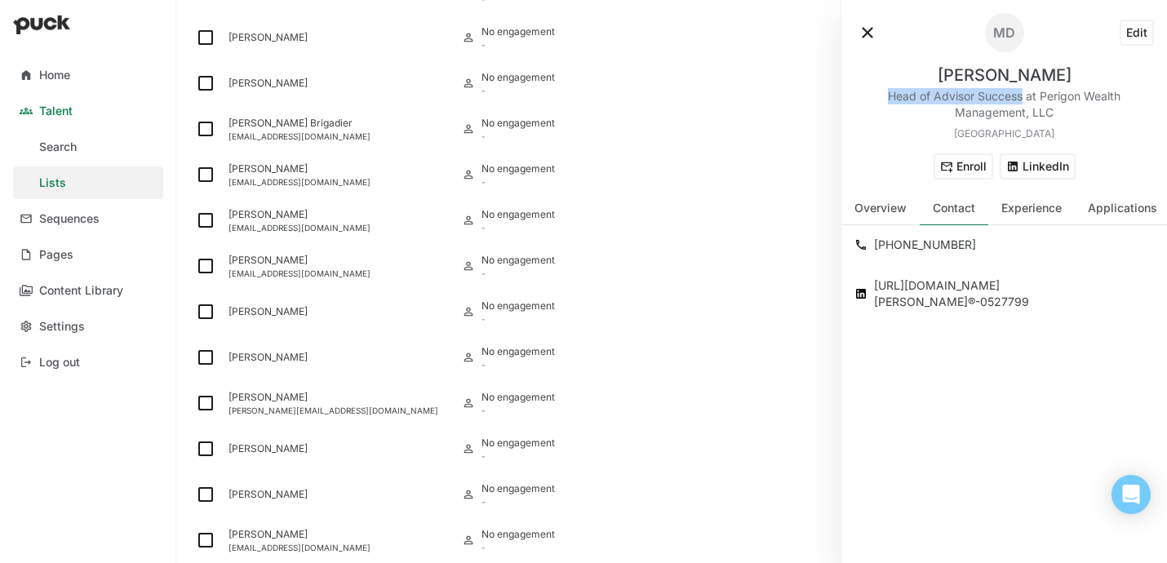
click at [1020, 95] on div "Head of Advisor Success at Perigon Wealth Management, LLC" at bounding box center [1003, 104] width 299 height 33
click at [278, 490] on div "Clay Goodson" at bounding box center [338, 494] width 220 height 11
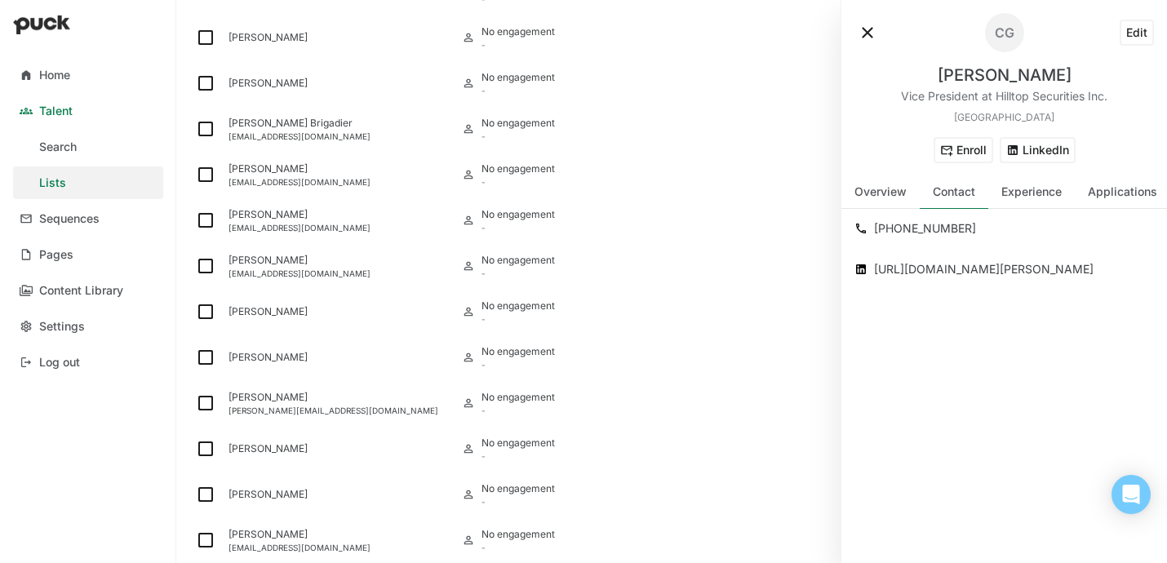
click at [991, 70] on div "Clay Goodson" at bounding box center [1005, 75] width 134 height 20
click at [931, 225] on div "+1 919 723 1035" at bounding box center [1014, 229] width 280 height 20
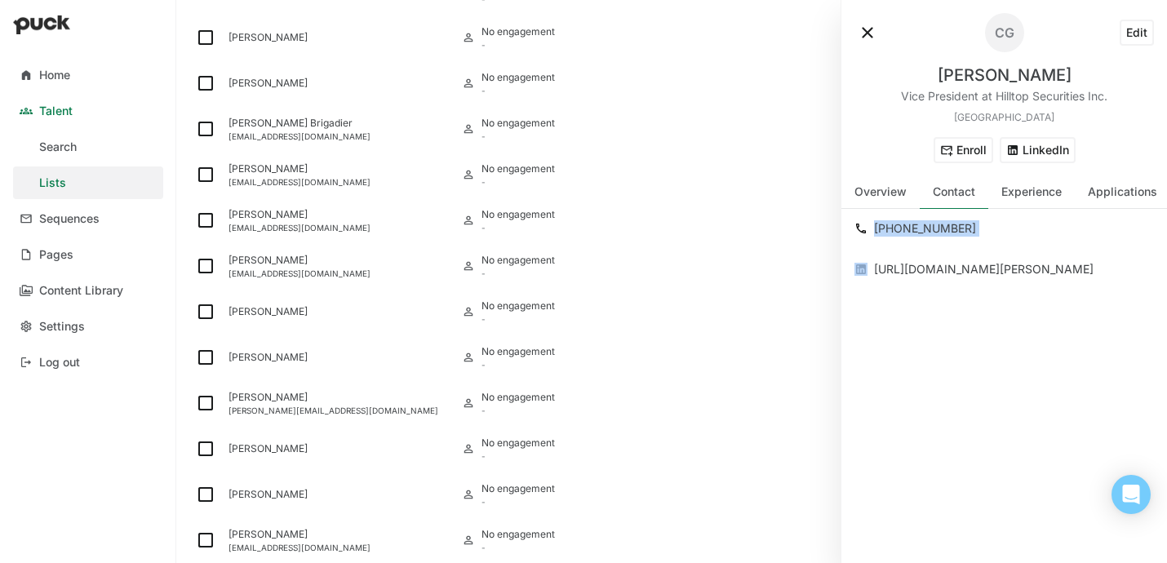
click at [931, 225] on div "+1 919 723 1035" at bounding box center [1014, 229] width 280 height 20
click at [1040, 147] on button "LinkedIn" at bounding box center [1038, 150] width 76 height 26
drag, startPoint x: 996, startPoint y: 93, endPoint x: 1108, endPoint y: 93, distance: 111.8
click at [1110, 93] on div "Clay Goodson Vice President at Hilltop Securities Inc. United States" at bounding box center [1003, 94] width 299 height 59
click at [273, 535] on div "Oscar Mejia" at bounding box center [338, 534] width 220 height 11
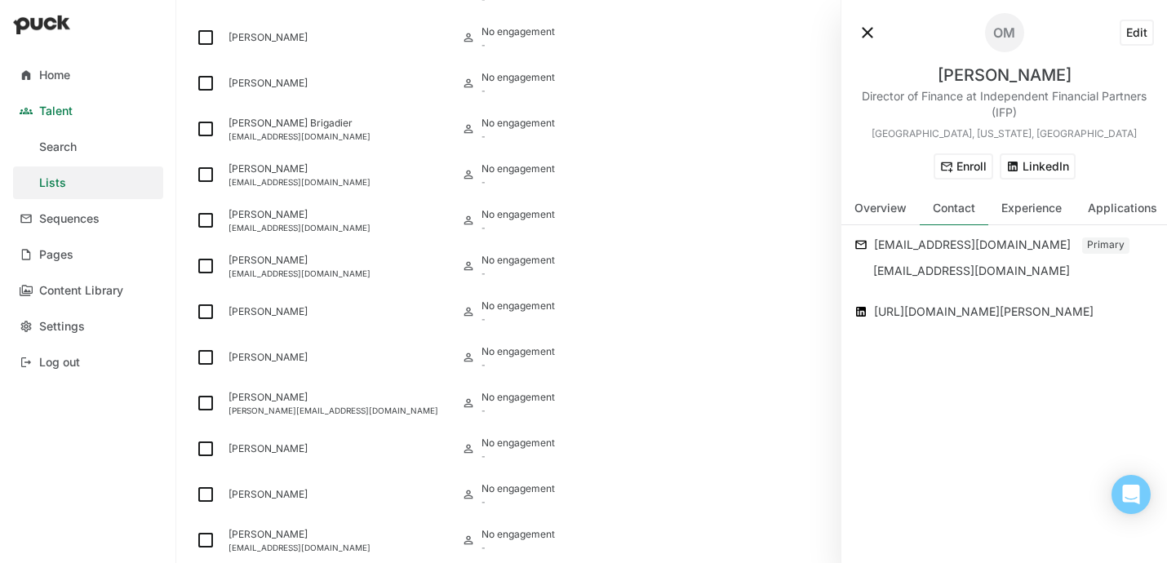
click at [976, 73] on div "Oscar Mejia" at bounding box center [1005, 75] width 134 height 20
click at [940, 240] on div "omejia27@gmail.com" at bounding box center [976, 245] width 205 height 20
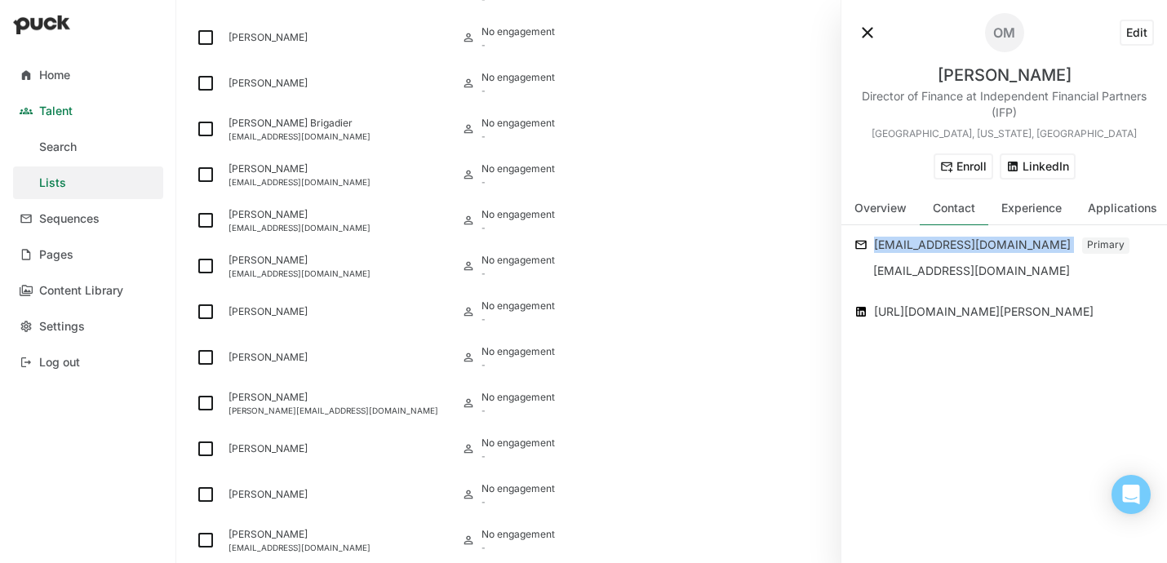
click at [940, 240] on div "omejia27@gmail.com" at bounding box center [976, 245] width 205 height 20
click at [1053, 171] on button "LinkedIn" at bounding box center [1038, 166] width 76 height 26
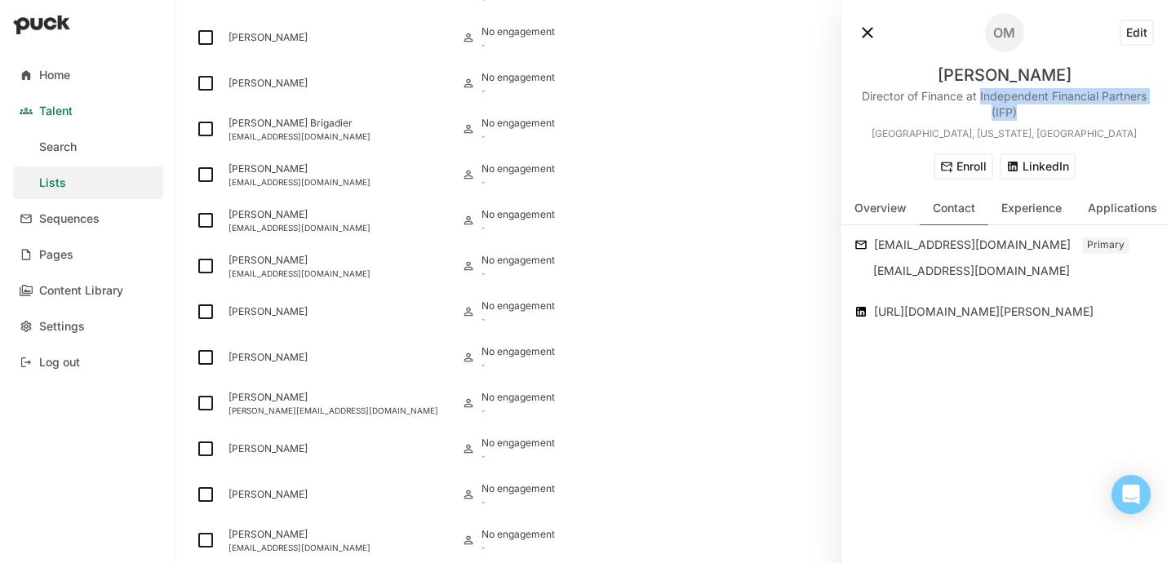
drag, startPoint x: 1028, startPoint y: 113, endPoint x: 981, endPoint y: 97, distance: 49.8
click at [981, 97] on div "Director of Finance at Independent Financial Partners (IFP)" at bounding box center [1003, 104] width 299 height 33
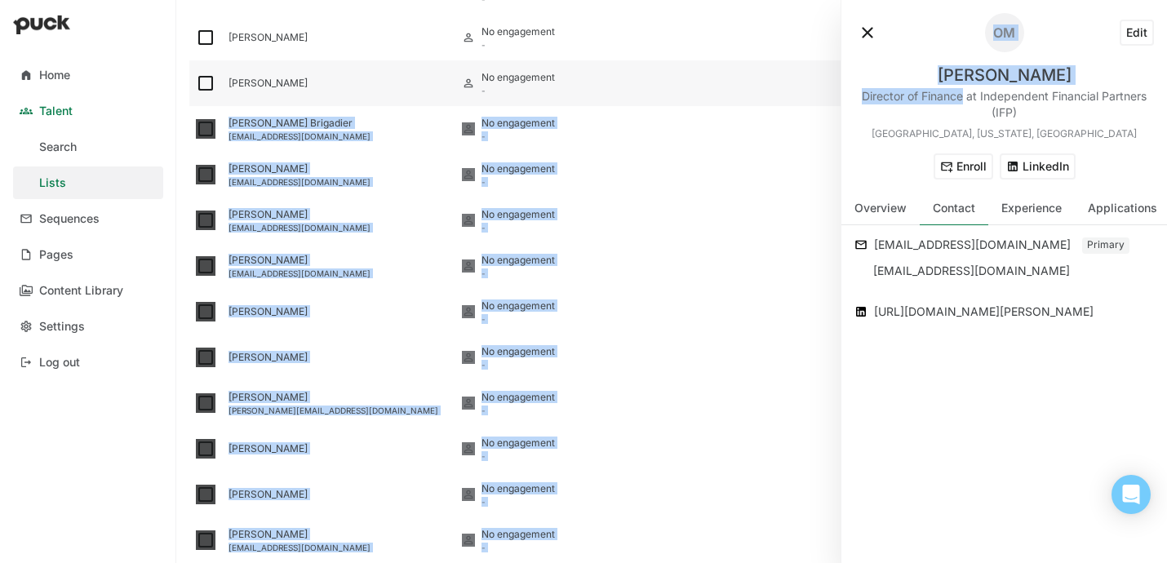
drag, startPoint x: 961, startPoint y: 95, endPoint x: 765, endPoint y: 95, distance: 195.8
click at [765, 95] on div "Home Talent Search Lists Sequences Pages Content Library Settings Log out JWC D…" at bounding box center [583, 281] width 1167 height 563
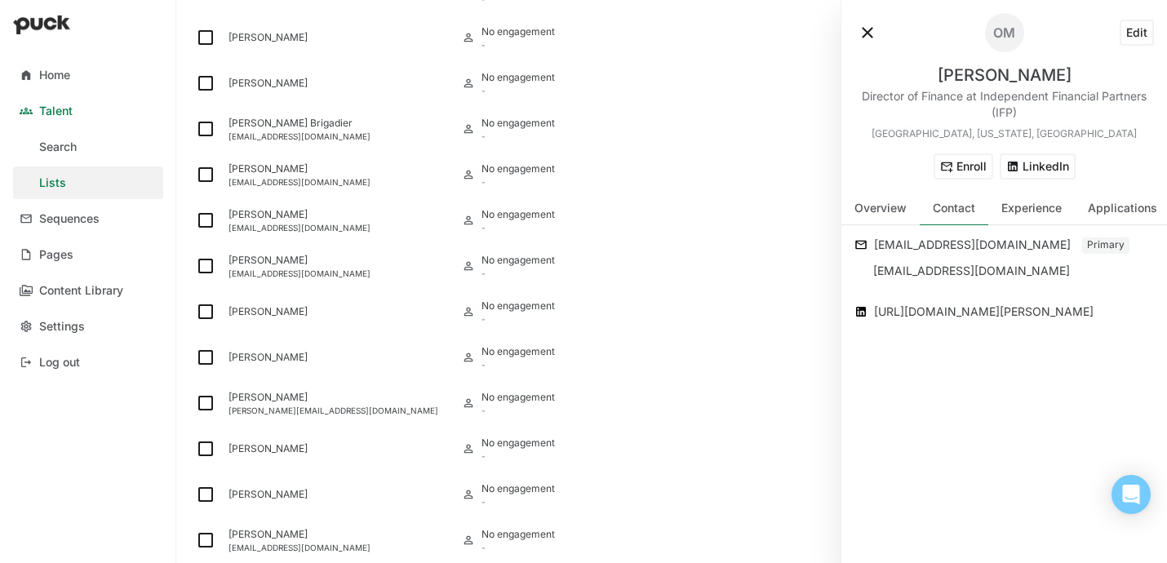
click at [878, 101] on div "Director of Finance at Independent Financial Partners (IFP)" at bounding box center [1003, 104] width 299 height 33
drag, startPoint x: 860, startPoint y: 97, endPoint x: 960, endPoint y: 97, distance: 100.4
click at [960, 97] on div "Director of Finance at Independent Financial Partners (IFP)" at bounding box center [1003, 104] width 299 height 33
click at [875, 143] on div "OM Edit Oscar Mejia Director of Finance at Independent Financial Partners (IFP)…" at bounding box center [1004, 96] width 326 height 193
click at [864, 33] on button at bounding box center [867, 33] width 26 height 26
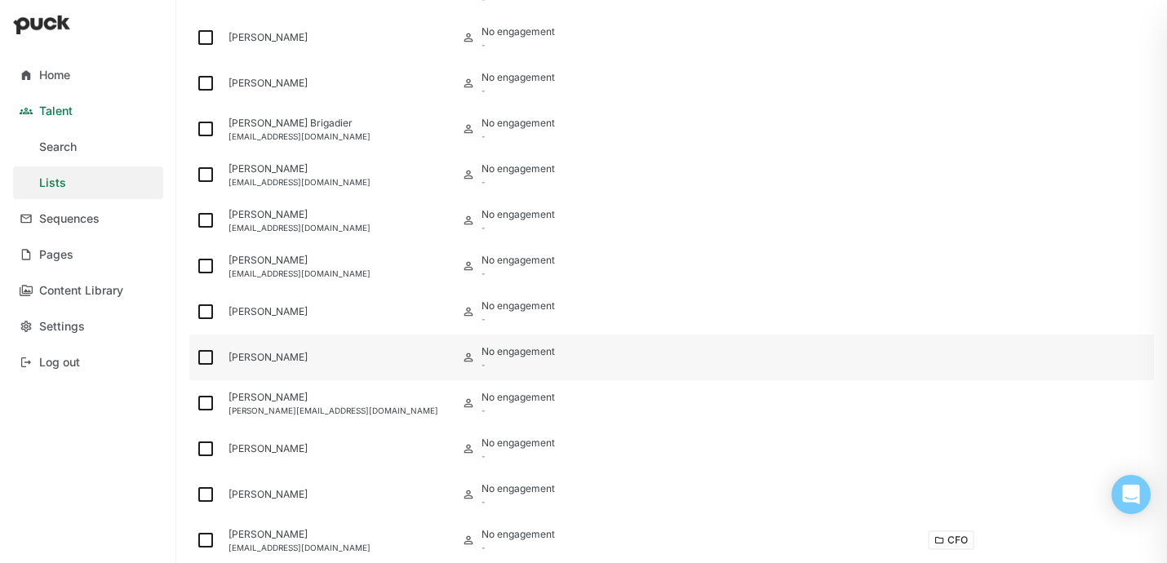
scroll to position [0, 0]
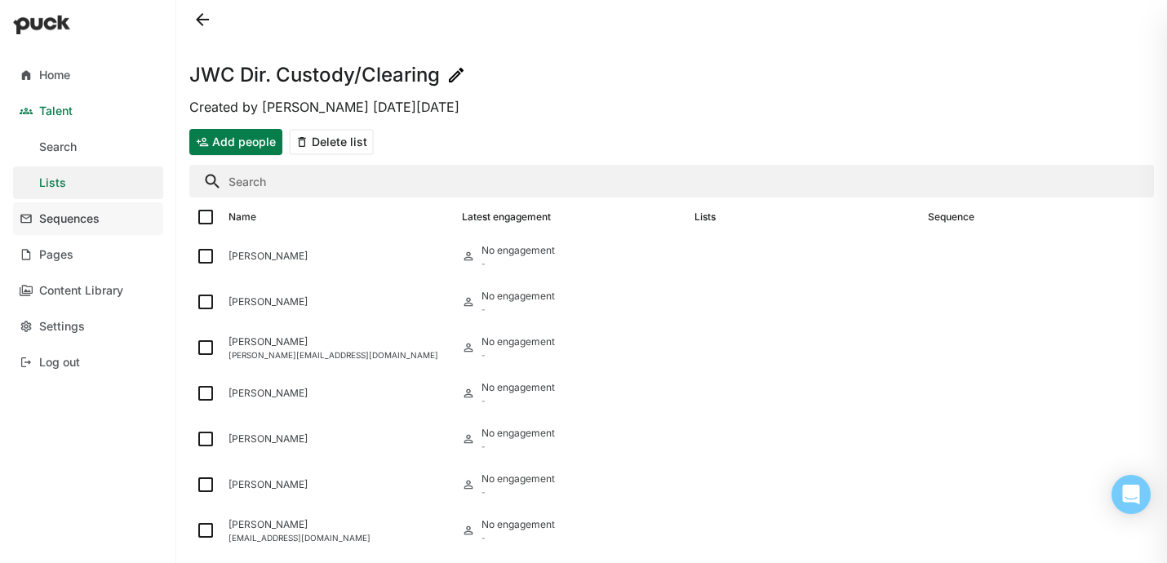
click at [68, 225] on div "Sequences" at bounding box center [69, 219] width 60 height 14
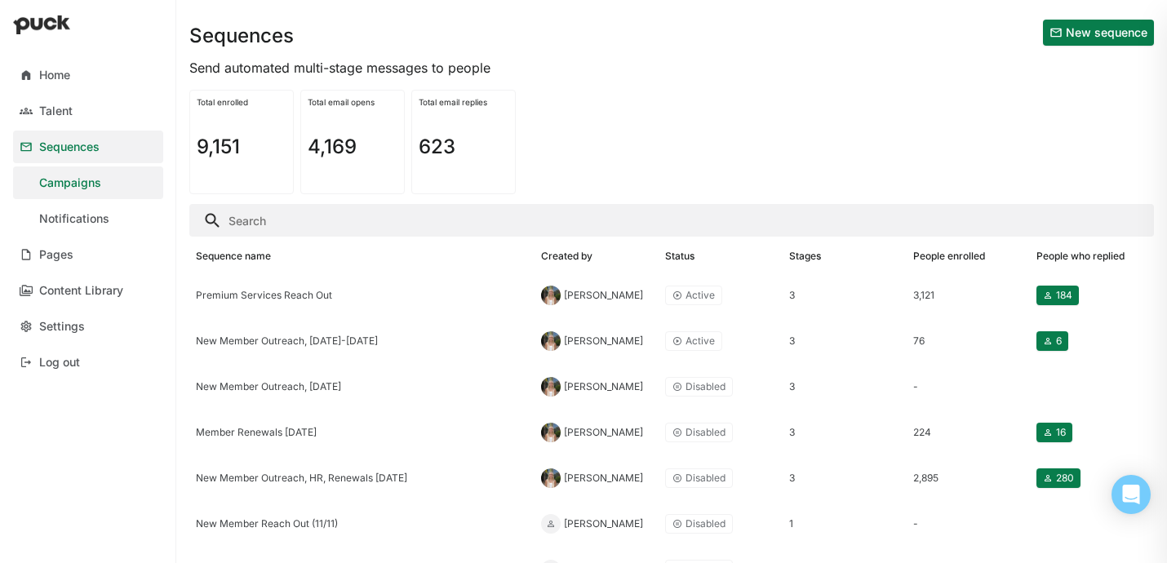
click at [1058, 44] on button "New sequence" at bounding box center [1098, 33] width 111 height 26
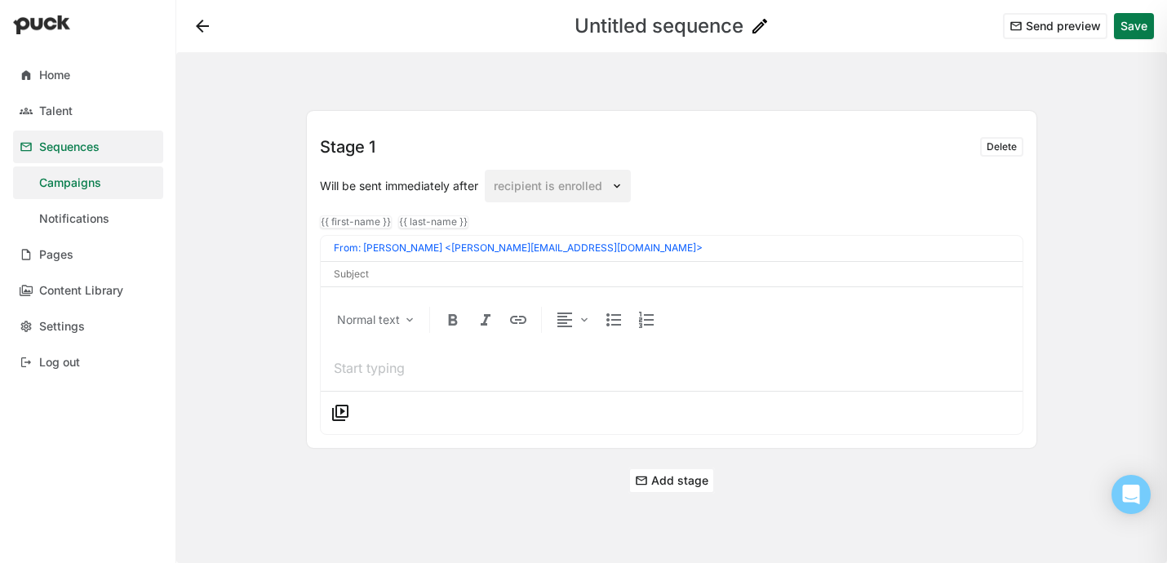
click at [684, 29] on h1 "Untitled sequence" at bounding box center [658, 26] width 169 height 20
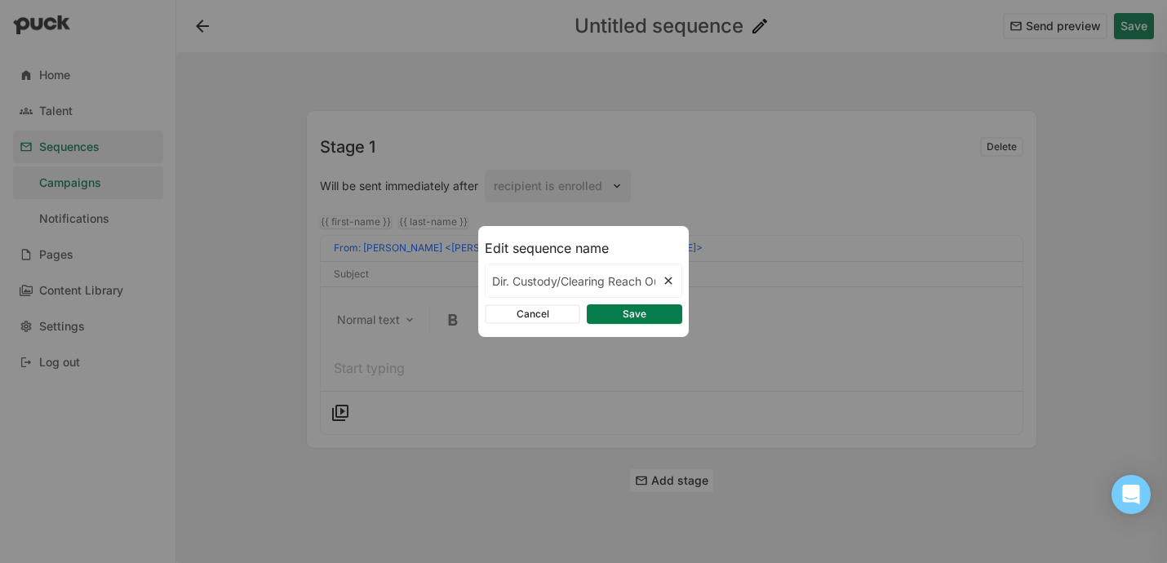
scroll to position [0, 40]
type input "JWC Dir. Custody/Clearing Reach Out"
click at [641, 317] on button "Save" at bounding box center [634, 314] width 95 height 20
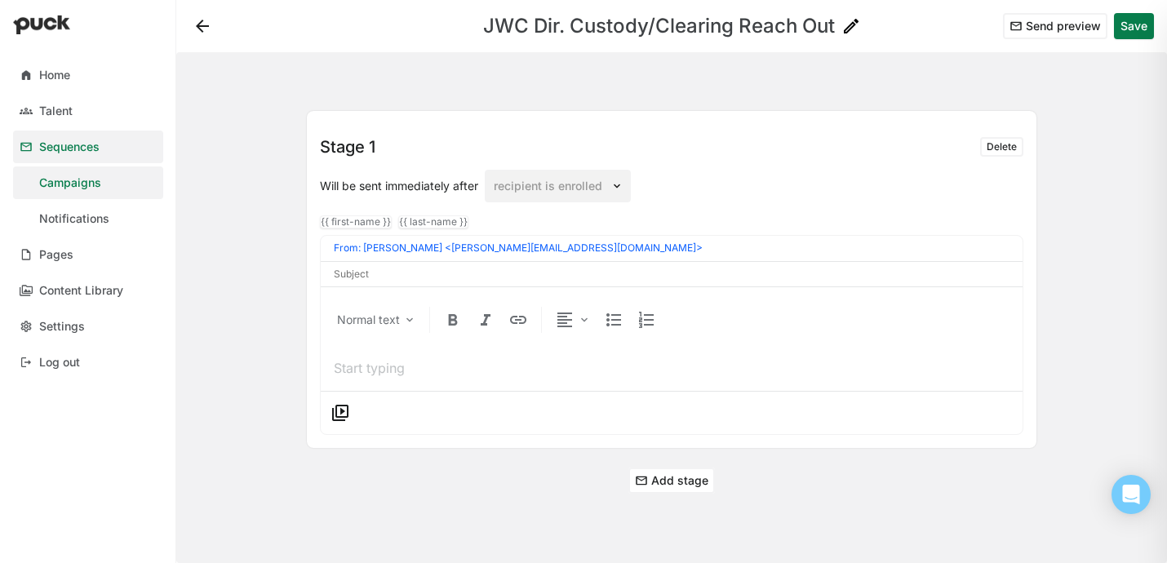
click at [674, 480] on button "Add stage" at bounding box center [671, 481] width 86 height 26
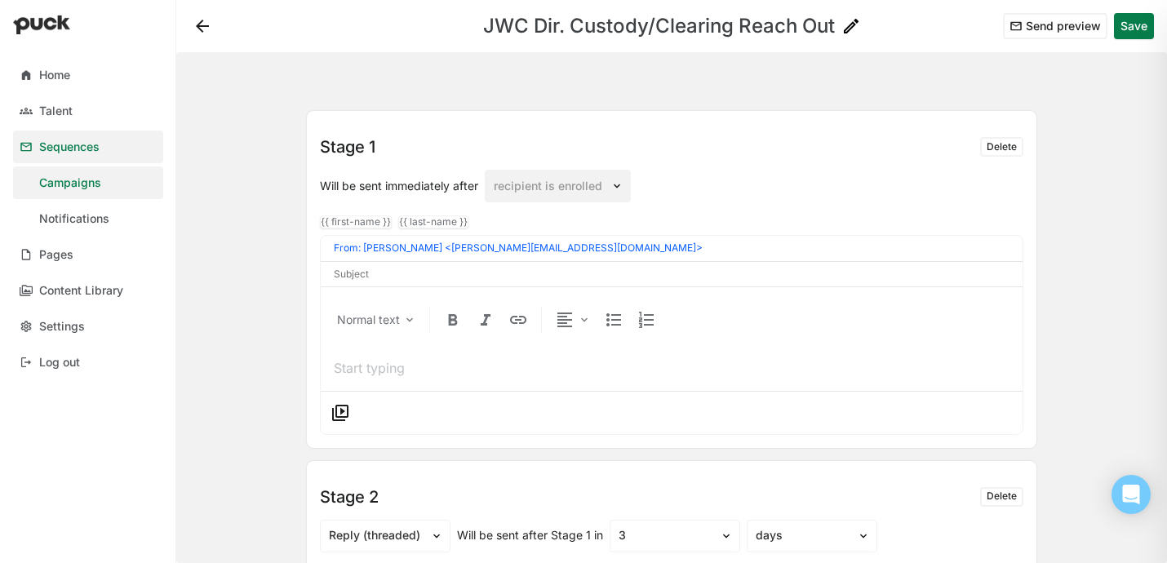
click at [446, 279] on input at bounding box center [672, 273] width 676 height 11
paste input "High-Impact Leadership Role in Custody & Clearing – Tampa"
type input "High-Impact Leadership Role in Custody & Clearing – Tampa"
click at [415, 361] on p at bounding box center [672, 368] width 676 height 18
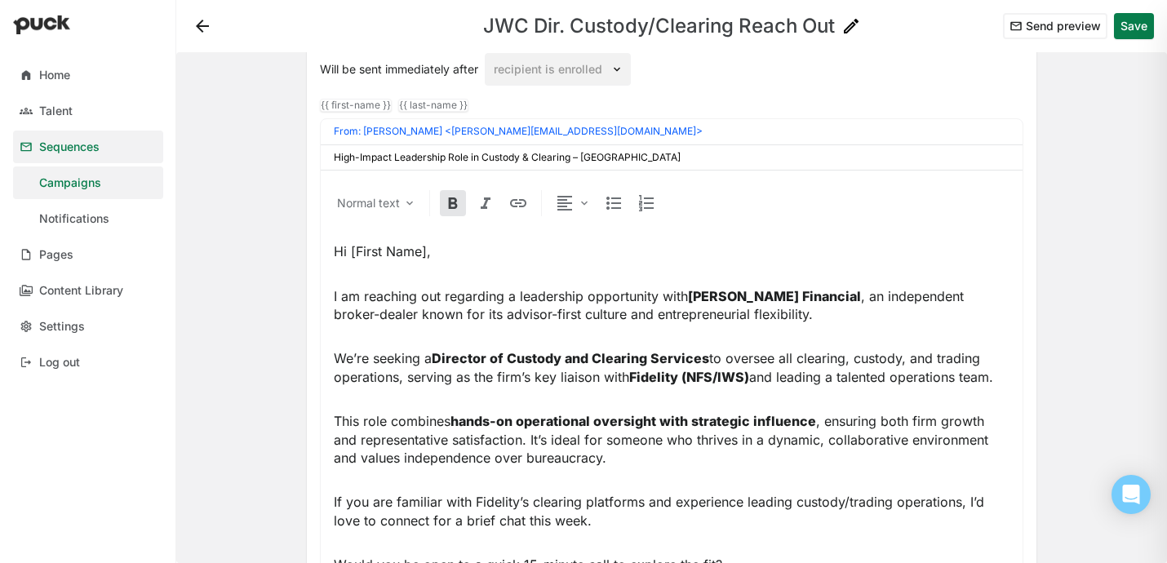
scroll to position [114, 0]
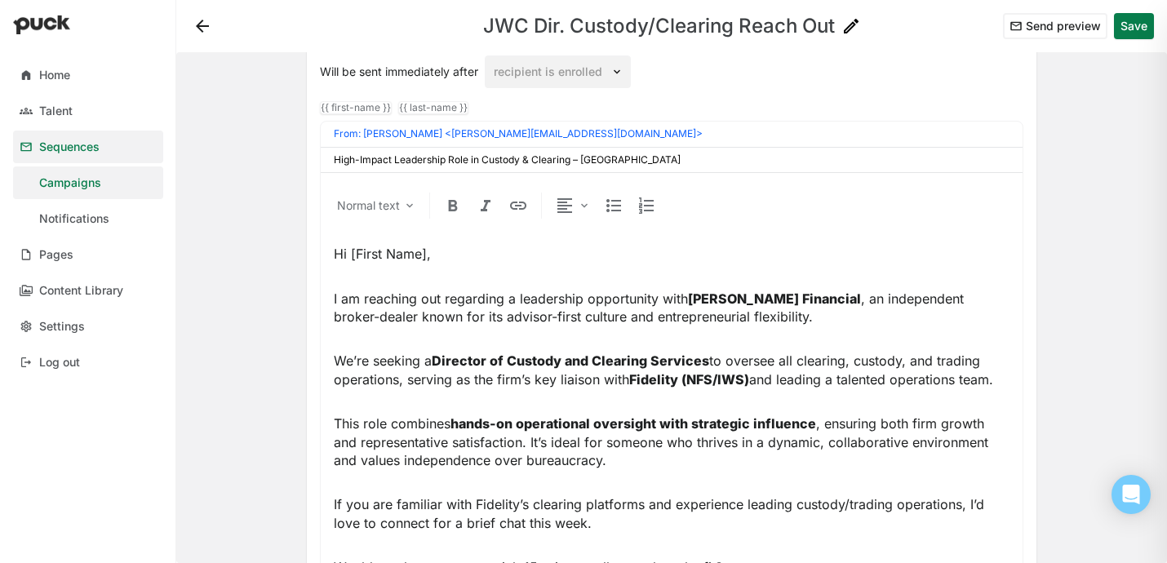
drag, startPoint x: 434, startPoint y: 255, endPoint x: 353, endPoint y: 255, distance: 80.8
click at [353, 255] on p "Hi [First Name]," at bounding box center [672, 254] width 676 height 18
click at [367, 112] on div "{{ first-name }}" at bounding box center [356, 107] width 70 height 11
click at [473, 255] on p "Hi {{ first-name }}" at bounding box center [672, 254] width 676 height 18
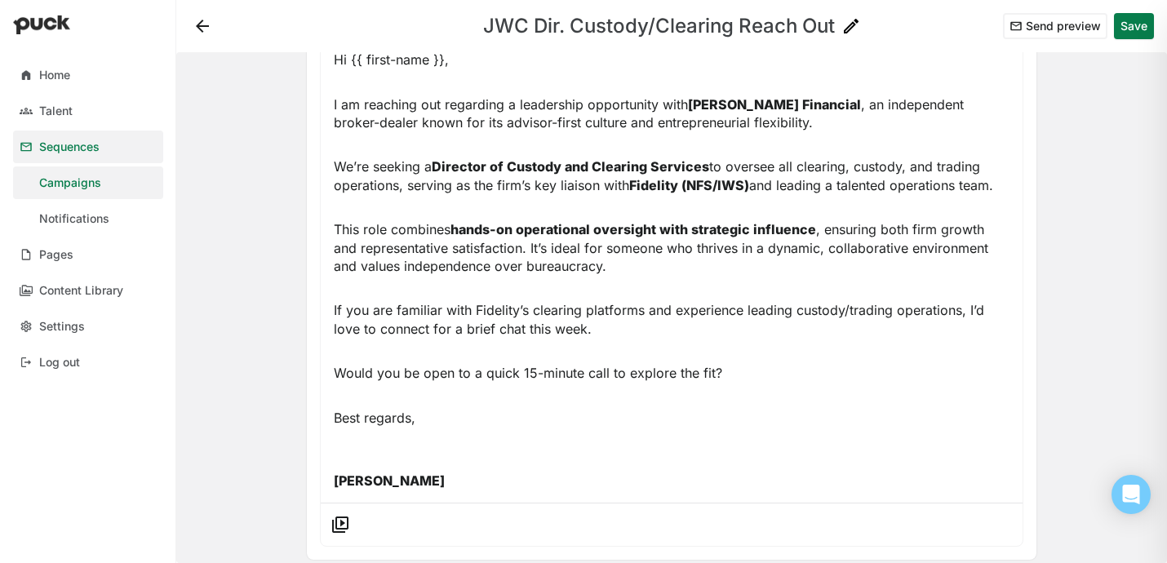
scroll to position [313, 0]
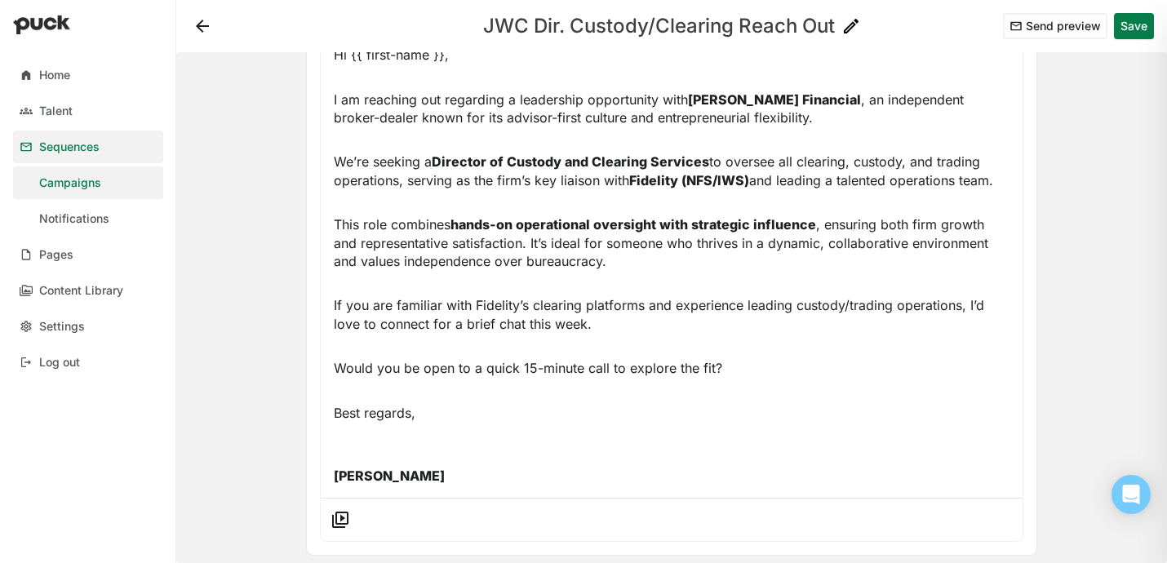
click at [438, 458] on p "Justin Sladavic" at bounding box center [672, 466] width 676 height 37
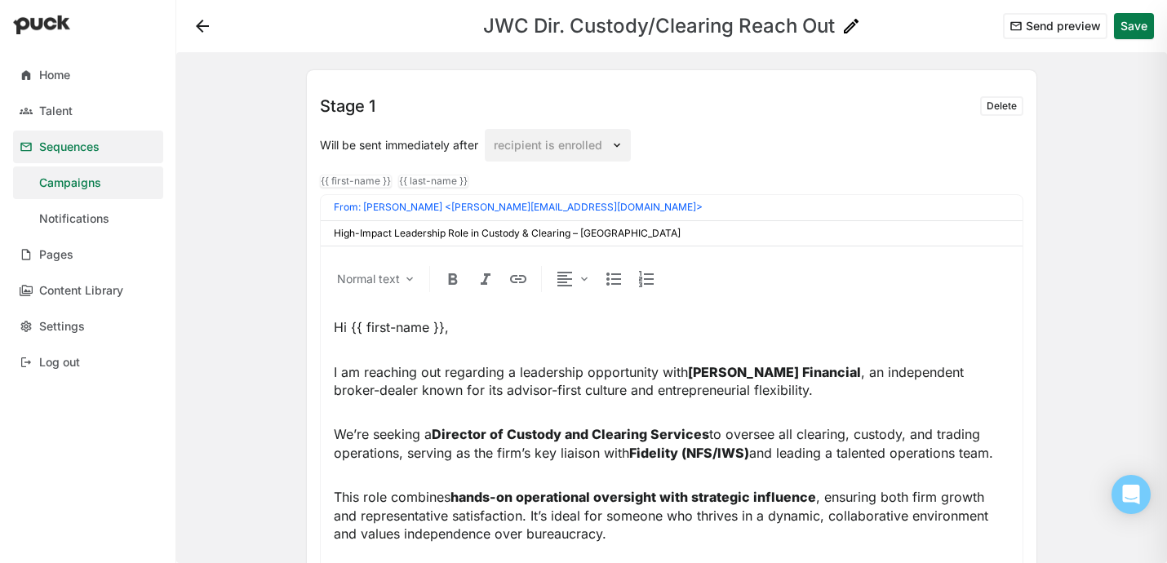
scroll to position [60, 0]
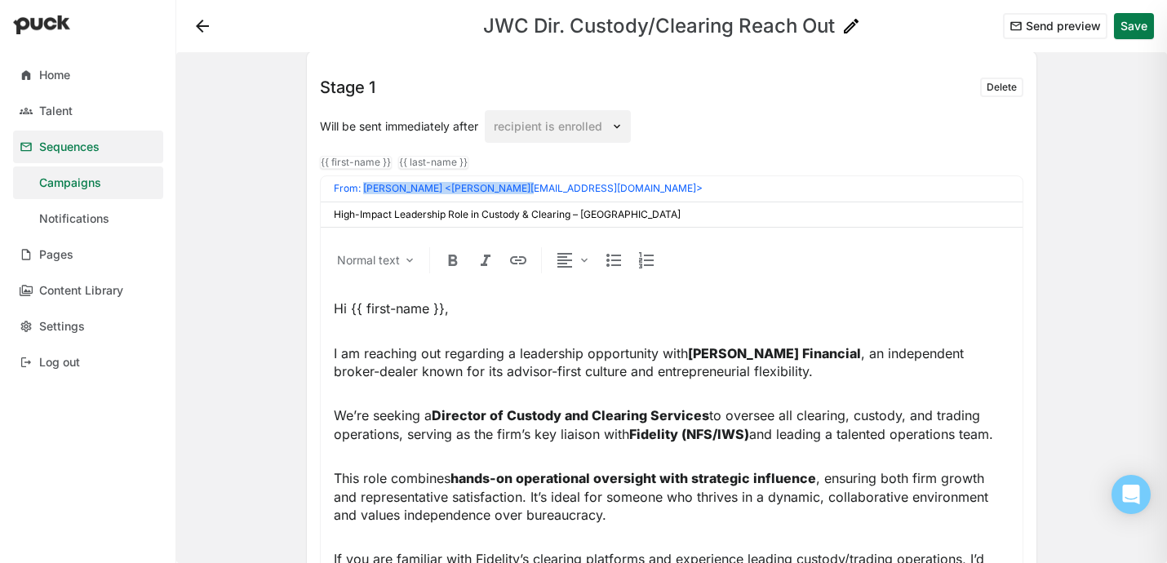
drag, startPoint x: 556, startPoint y: 189, endPoint x: 364, endPoint y: 190, distance: 192.6
click at [364, 190] on div "From: Emery Mann <emann@biocom.org>" at bounding box center [672, 188] width 702 height 24
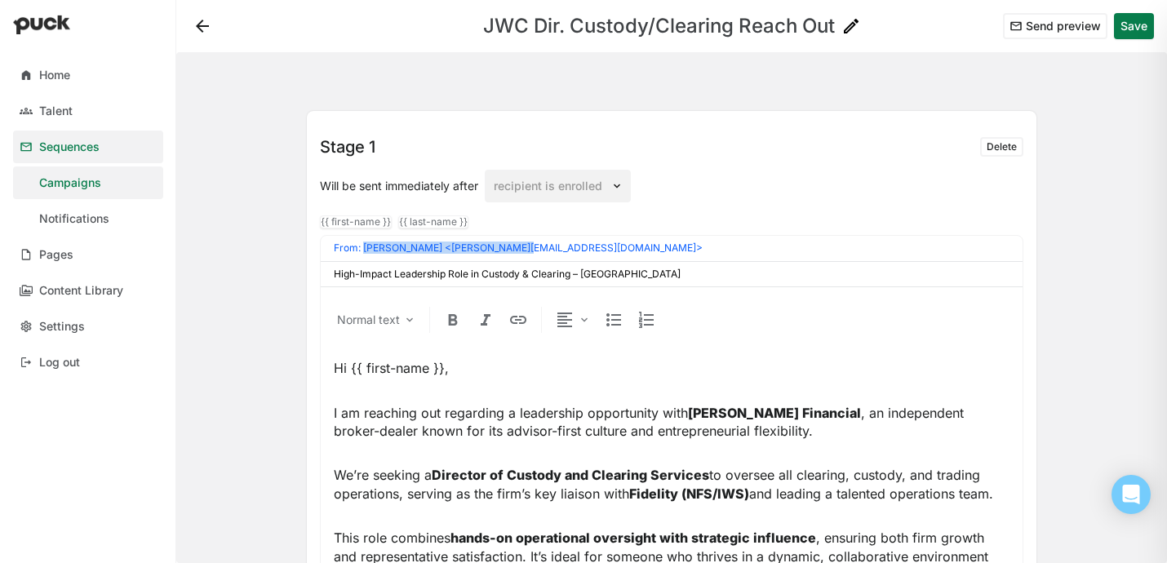
scroll to position [148, 0]
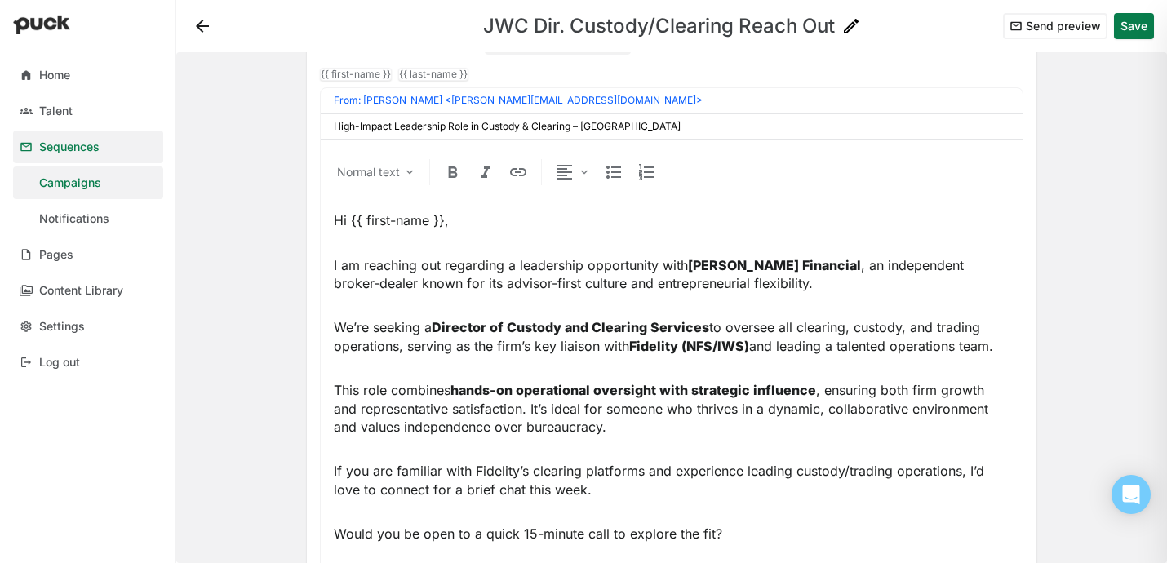
click at [648, 412] on span "This role combines hands-on operational oversight with strategic influence , en…" at bounding box center [663, 408] width 658 height 53
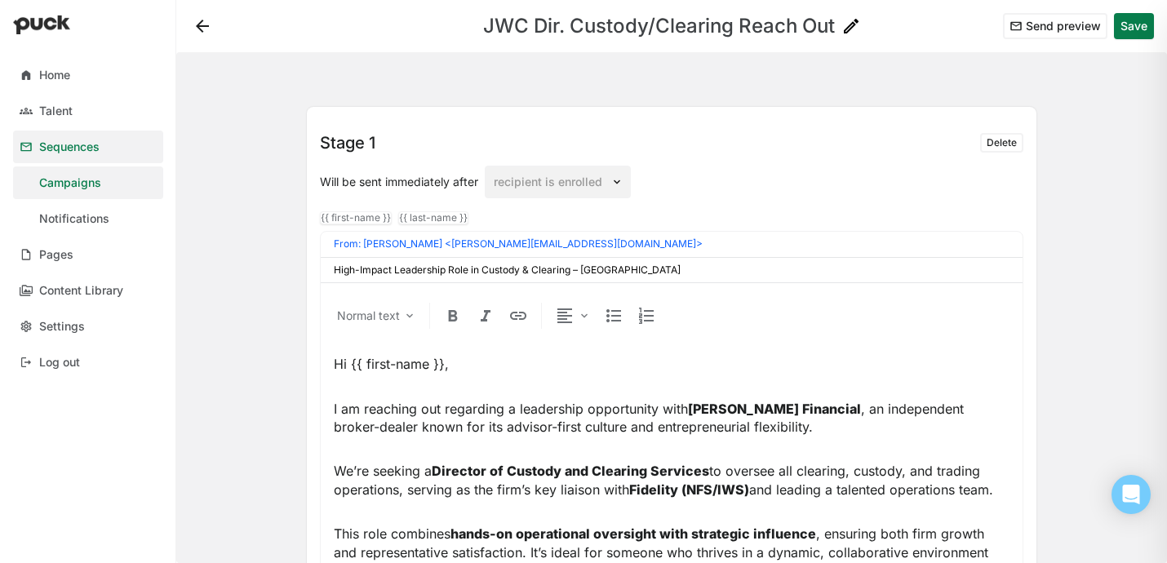
scroll to position [0, 0]
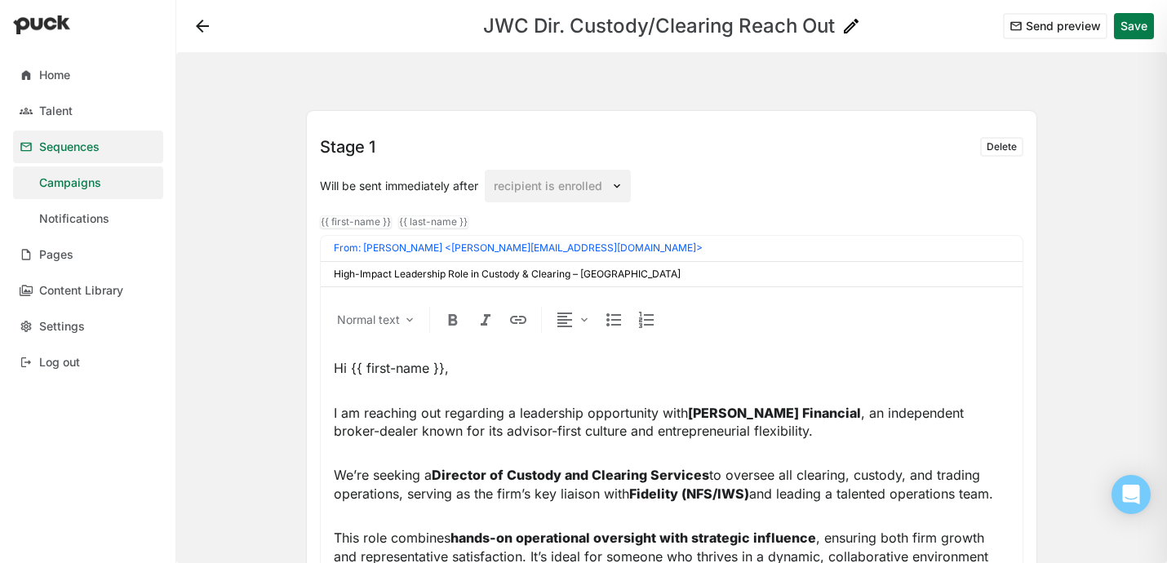
click at [200, 23] on button at bounding box center [202, 26] width 26 height 26
